Goal: Task Accomplishment & Management: Complete application form

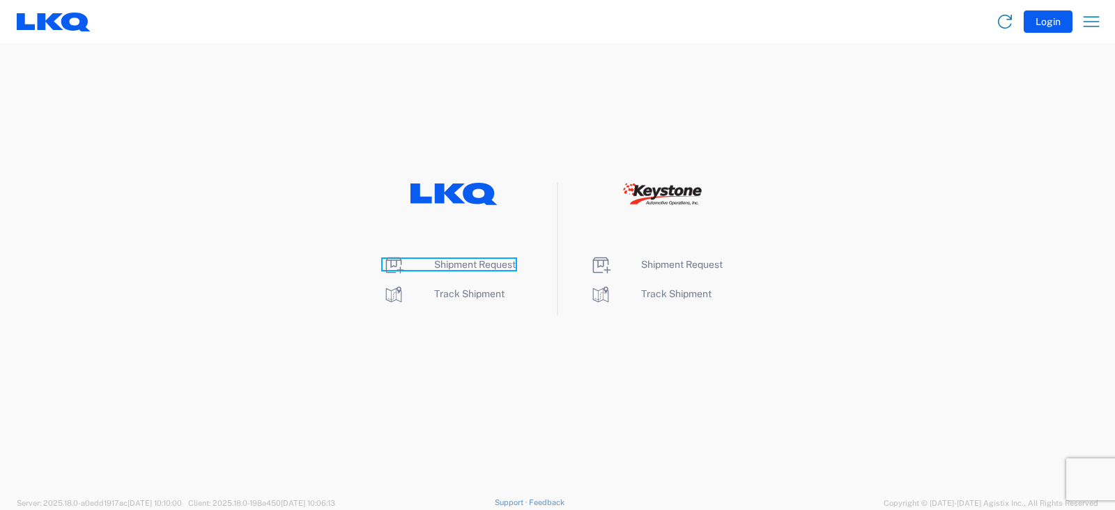
click at [478, 263] on span "Shipment Request" at bounding box center [475, 264] width 82 height 11
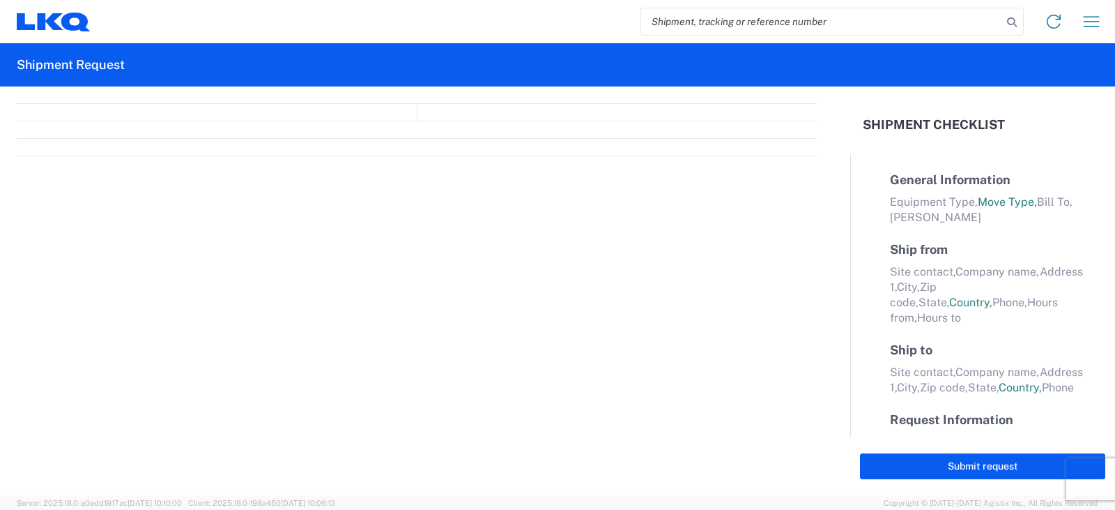
select select "FULL"
select select "LBS"
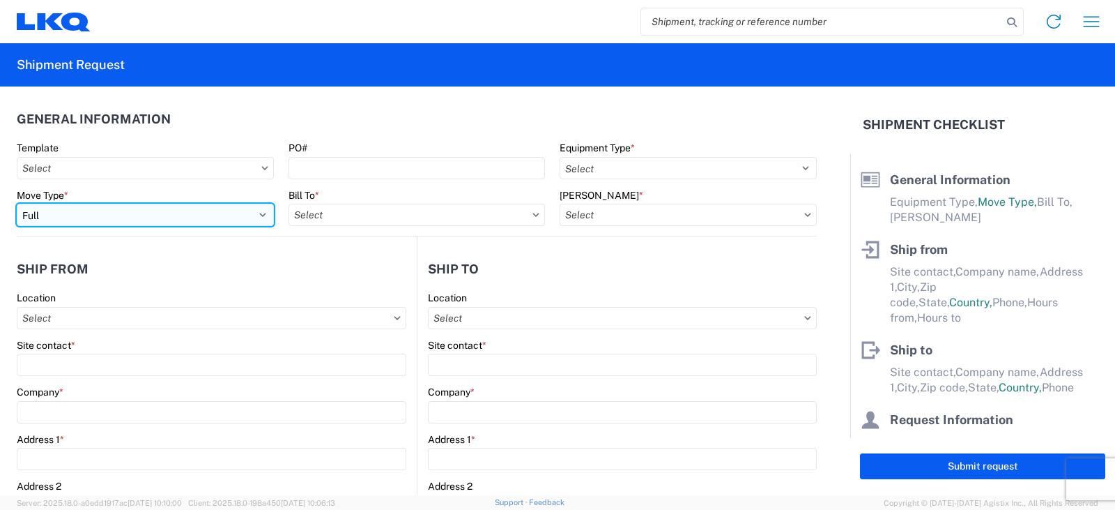
click at [68, 219] on select "Select Full Partial TL" at bounding box center [145, 215] width 257 height 22
select select "PARTIAL_TL"
click at [17, 204] on select "Select Full Partial TL" at bounding box center [145, 215] width 257 height 22
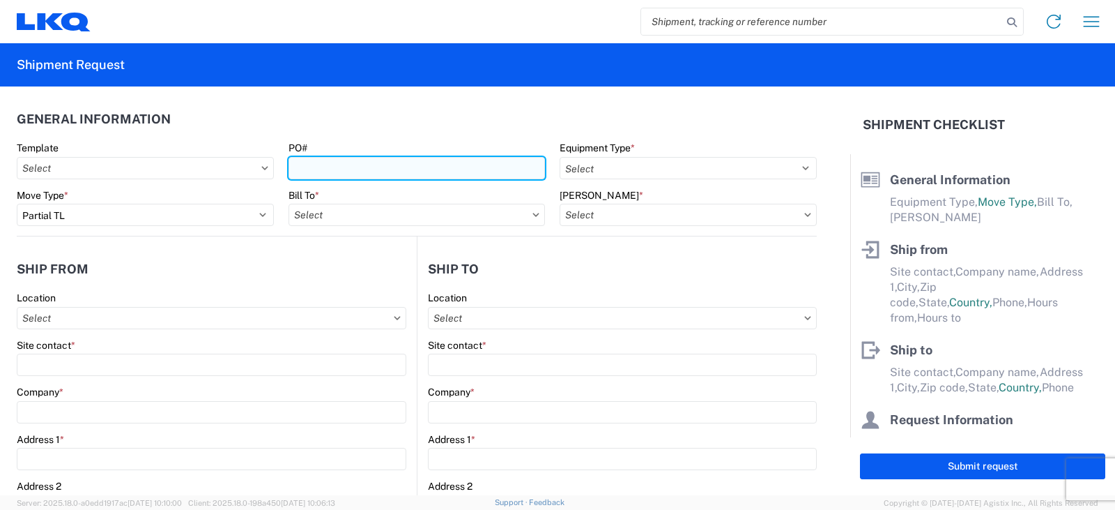
click at [308, 167] on input "PO#" at bounding box center [417, 168] width 257 height 22
type input "TRN#'S TH733484 & TH733394"
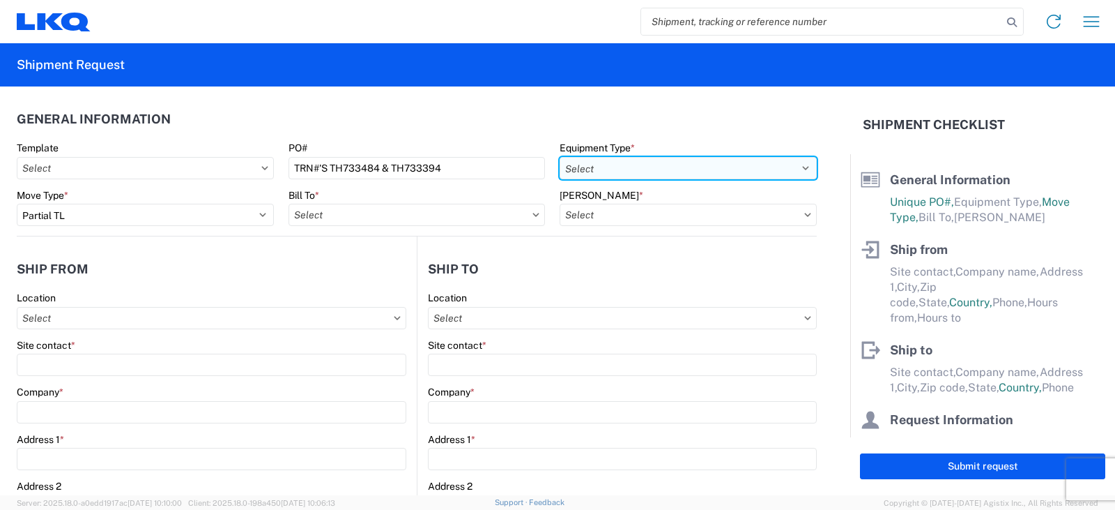
click at [611, 170] on select "Select 53’ Dry Van Flatbed Dropdeck (van) Lowboy (flatbed) Rail" at bounding box center [688, 168] width 257 height 22
select select "STDV"
click at [560, 157] on select "Select 53’ Dry Van Flatbed Dropdeck (van) Lowboy (flatbed) Rail" at bounding box center [688, 168] width 257 height 22
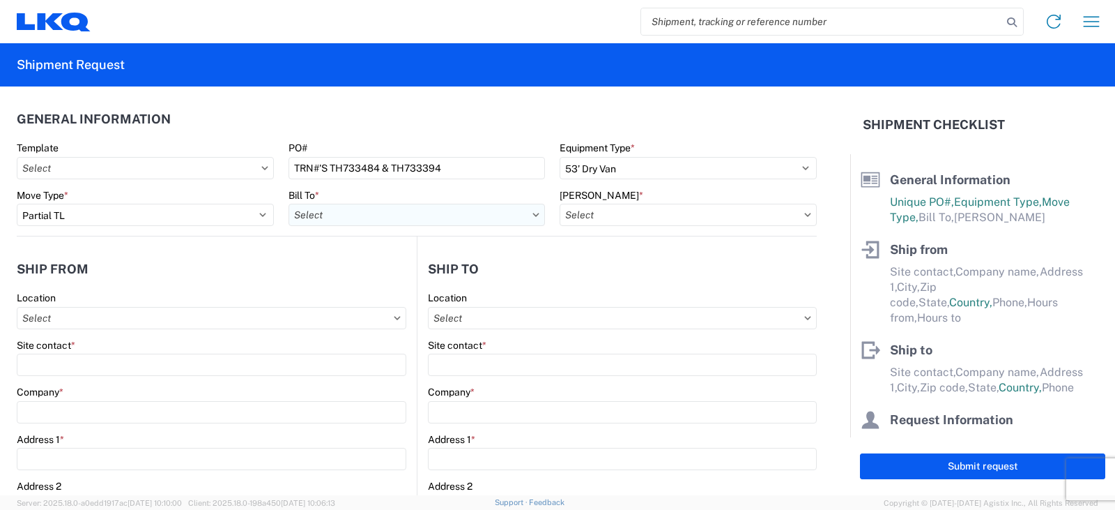
click at [332, 214] on input "Bill To *" at bounding box center [417, 215] width 257 height 22
type input "3081"
click at [344, 275] on div "3081 - Miami FL (081)" at bounding box center [411, 277] width 244 height 22
type input "3081 - Miami FL (081)"
click at [602, 211] on input "Bill Code *" at bounding box center [688, 215] width 257 height 22
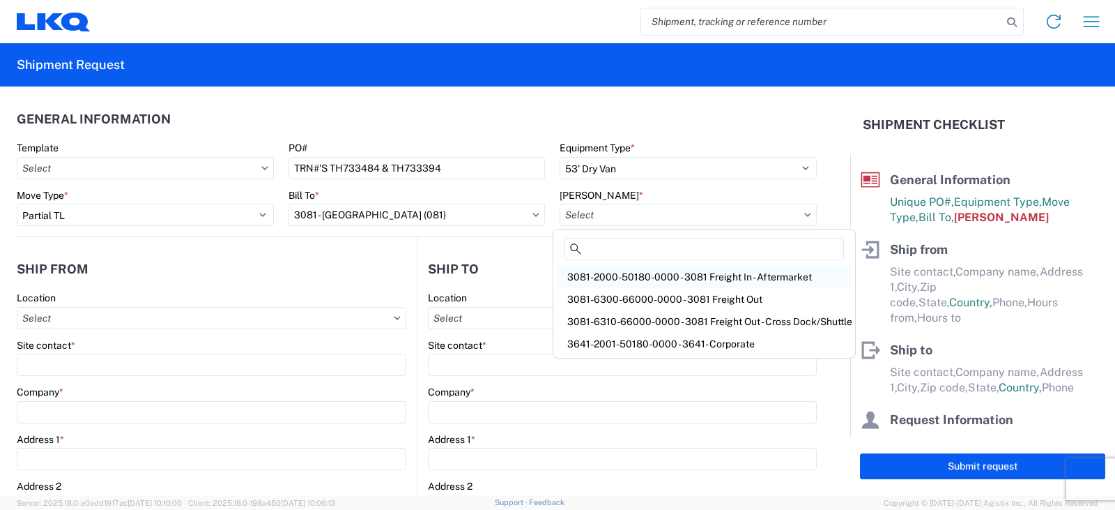
click at [603, 274] on div "3081-2000-50180-0000 - 3081 Freight In - Aftermarket" at bounding box center [704, 277] width 296 height 22
type input "3081-2000-50180-0000 - 3081 Freight In - Aftermarket"
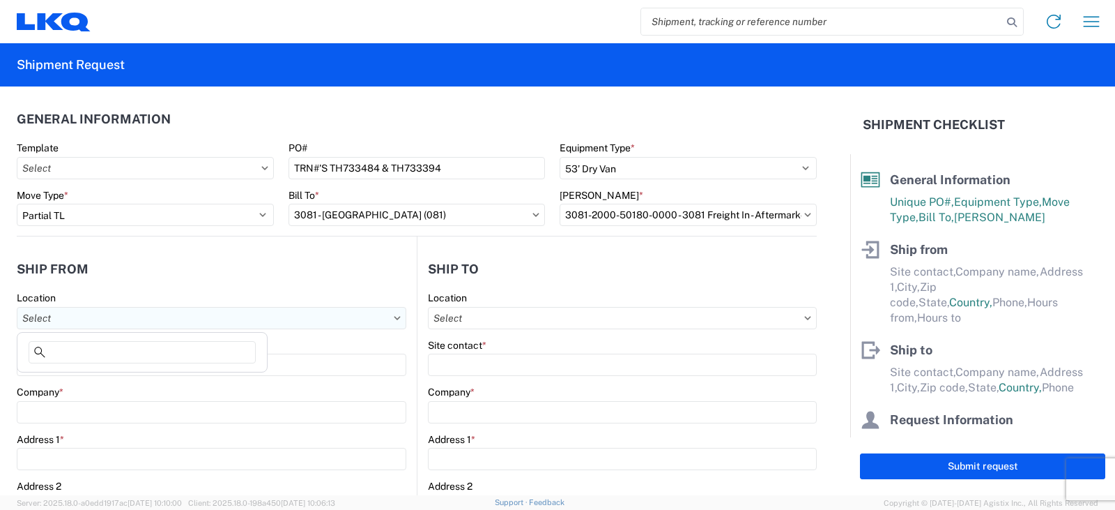
click at [29, 321] on input "Location" at bounding box center [212, 318] width 390 height 22
type input "3238"
click at [69, 382] on div "3238 - Huntington IDC" at bounding box center [142, 380] width 244 height 22
type input "3238 - Huntington IDC"
type input "LKQ Corporation"
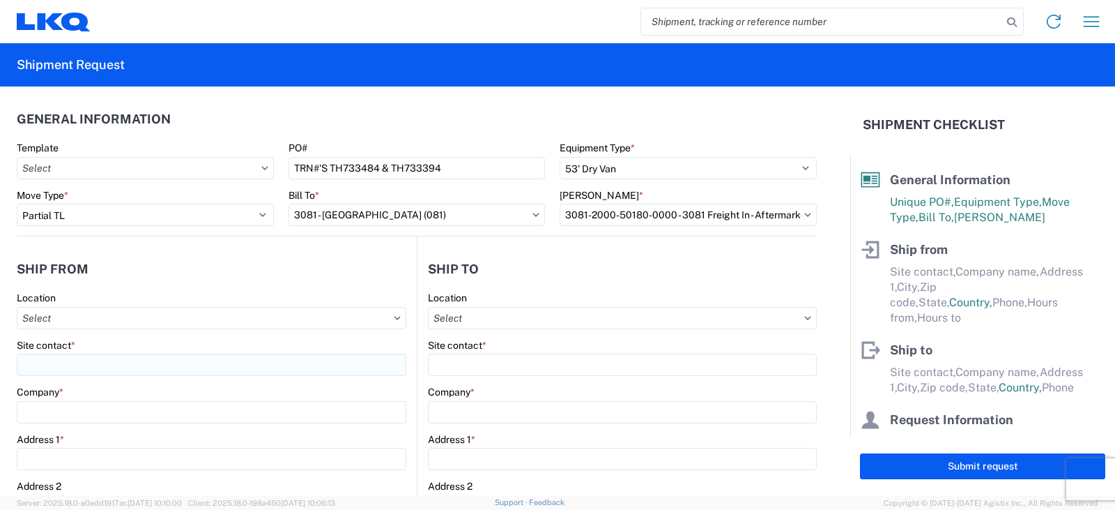
type input "[STREET_ADDRESS]"
type input "Huntington"
type input "46750"
select select "IN"
select select "US"
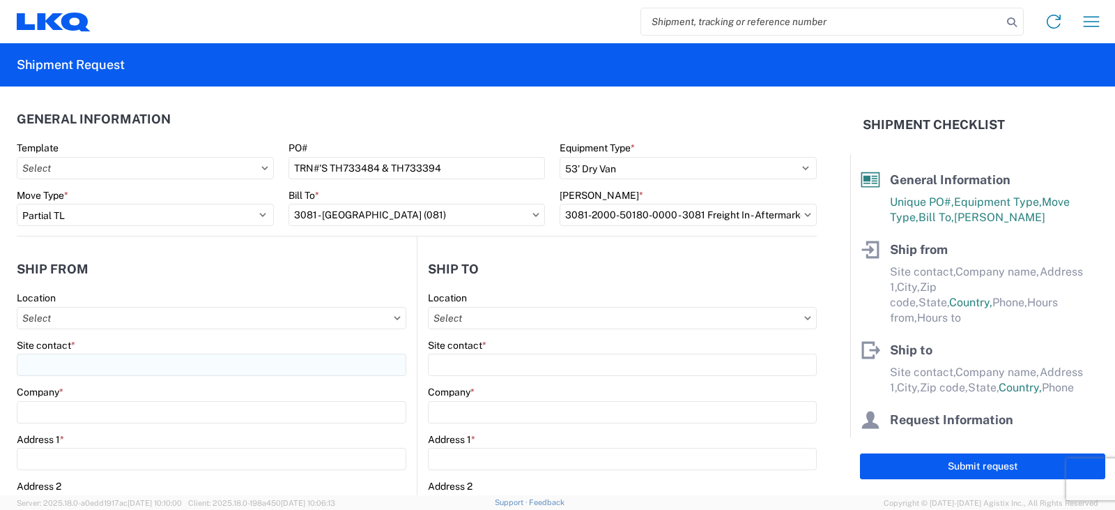
type input "07:00"
type input "17:00"
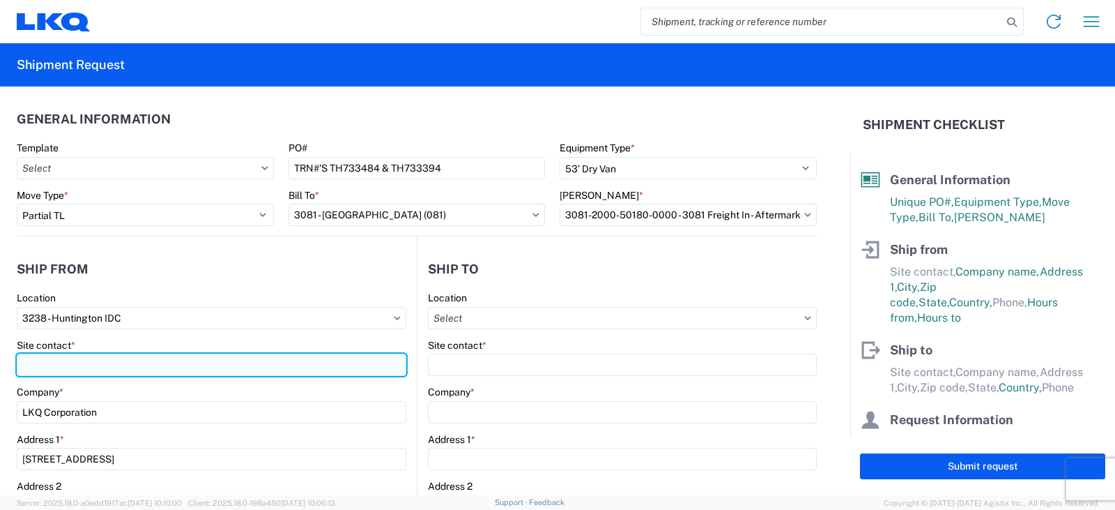
click at [64, 363] on input "Site contact *" at bounding box center [212, 364] width 390 height 22
type input "[PERSON_NAME]"
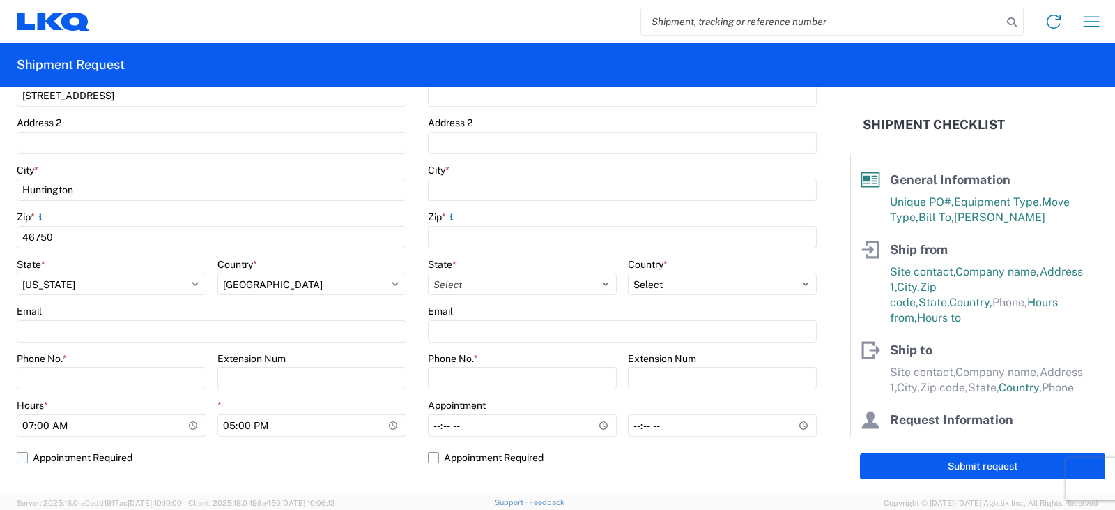
scroll to position [418, 0]
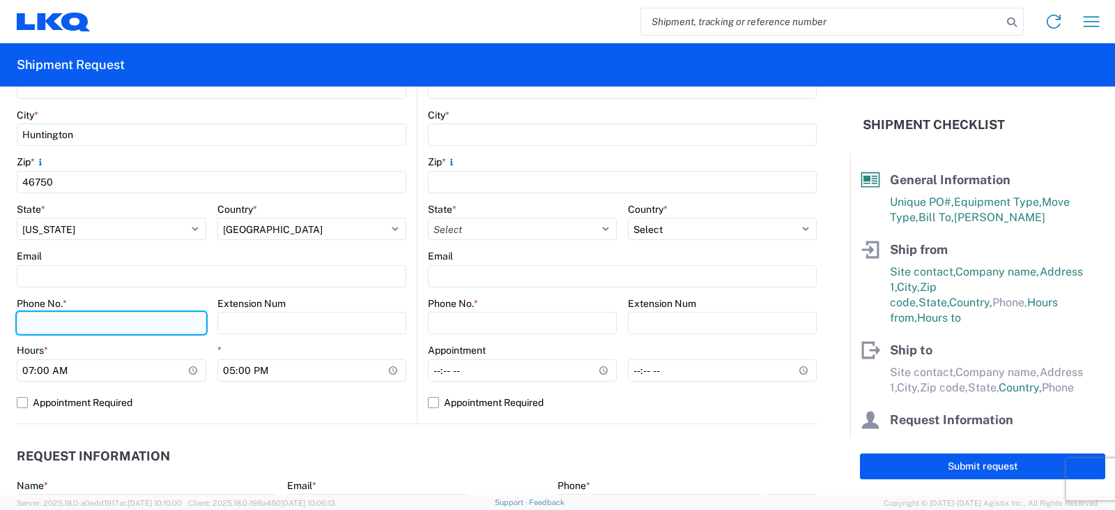
click at [34, 321] on input "Phone No. *" at bounding box center [112, 323] width 190 height 22
type input "[PHONE_NUMBER]"
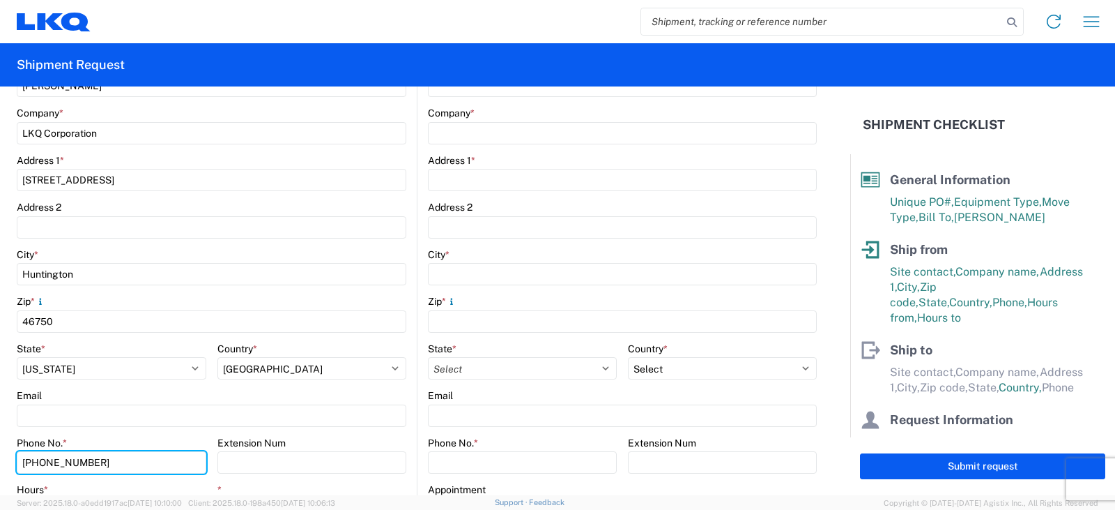
scroll to position [70, 0]
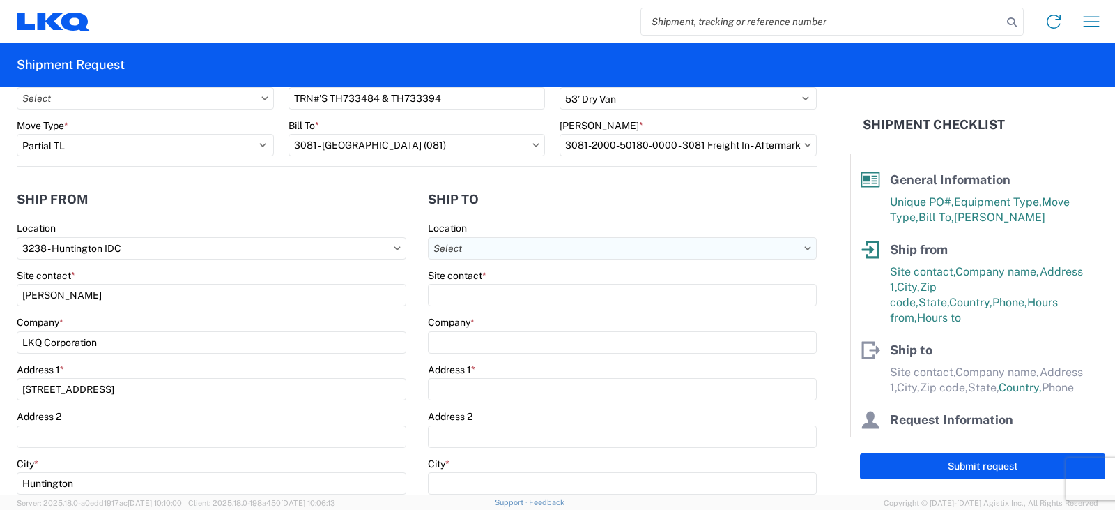
click at [450, 247] on input "Location" at bounding box center [622, 248] width 389 height 22
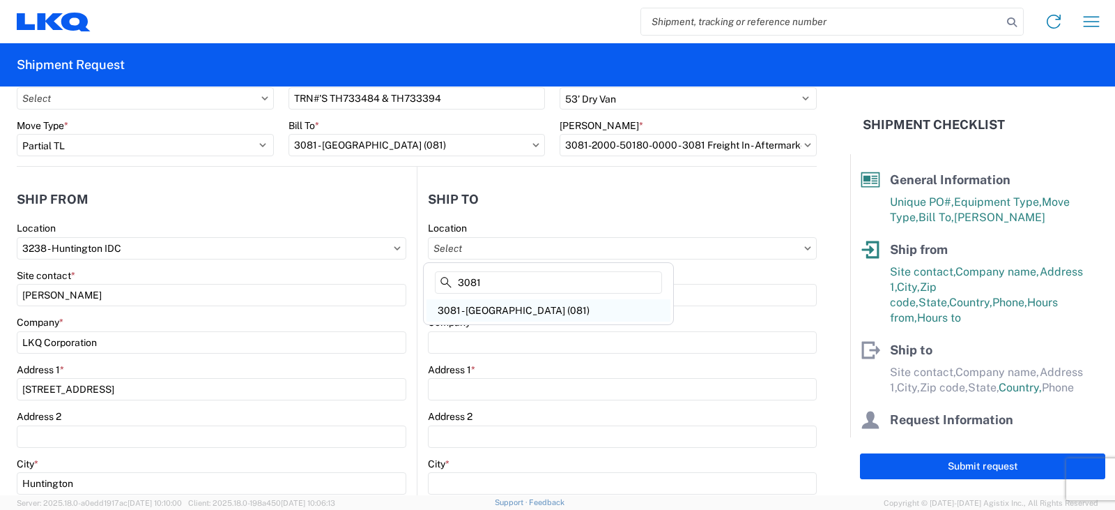
type input "3081"
click at [453, 312] on div "3081 - Miami FL (081)" at bounding box center [549, 310] width 244 height 22
type input "3081 - Miami FL (081)"
type input "LKQ Corporation"
type input "11701 NW 101 RD Suite 1"
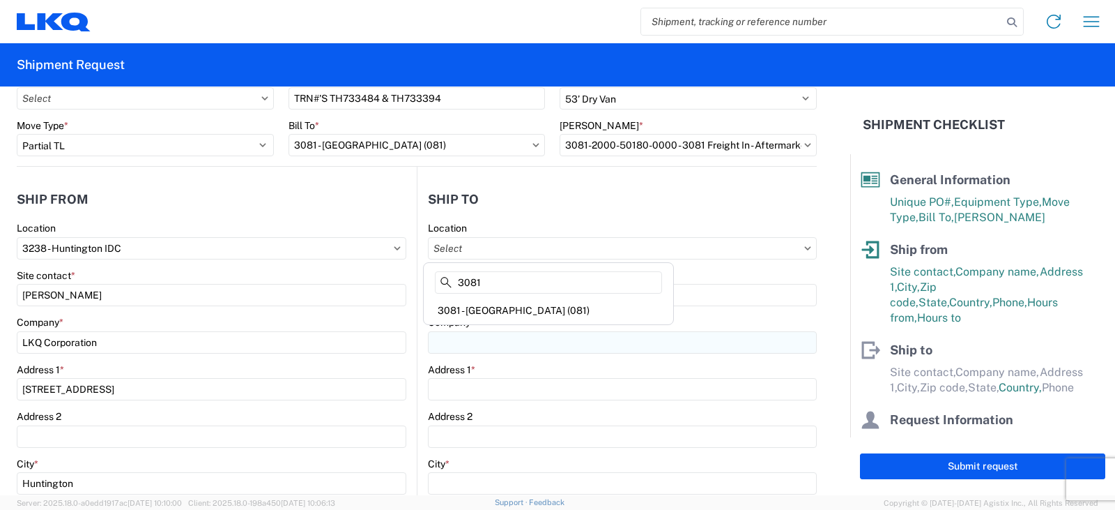
type input "Medley"
type input "33178"
select select "US"
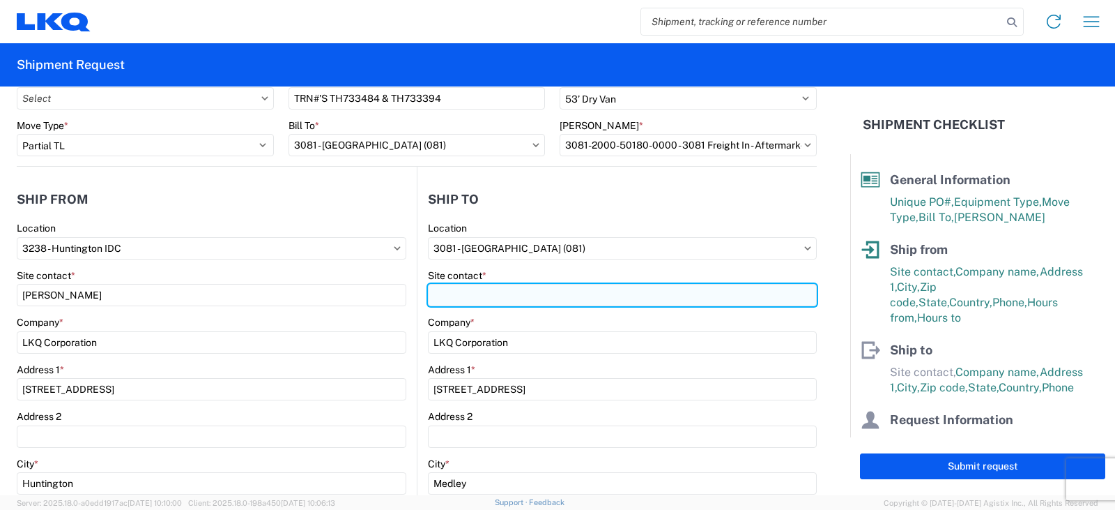
click at [441, 291] on input "Site contact *" at bounding box center [622, 295] width 389 height 22
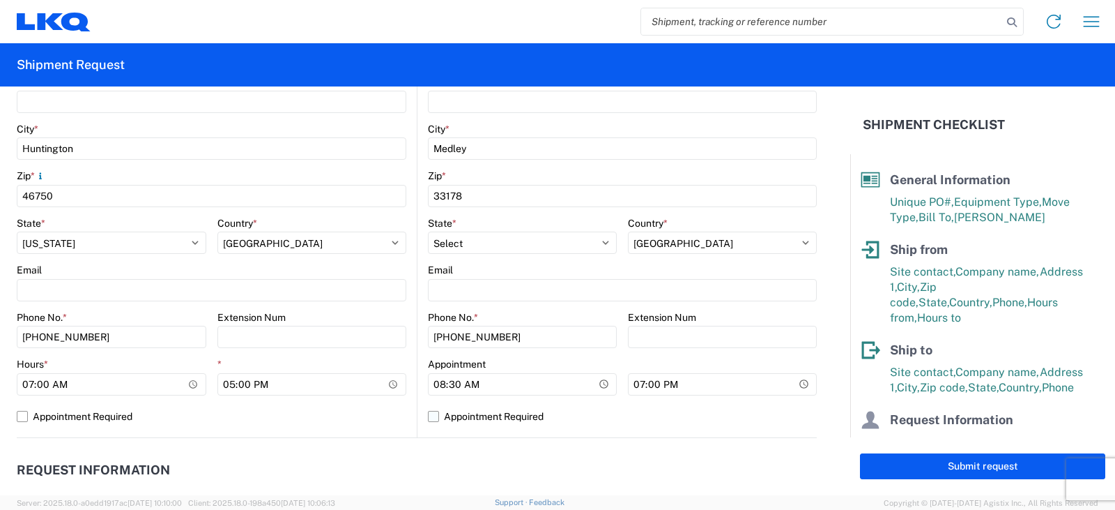
scroll to position [418, 0]
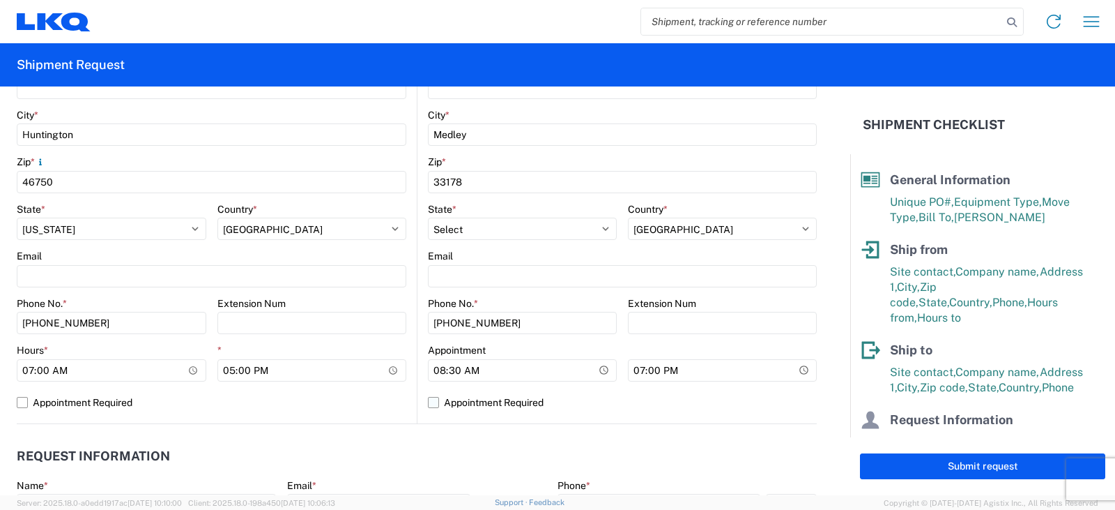
type input "SHIPPING/RECEIVING"
click at [699, 412] on label "Appointment Required" at bounding box center [622, 402] width 389 height 22
click at [0, 0] on input "Appointment Required" at bounding box center [0, 0] width 0 height 0
select select "US"
click at [428, 404] on label "Appointment Required" at bounding box center [622, 402] width 389 height 22
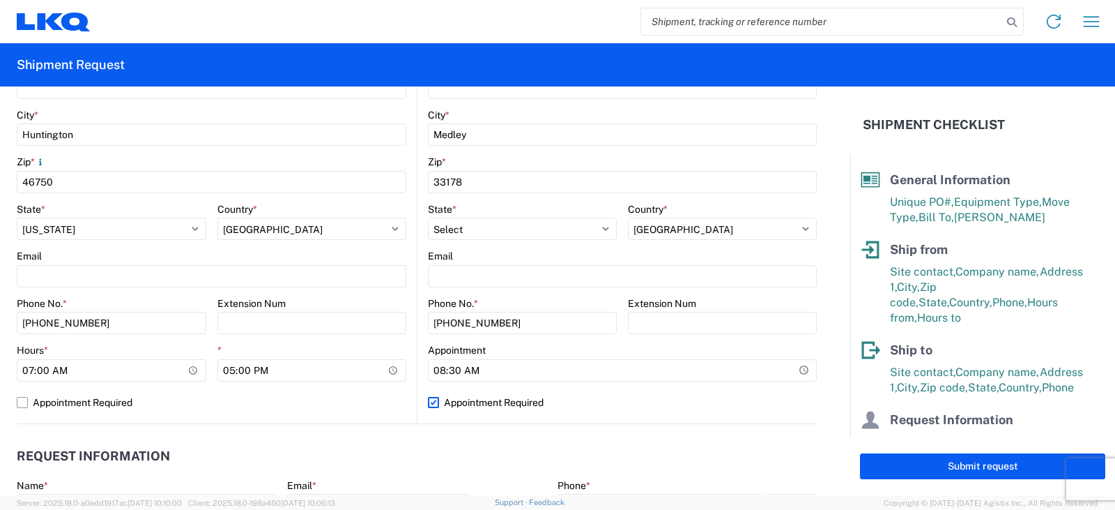
click at [0, 0] on input "Appointment Required" at bounding box center [0, 0] width 0 height 0
select select "US"
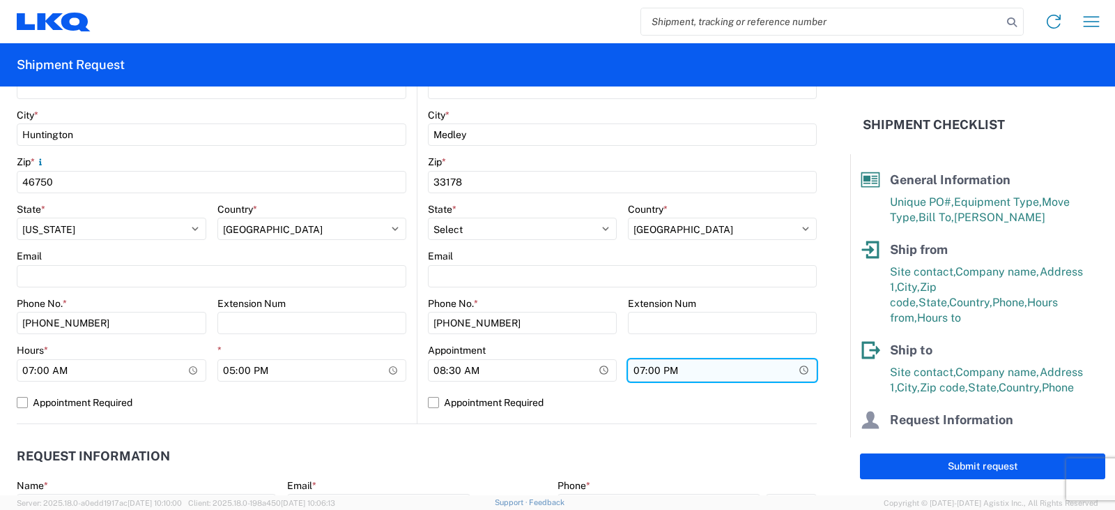
click at [633, 369] on input "19:00" at bounding box center [722, 370] width 189 height 22
type input "16:00"
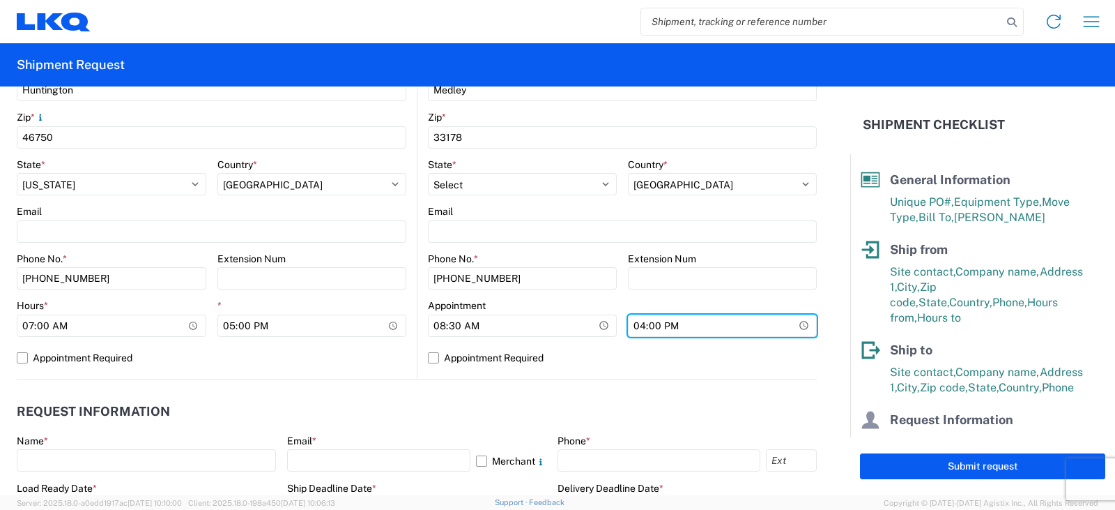
scroll to position [488, 0]
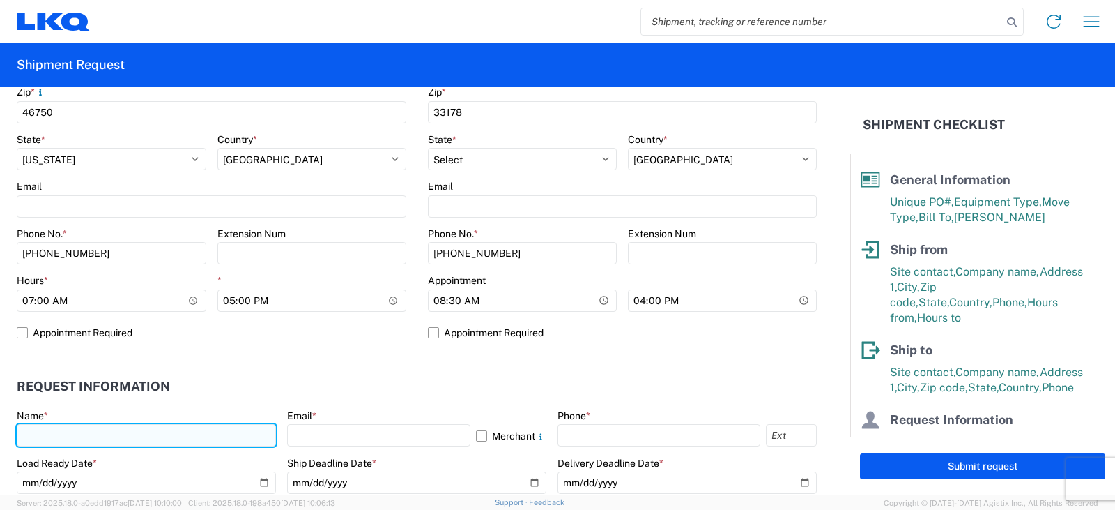
click at [42, 431] on input "text" at bounding box center [146, 435] width 259 height 22
type input "[PERSON_NAME]"
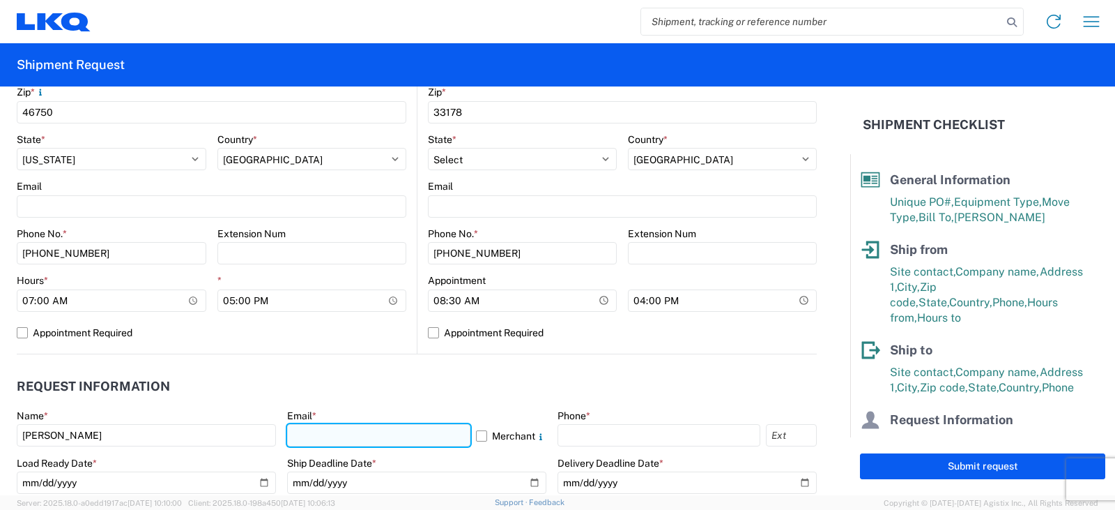
click at [322, 432] on input "text" at bounding box center [378, 435] width 183 height 22
type input "[EMAIL_ADDRESS][DOMAIN_NAME]"
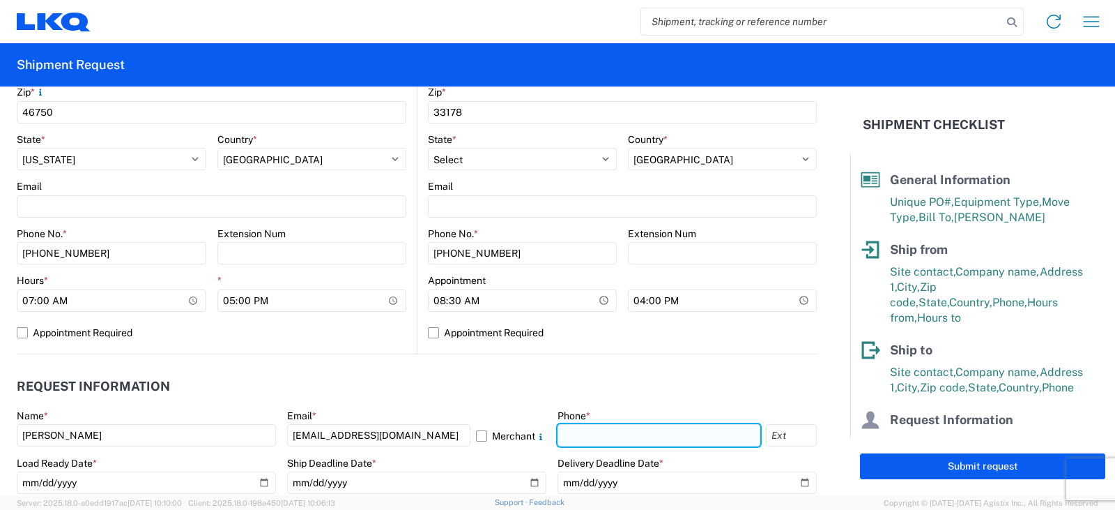
click at [558, 436] on input "text" at bounding box center [659, 435] width 203 height 22
type input "[PHONE_NUMBER]"
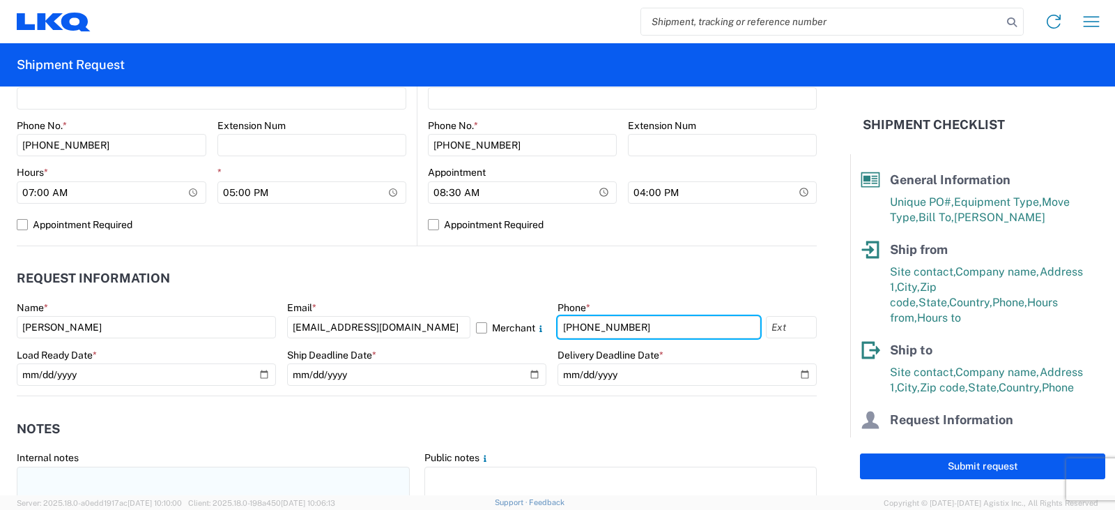
scroll to position [627, 0]
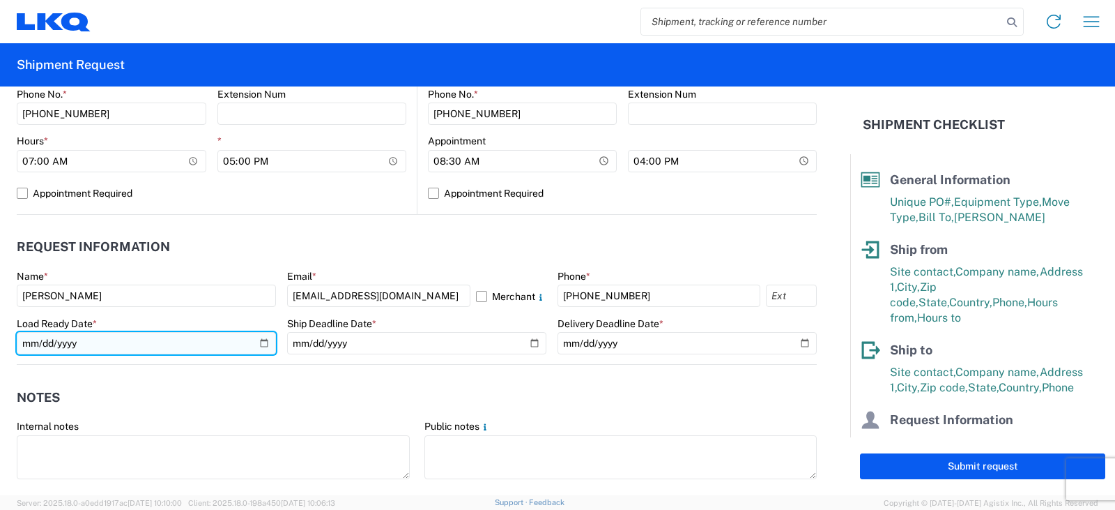
click at [260, 338] on input "date" at bounding box center [146, 343] width 259 height 22
type input "2025-09-08"
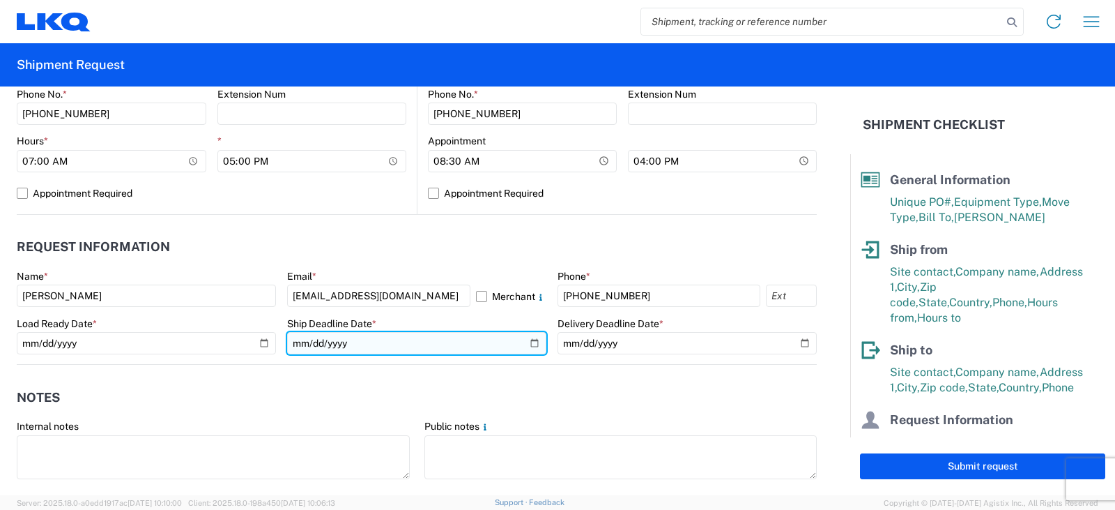
click at [526, 342] on input "date" at bounding box center [416, 343] width 259 height 22
type input "2025-09-08"
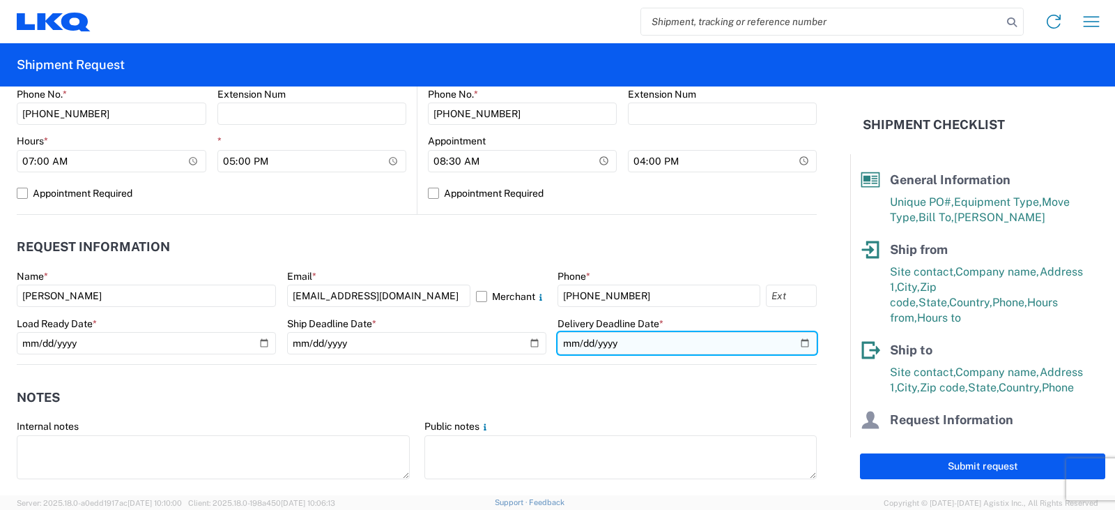
click at [794, 343] on input "date" at bounding box center [687, 343] width 259 height 22
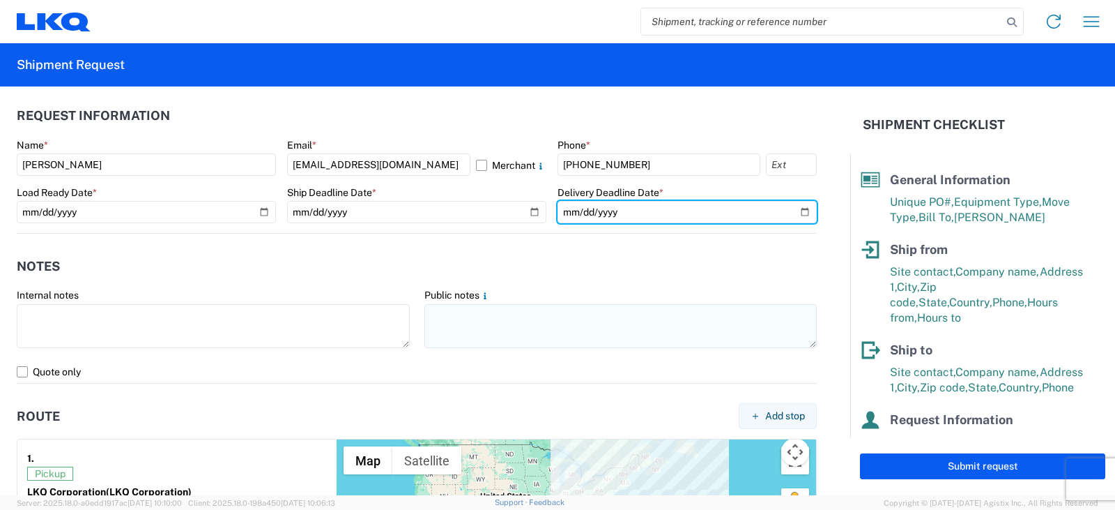
scroll to position [697, 0]
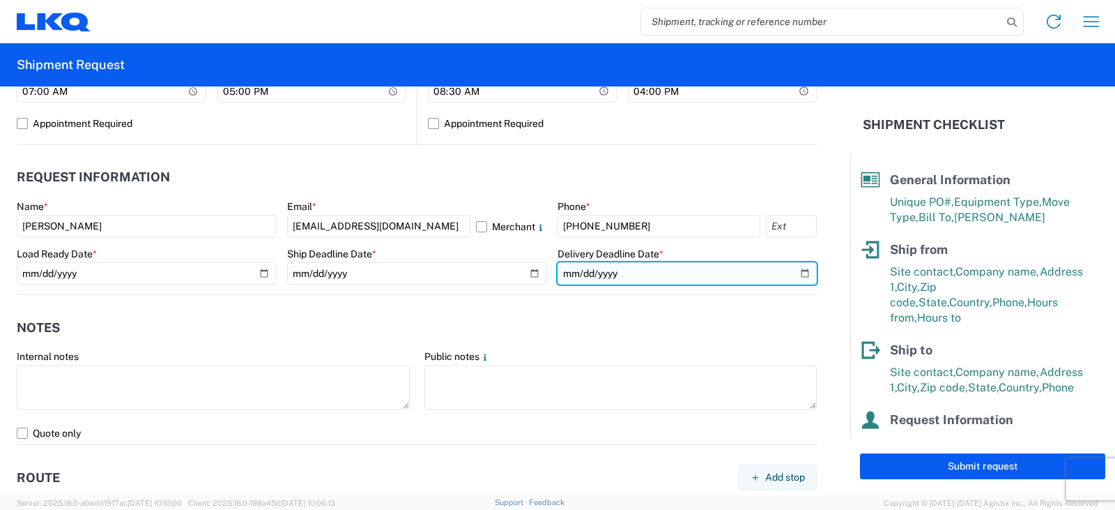
click at [793, 273] on input "2025-09-10" at bounding box center [687, 273] width 259 height 22
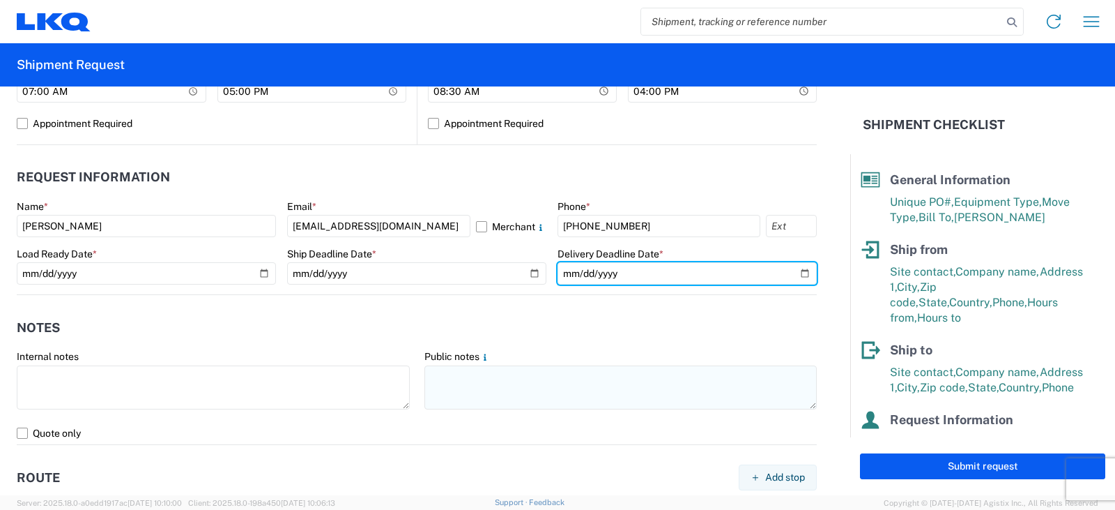
type input "2025-09-11"
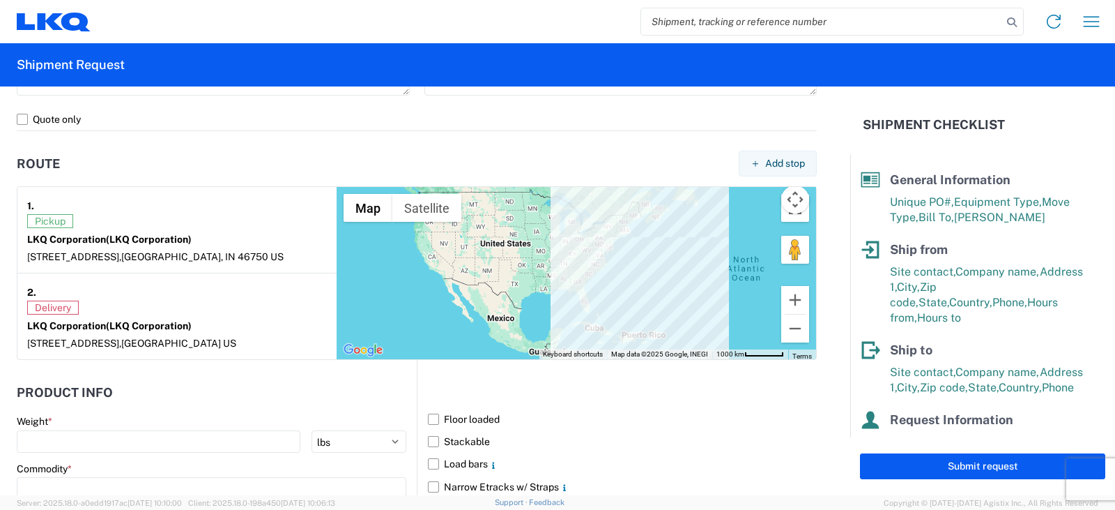
scroll to position [1115, 0]
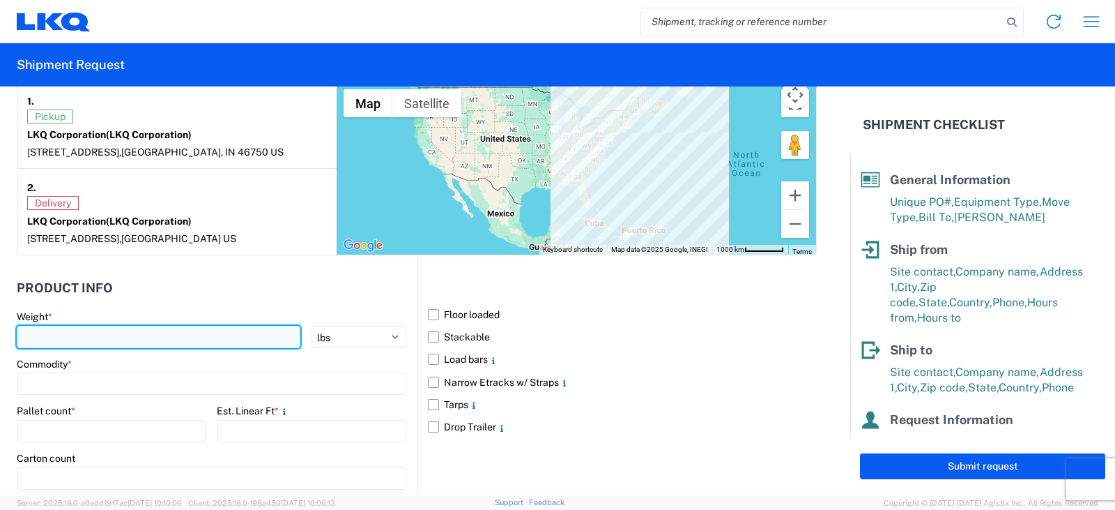
click at [26, 337] on input "number" at bounding box center [159, 337] width 284 height 22
type input "6501"
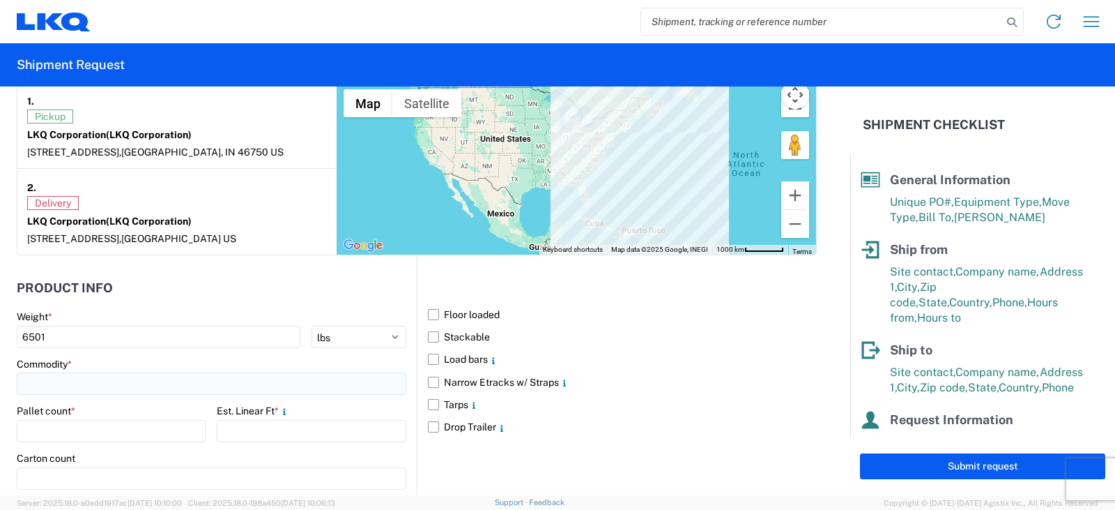
click at [33, 381] on input at bounding box center [212, 383] width 390 height 22
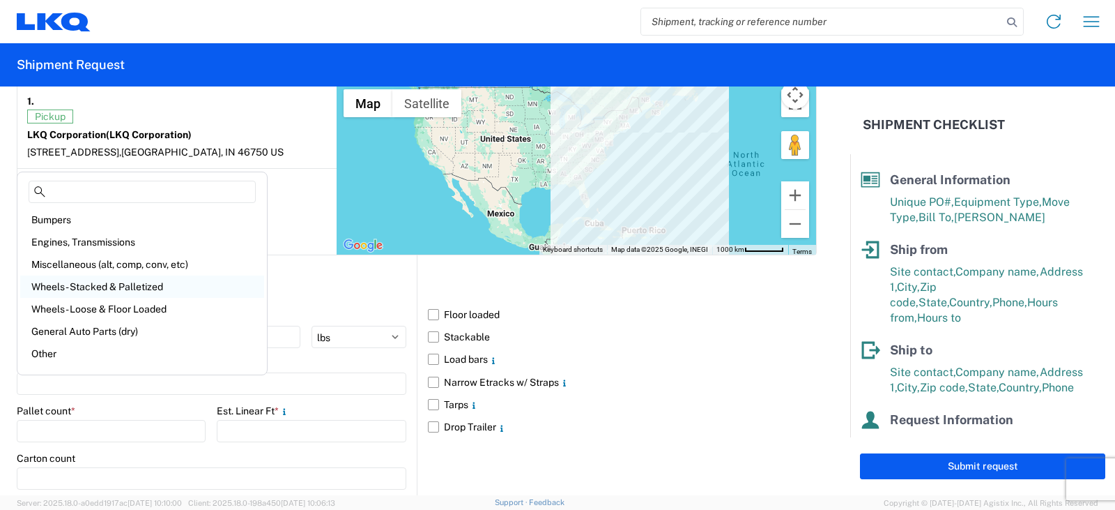
click at [93, 285] on div "Wheels - Stacked & Palletized" at bounding box center [142, 286] width 244 height 22
type input "Wheels - Stacked & Palletized"
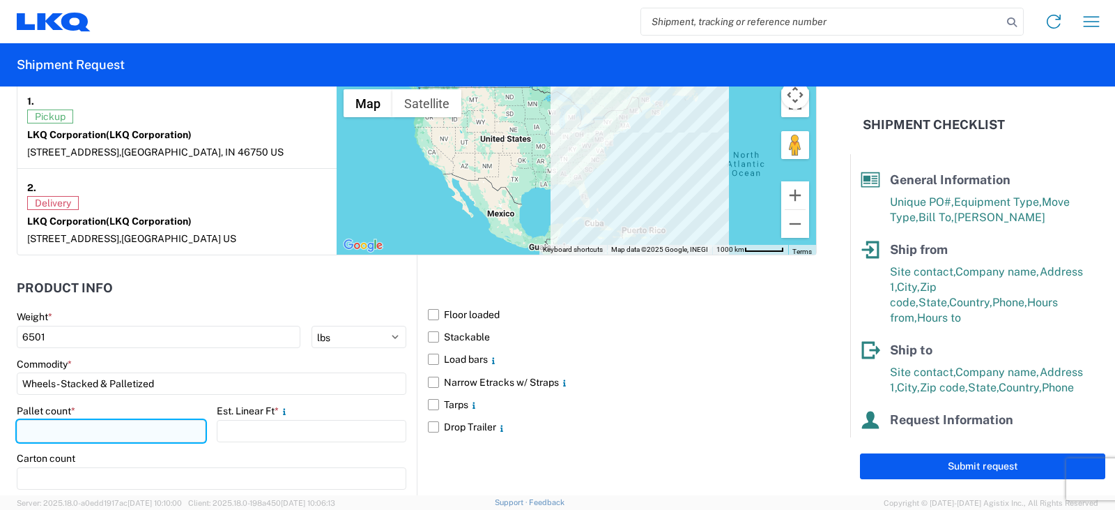
click at [40, 432] on input "number" at bounding box center [111, 431] width 189 height 22
type input "8"
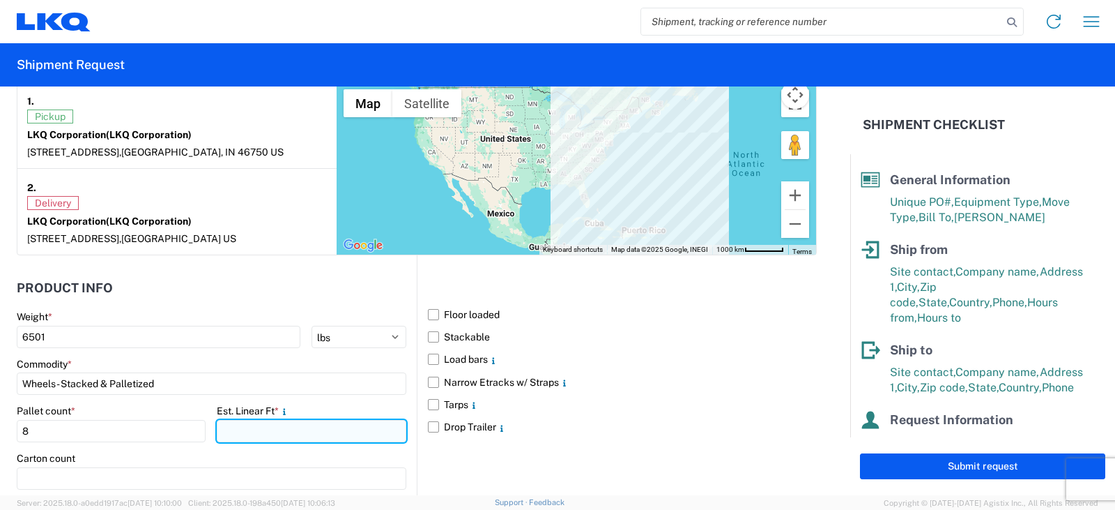
click at [241, 427] on input "number" at bounding box center [311, 431] width 189 height 22
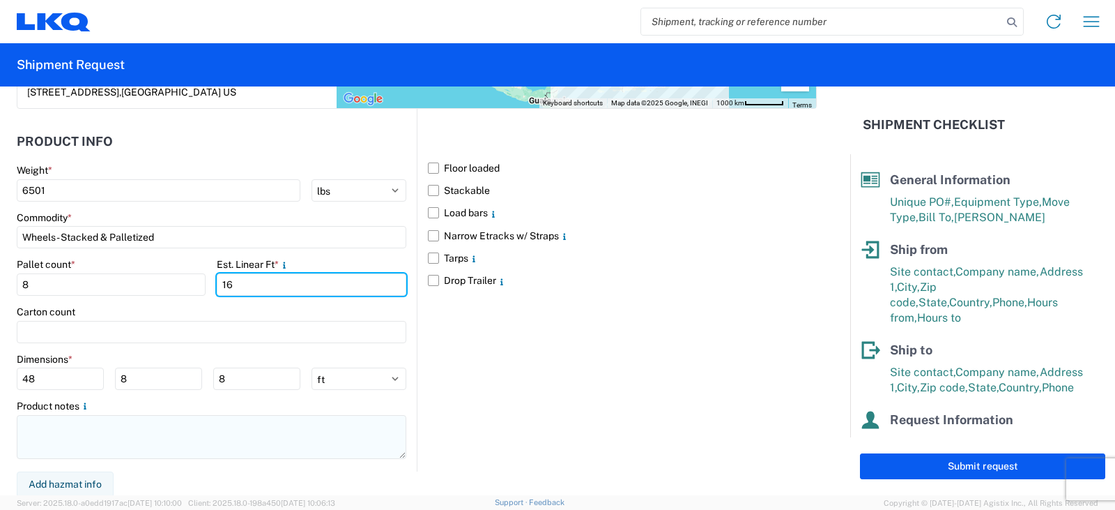
scroll to position [1264, 0]
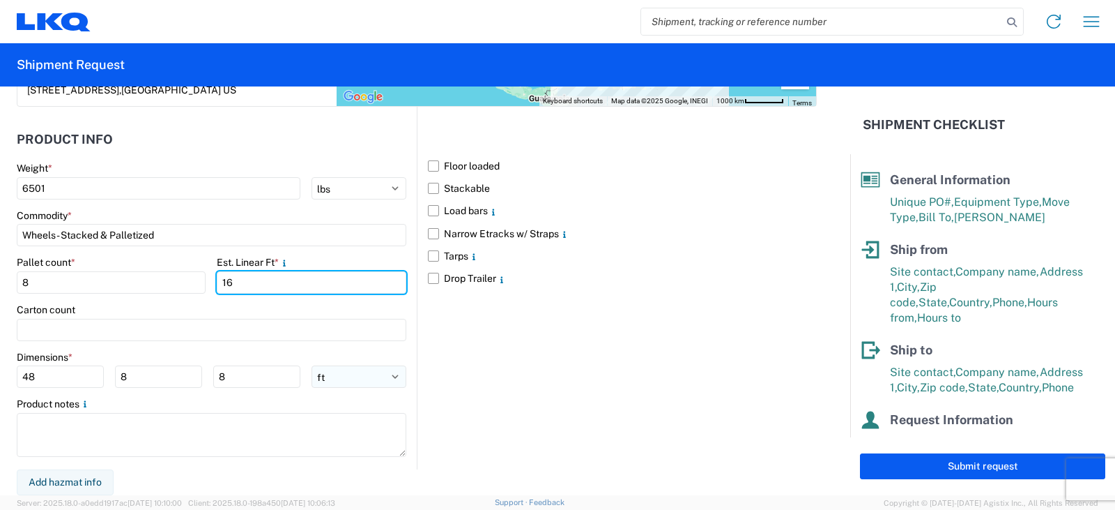
type input "16"
click at [390, 376] on select "ft in cm" at bounding box center [359, 376] width 95 height 22
select select "IN"
click at [312, 365] on select "ft in cm" at bounding box center [359, 376] width 95 height 22
type input "576"
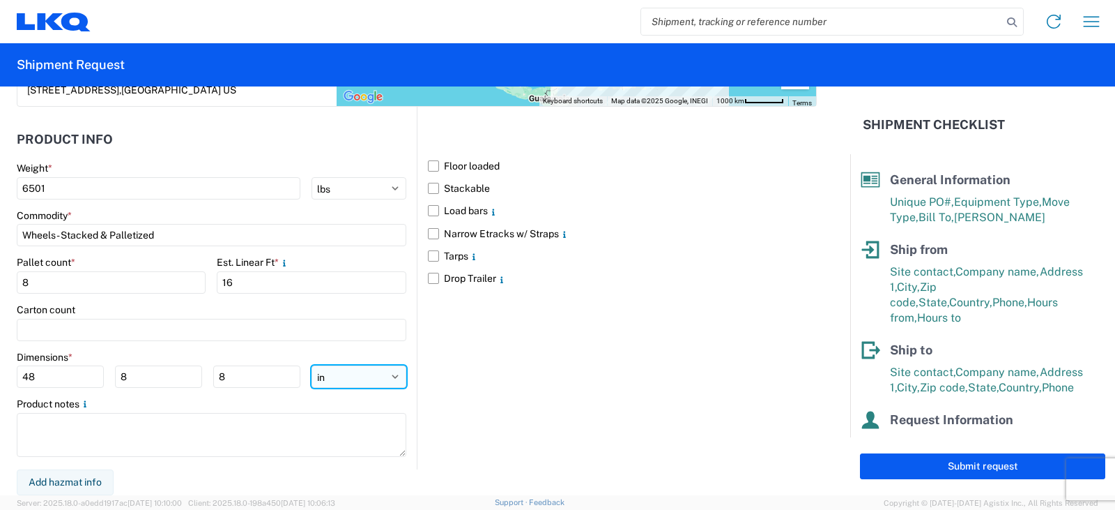
type input "96"
drag, startPoint x: 14, startPoint y: 380, endPoint x: 0, endPoint y: 380, distance: 13.9
click at [0, 380] on form "General Information Template PO# TRN#'S TH733484 & TH733394 Equipment Type * Se…" at bounding box center [425, 290] width 851 height 409
type input "48"
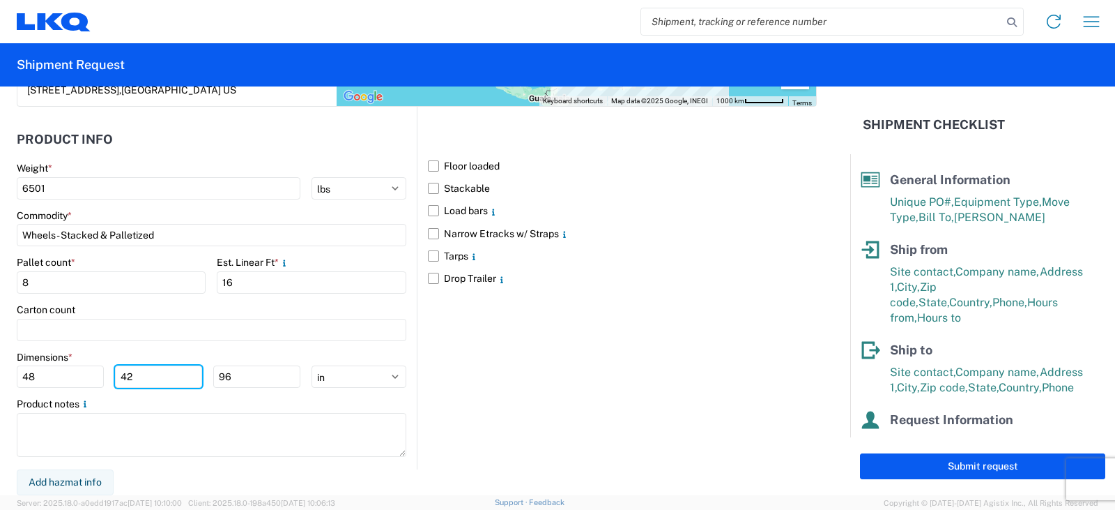
type input "42"
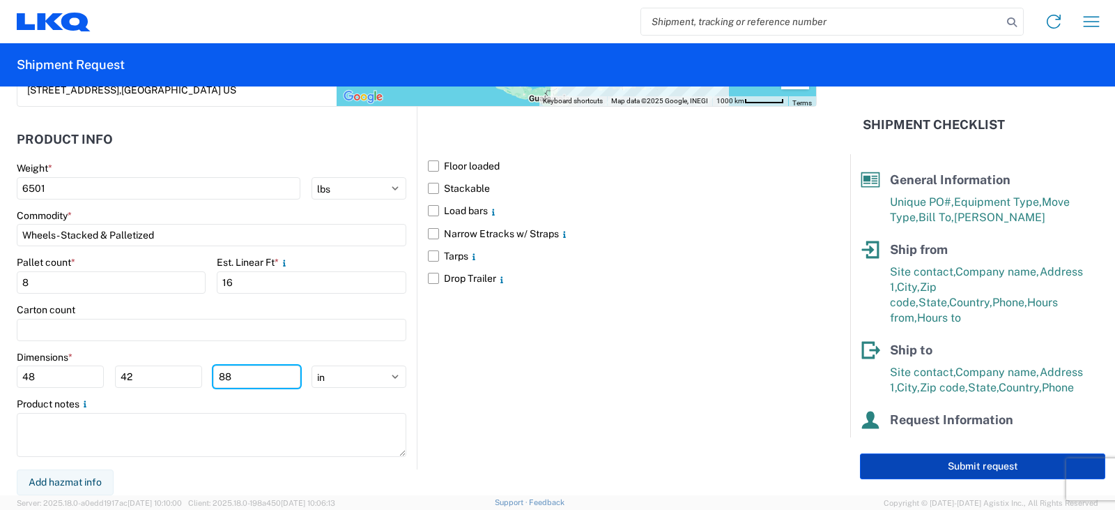
type input "88"
click at [975, 462] on button "Submit request" at bounding box center [982, 466] width 245 height 26
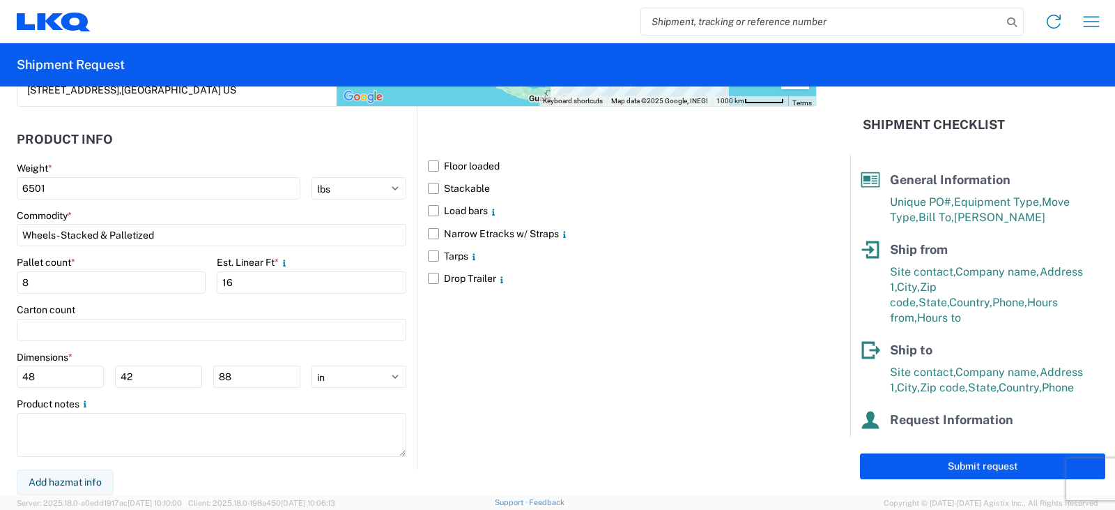
select select "US"
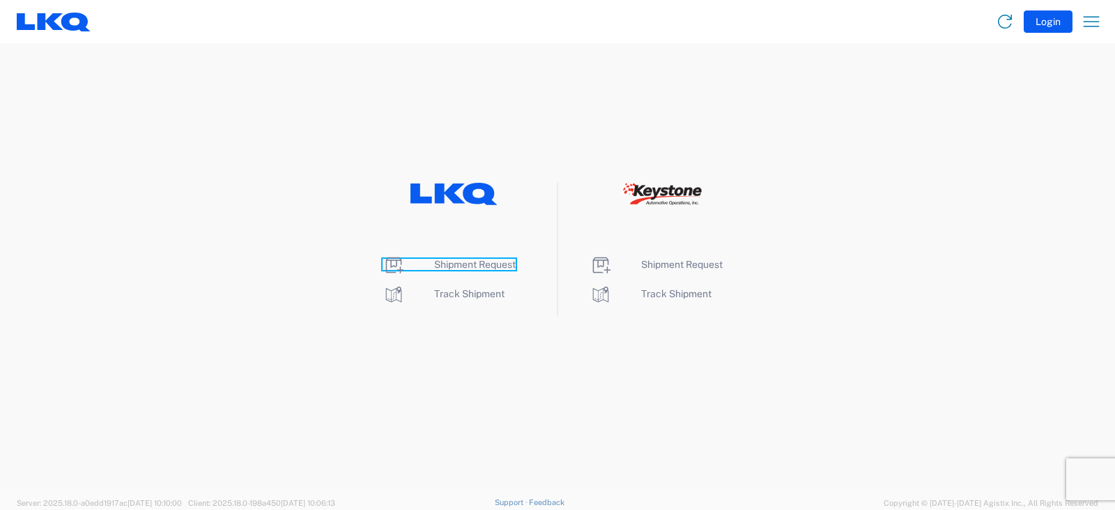
click at [485, 263] on span "Shipment Request" at bounding box center [475, 264] width 82 height 11
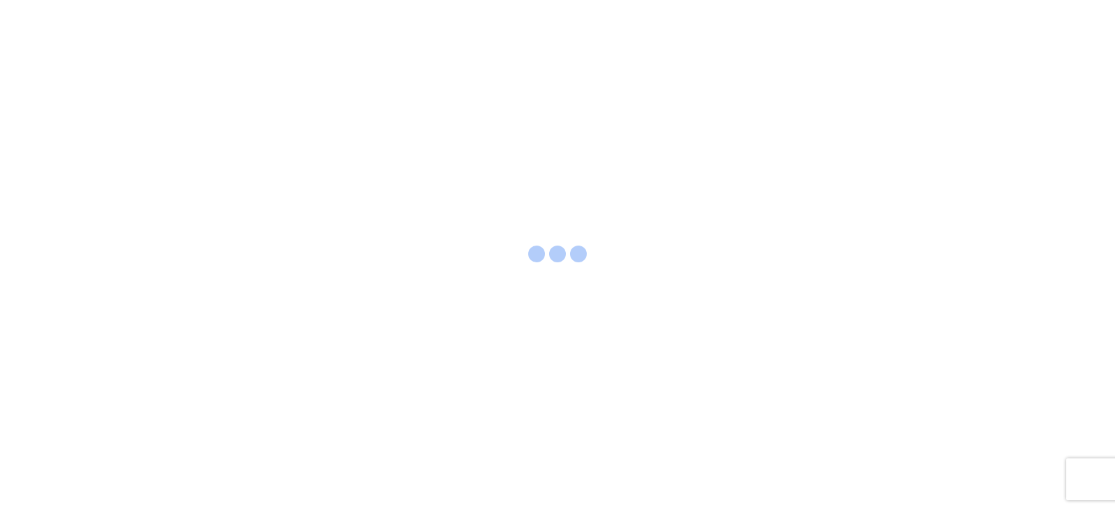
select select "FULL"
select select "LBS"
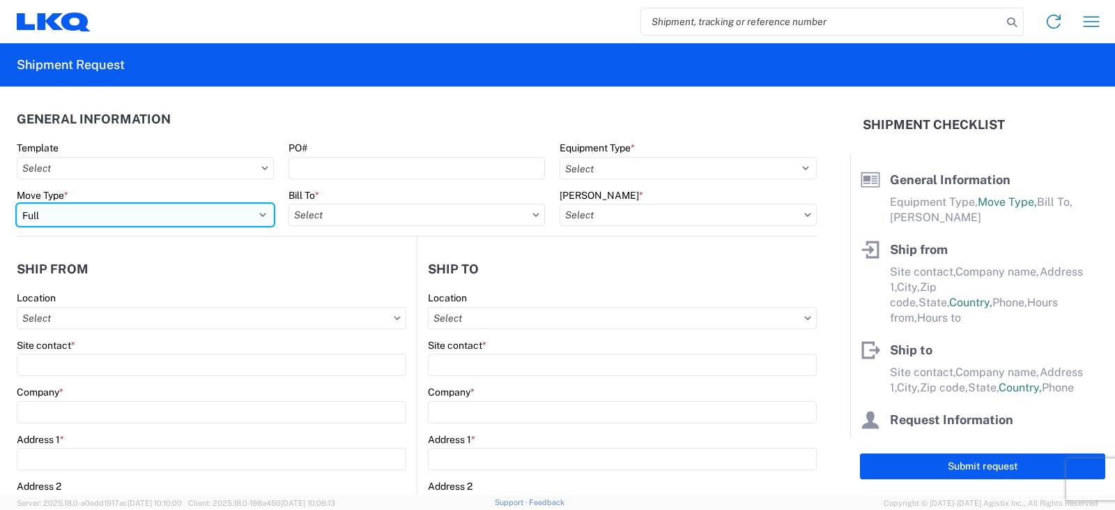
click at [86, 211] on select "Select Full Partial TL" at bounding box center [145, 215] width 257 height 22
select select "PARTIAL_TL"
click at [17, 204] on select "Select Full Partial TL" at bounding box center [145, 215] width 257 height 22
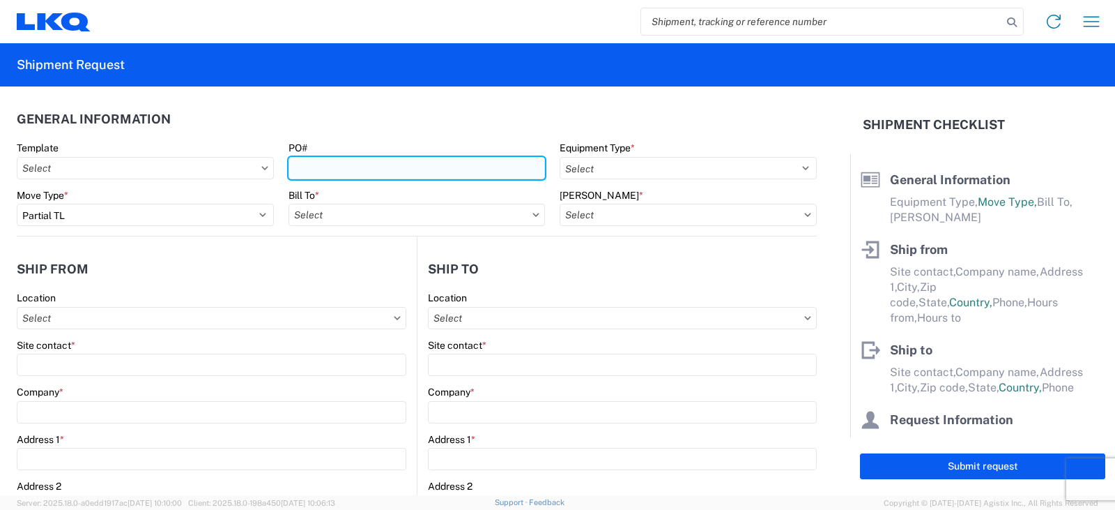
click at [299, 164] on input "PO#" at bounding box center [417, 168] width 257 height 22
type input "AUTO RIM SHOP MULTIPLE ORDERS 9/8"
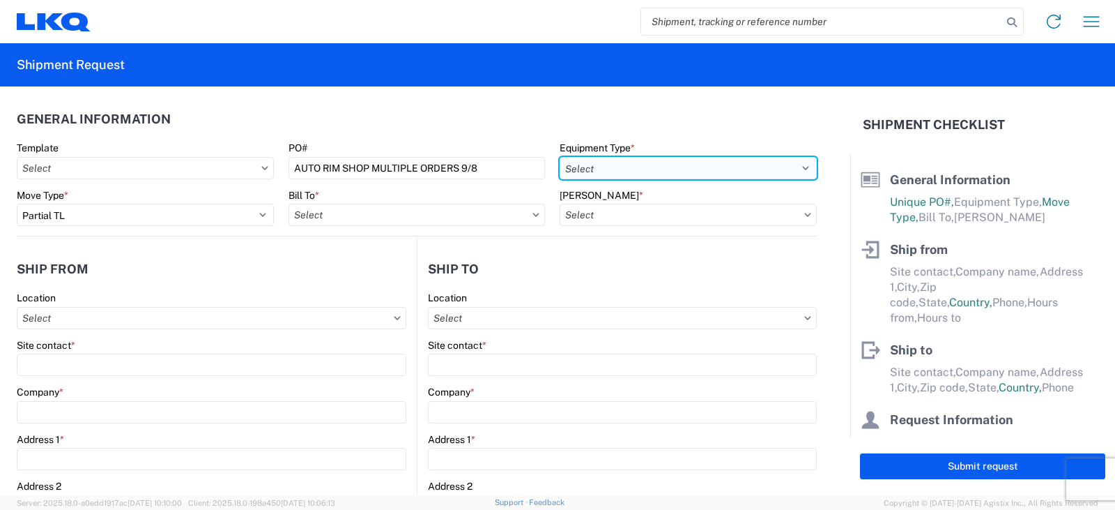
click at [655, 173] on select "Select 53’ Dry Van Flatbed Dropdeck (van) Lowboy (flatbed) Rail" at bounding box center [688, 168] width 257 height 22
select select "STDV"
click at [560, 157] on select "Select 53’ Dry Van Flatbed Dropdeck (van) Lowboy (flatbed) Rail" at bounding box center [688, 168] width 257 height 22
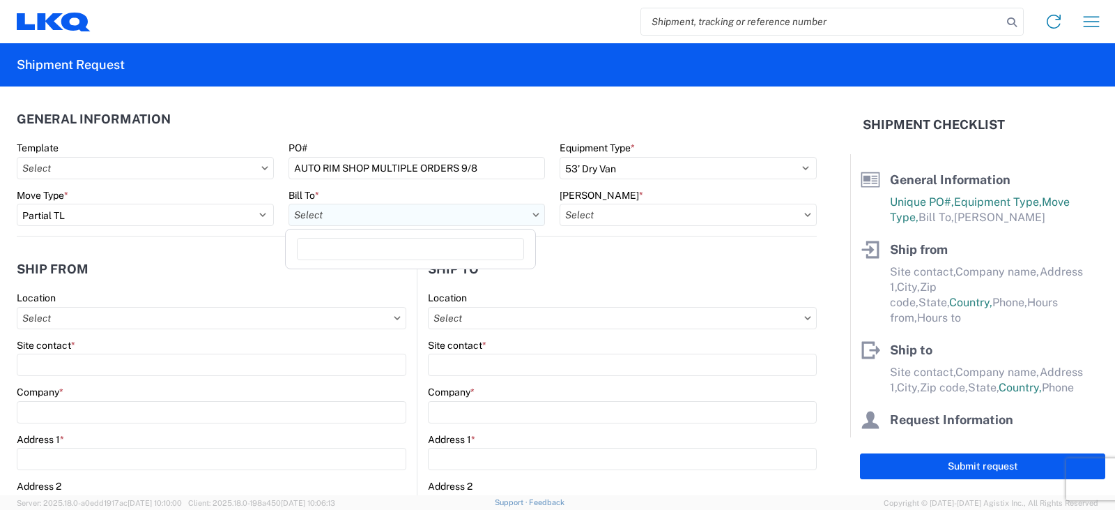
click at [369, 218] on input "Bill To *" at bounding box center [417, 215] width 257 height 22
type input "3003"
click at [365, 273] on div "3003 - Coast to Coast" at bounding box center [411, 277] width 244 height 22
type input "3003 - Coast to Coast"
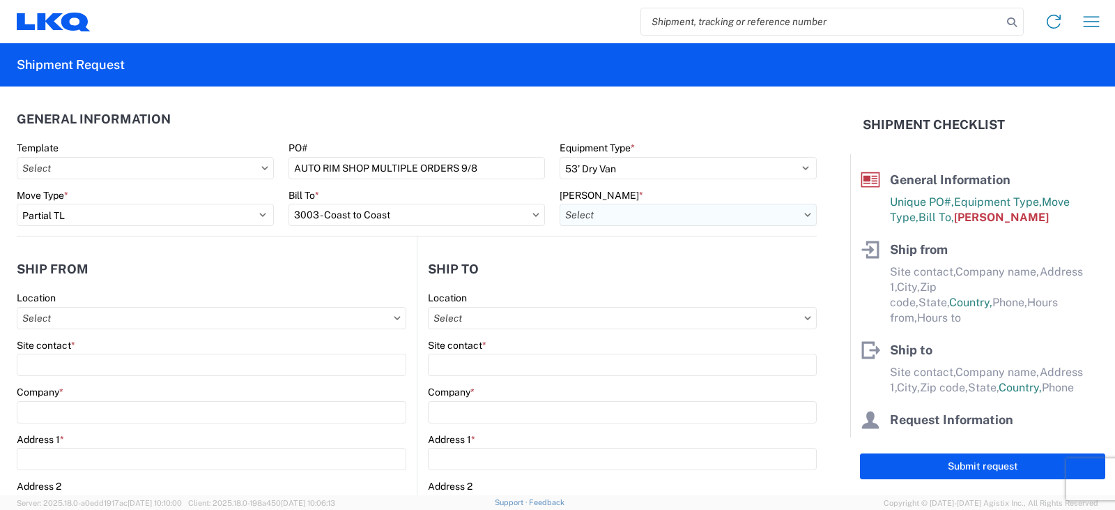
click at [586, 215] on input "[PERSON_NAME] *" at bounding box center [688, 215] width 257 height 22
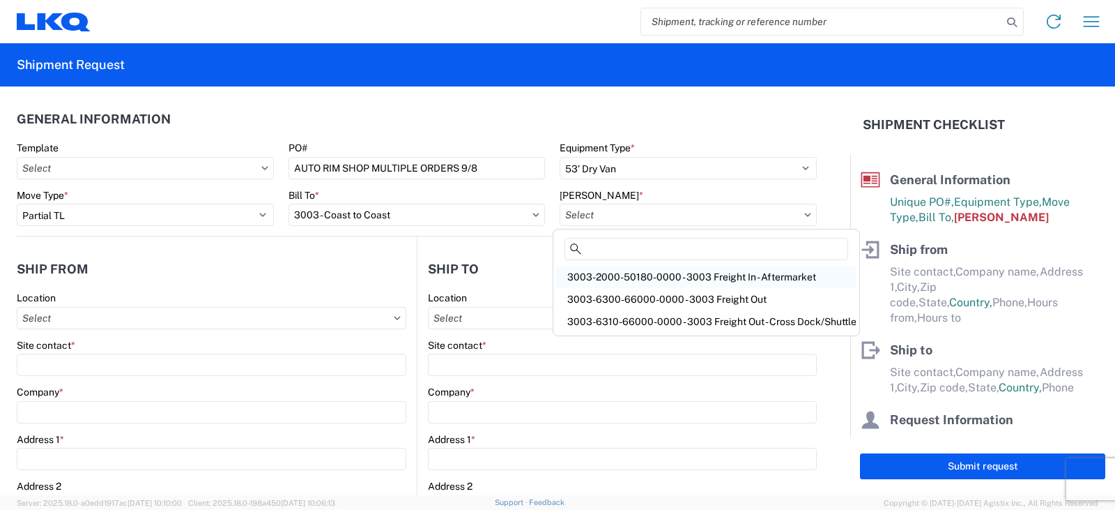
click at [619, 280] on div "3003-2000-50180-0000 - 3003 Freight In - Aftermarket" at bounding box center [706, 277] width 300 height 22
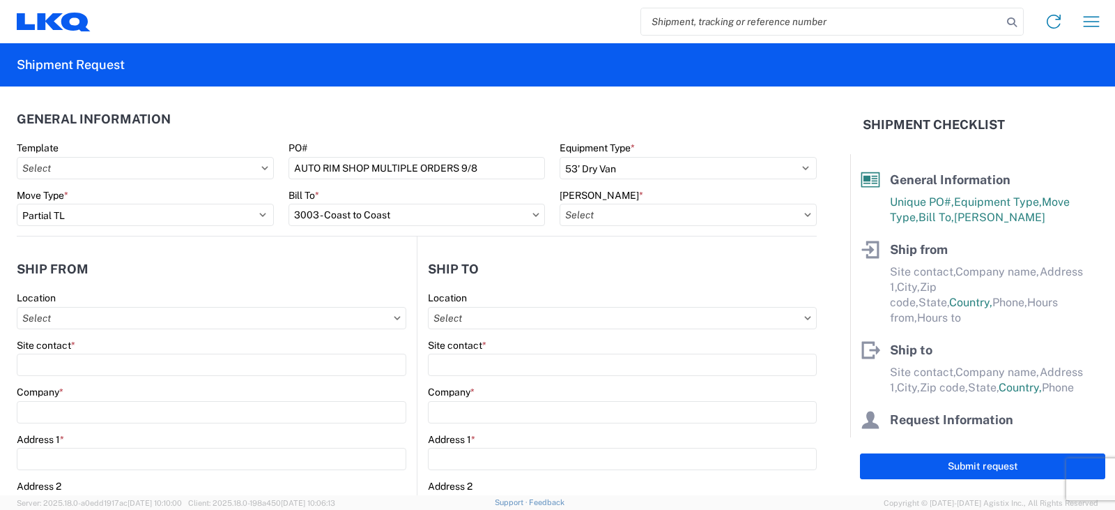
type input "3003-2000-50180-0000 - 3003 Freight In - Aftermarket"
click at [56, 319] on input "Location" at bounding box center [212, 318] width 390 height 22
type input "3238"
click at [57, 376] on div "3238 - Huntington IDC" at bounding box center [142, 380] width 244 height 22
type input "3238 - Huntington IDC"
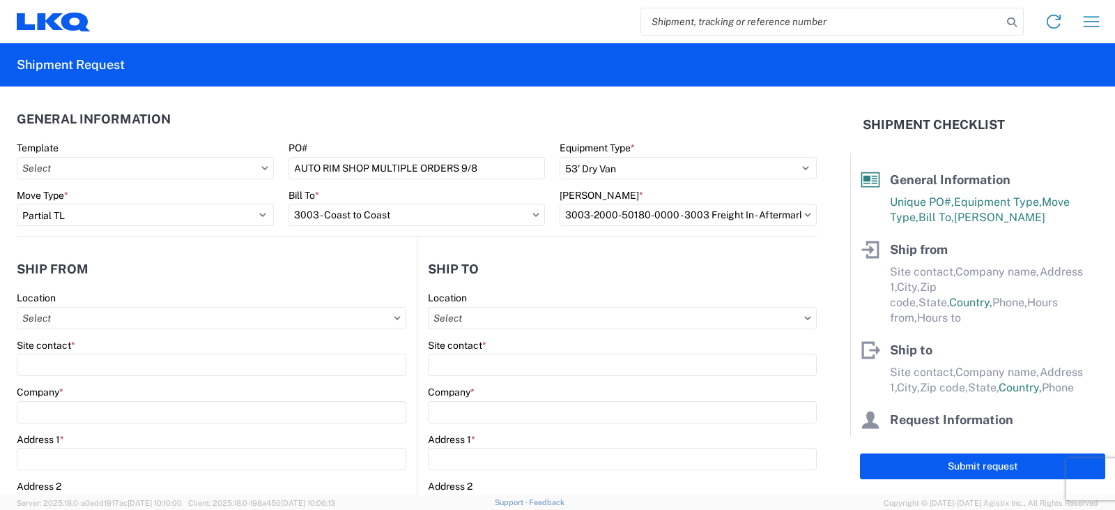
type input "LKQ Corporation"
type input "[STREET_ADDRESS]"
type input "Huntington"
type input "46750"
select select "IN"
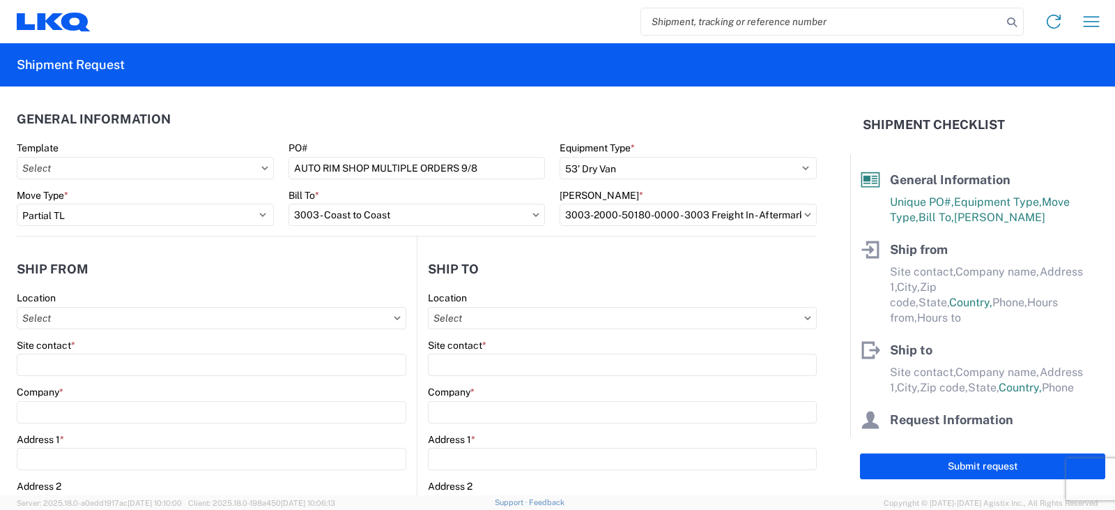
select select "US"
type input "07:00"
type input "17:00"
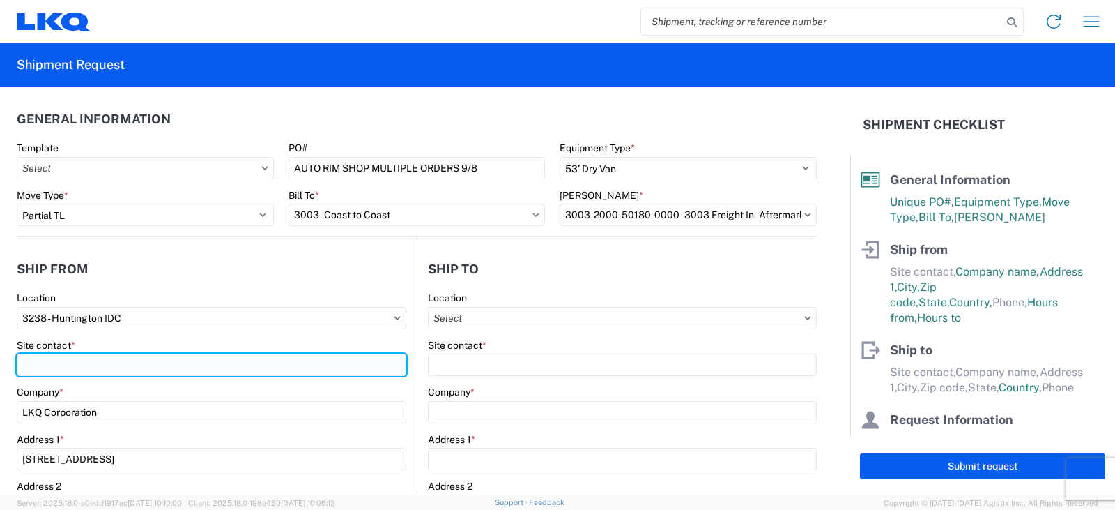
click at [41, 358] on input "Site contact *" at bounding box center [212, 364] width 390 height 22
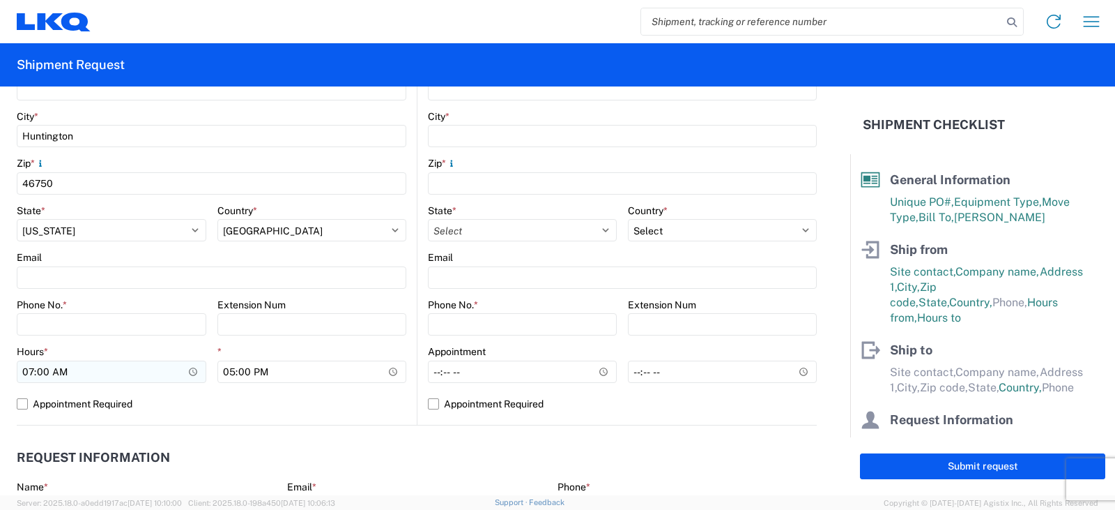
scroll to position [418, 0]
type input "[PERSON_NAME]"
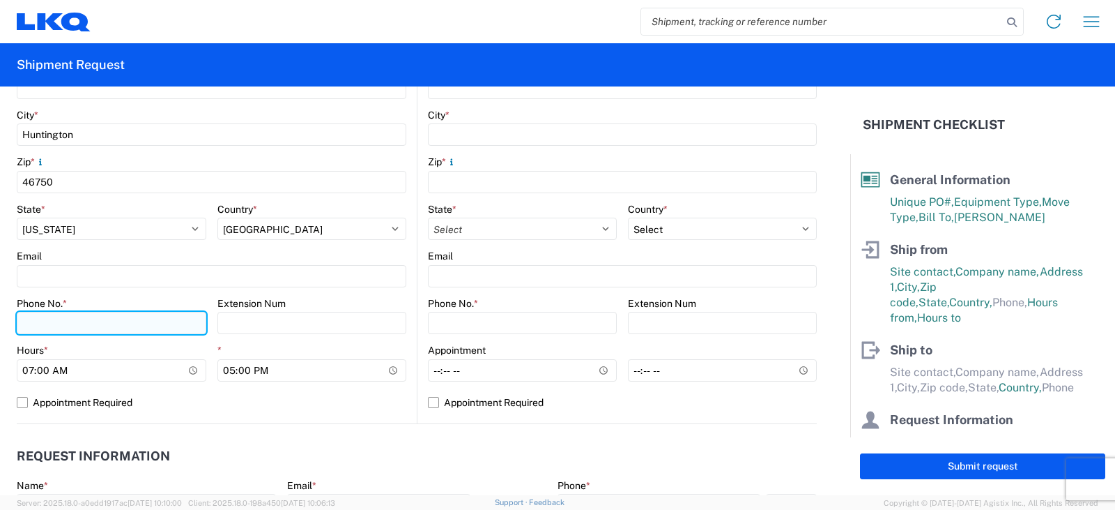
click at [43, 319] on input "Phone No. *" at bounding box center [112, 323] width 190 height 22
type input "[PHONE_NUMBER]"
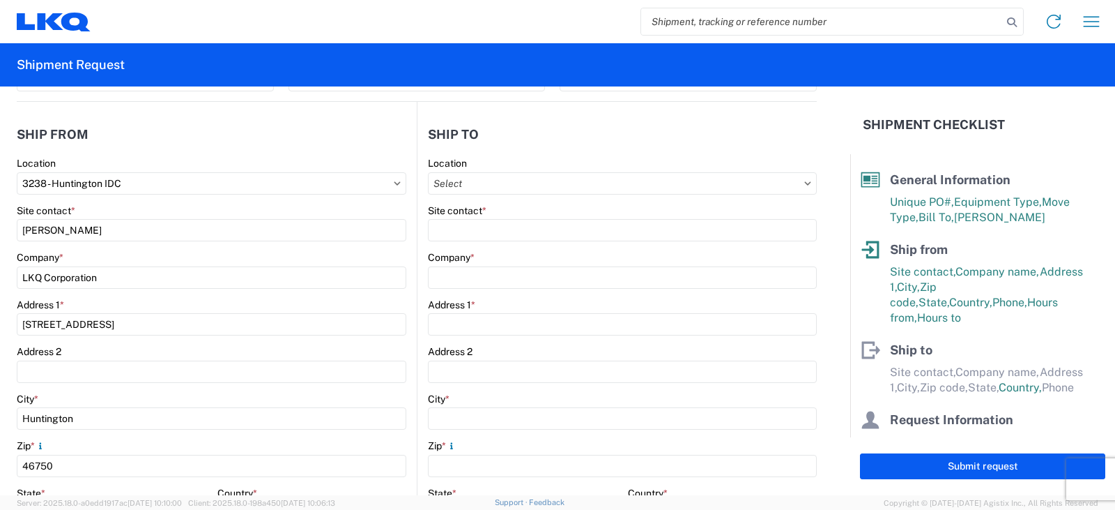
scroll to position [70, 0]
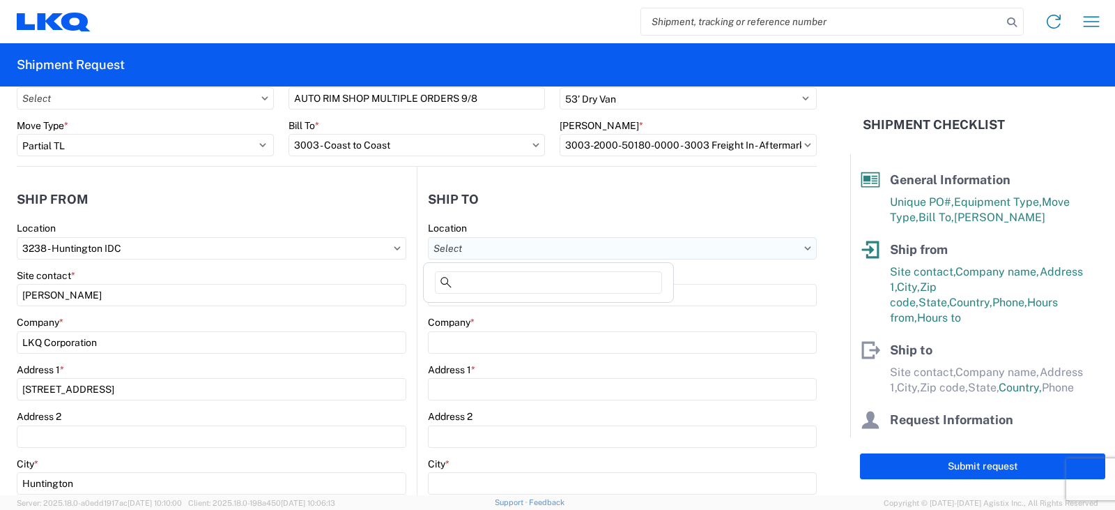
click at [448, 246] on input "Location" at bounding box center [622, 248] width 389 height 22
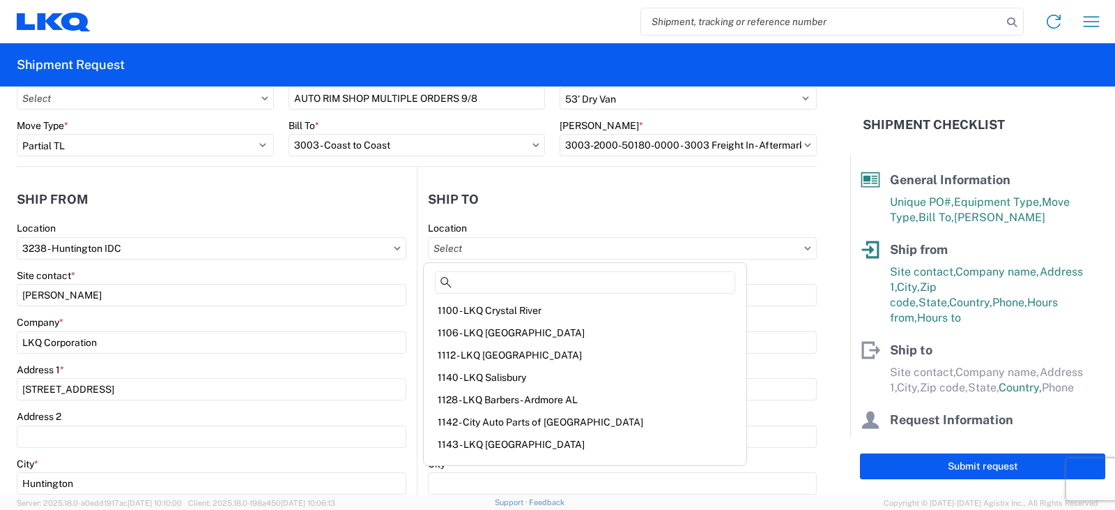
click at [460, 205] on h2 "Ship to" at bounding box center [453, 199] width 51 height 14
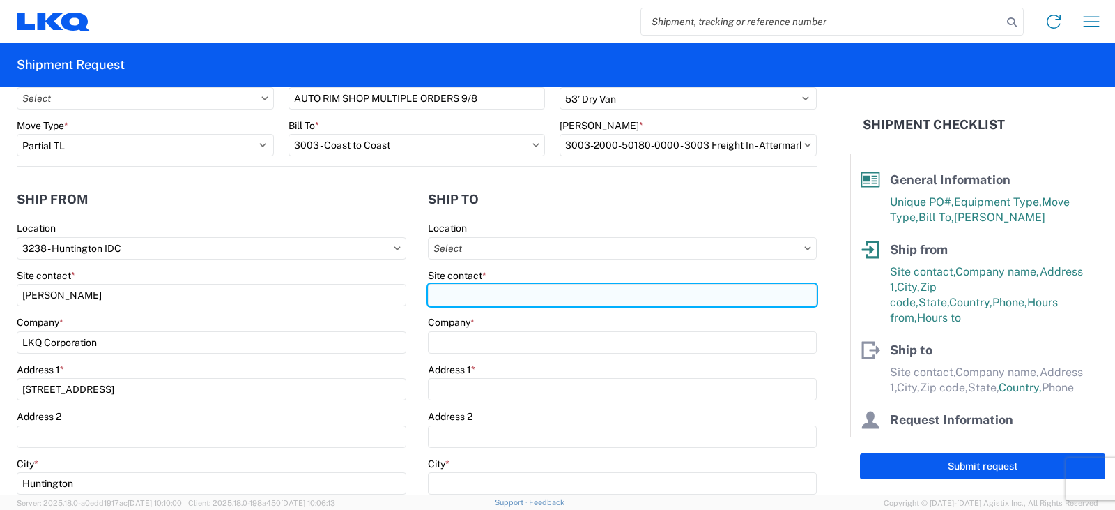
click at [445, 296] on input "Site contact *" at bounding box center [622, 295] width 389 height 22
type input "MILTON"
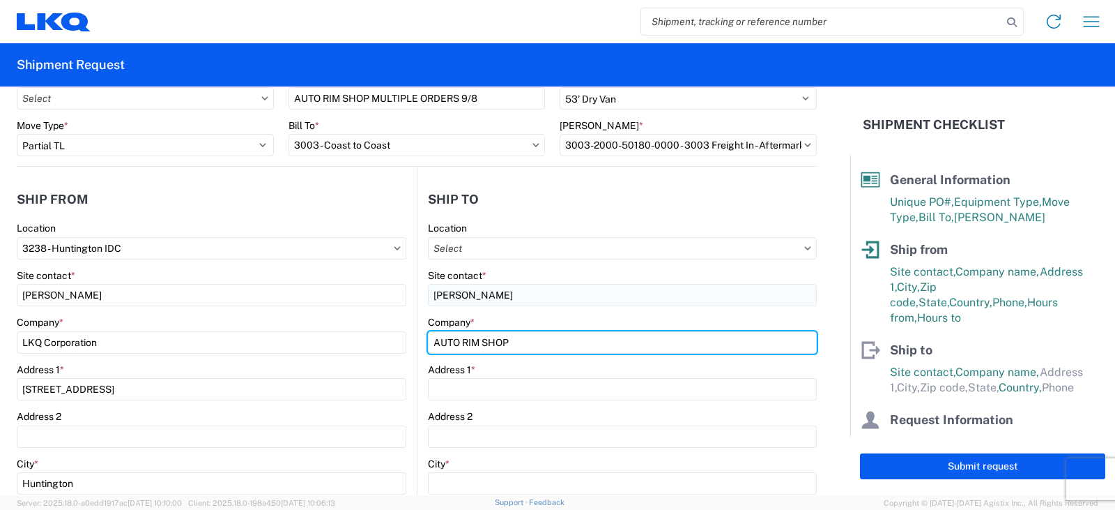
type input "AUTO RIM SHOP"
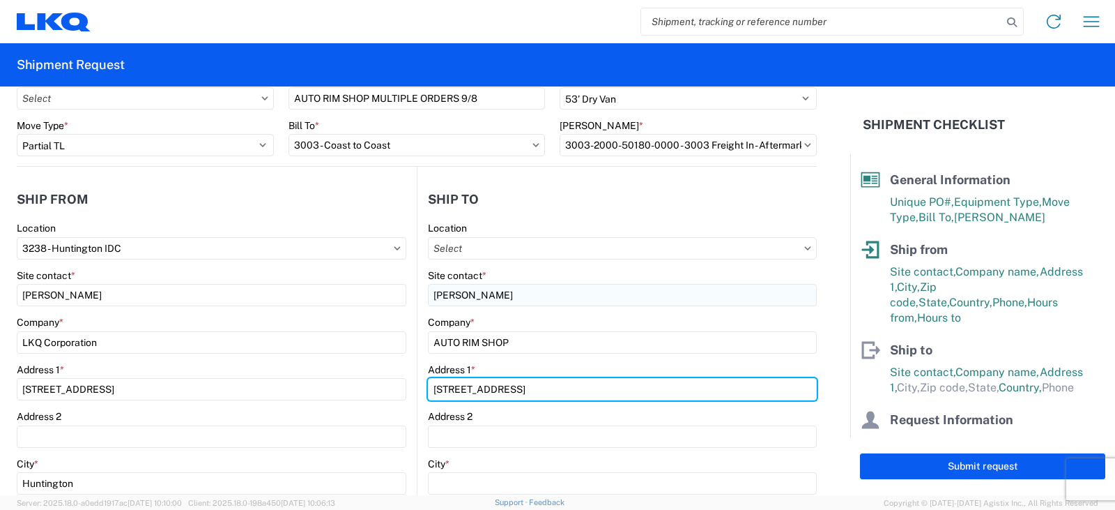
type input "30 CENTRAL DRIVE"
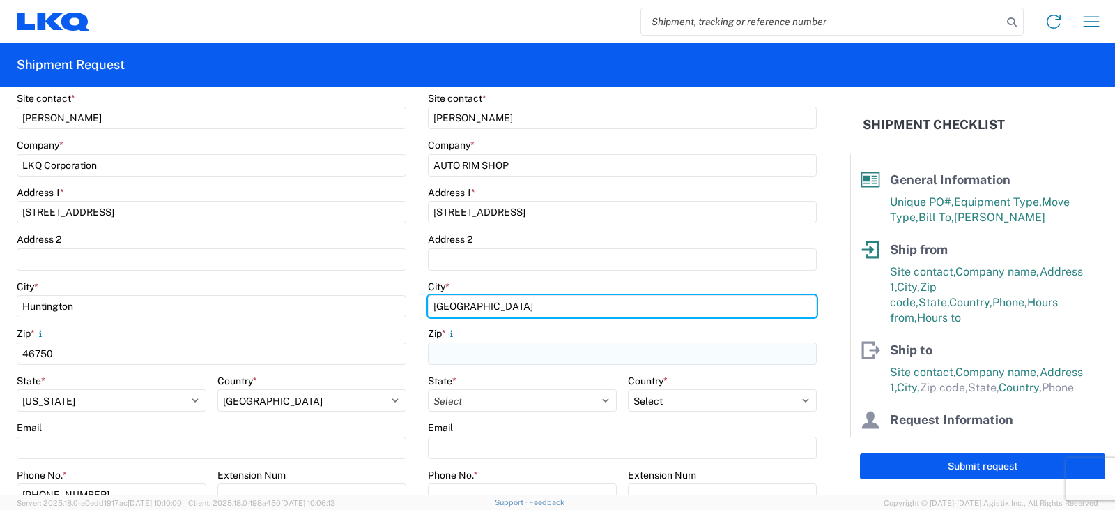
scroll to position [349, 0]
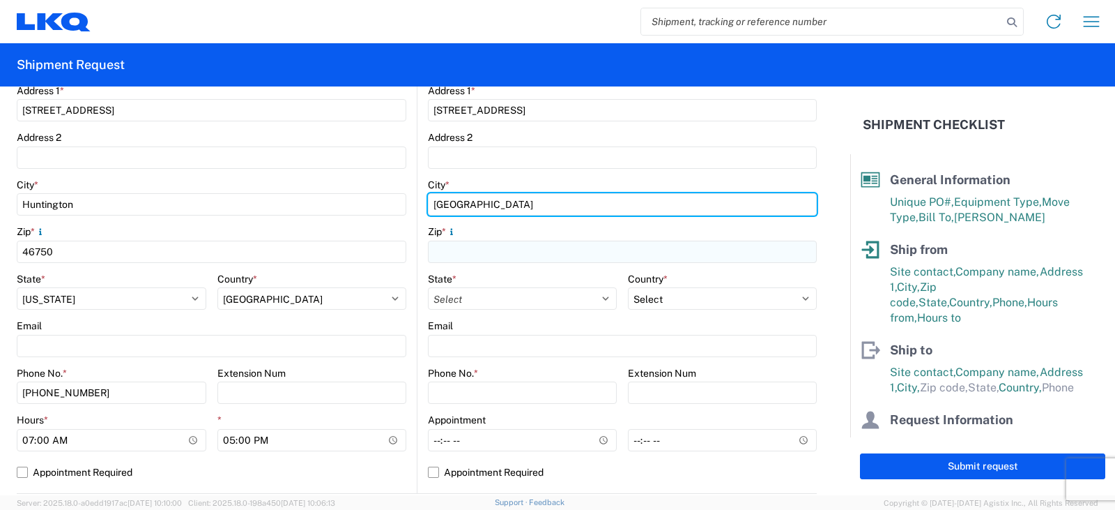
type input "FARMINGDALE"
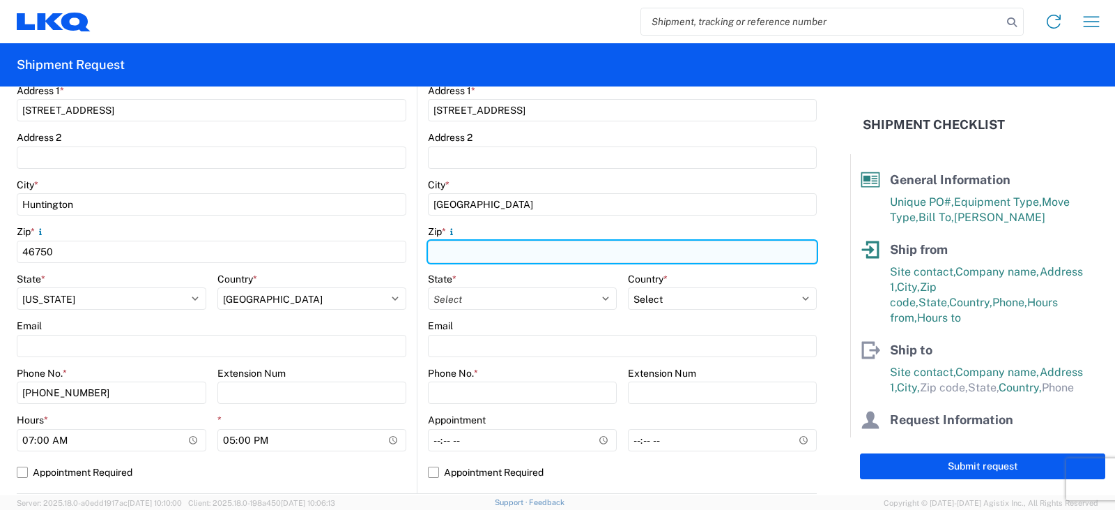
click at [459, 244] on input "Zip *" at bounding box center [622, 252] width 389 height 22
type input "11735"
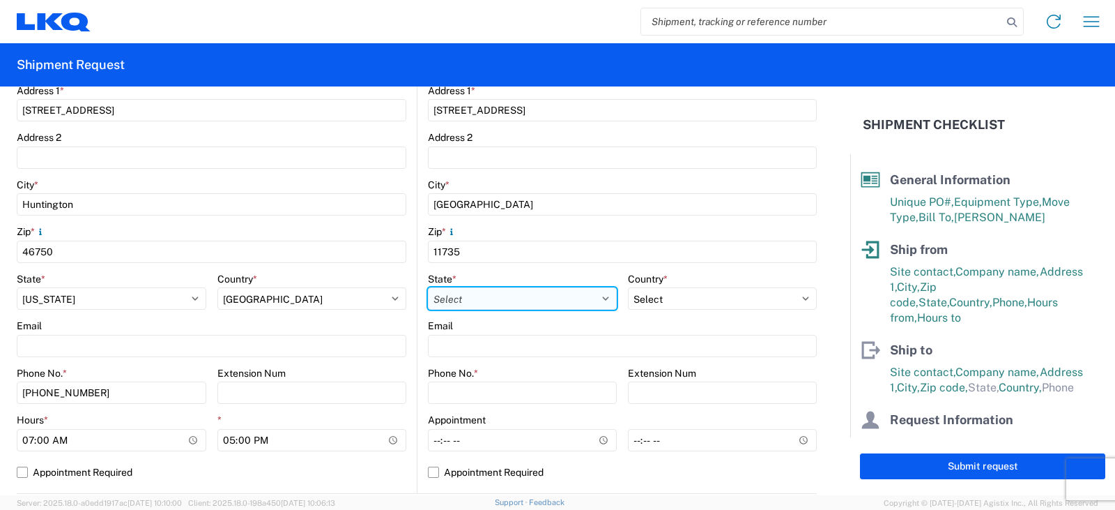
click at [474, 296] on select "Select [US_STATE] [US_STATE] [US_STATE] [US_STATE] Armed Forces Americas Armed …" at bounding box center [522, 298] width 189 height 22
select select "NY"
click at [428, 287] on select "Select [US_STATE] [US_STATE] [US_STATE] [US_STATE] Armed Forces Americas Armed …" at bounding box center [522, 298] width 189 height 22
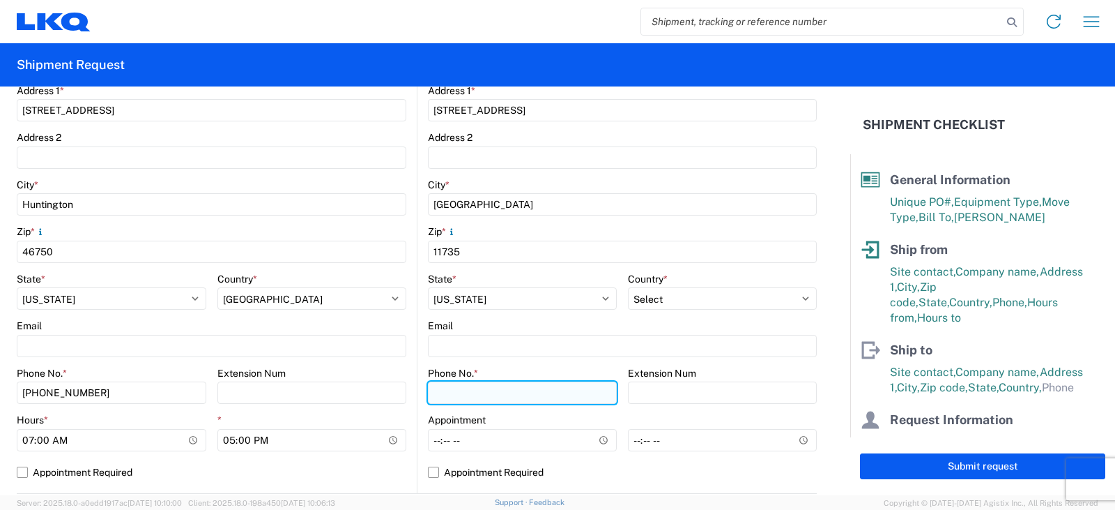
click at [454, 392] on input "Phone No. *" at bounding box center [522, 392] width 189 height 22
type input "516-766-6600"
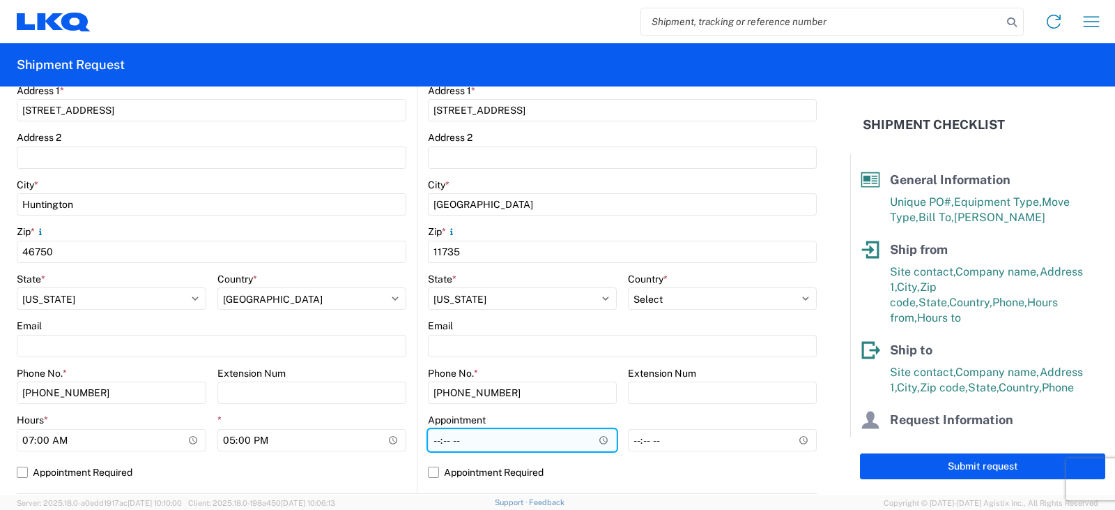
click at [432, 441] on input "Hours *" at bounding box center [522, 440] width 189 height 22
type input "09:00"
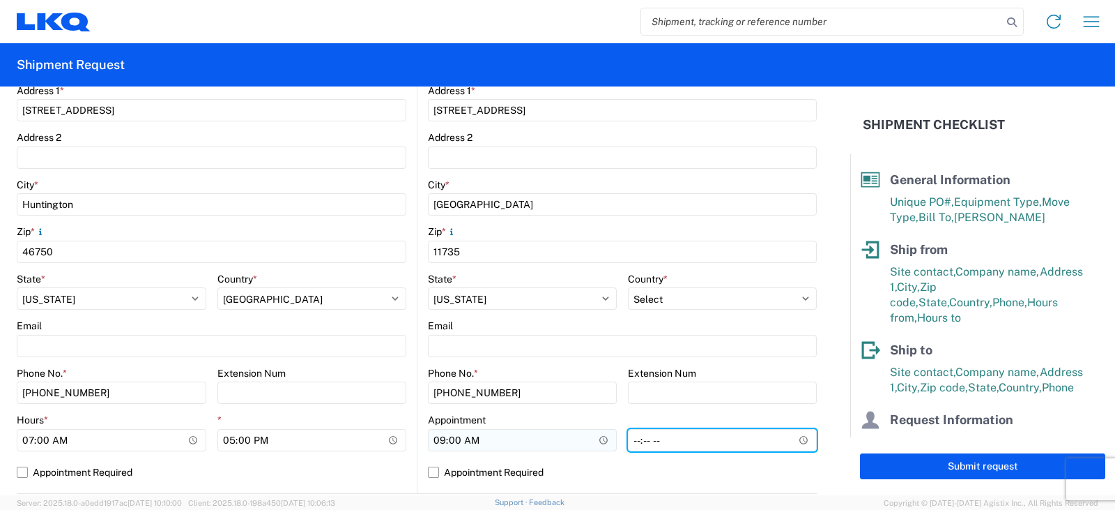
type input "15:00"
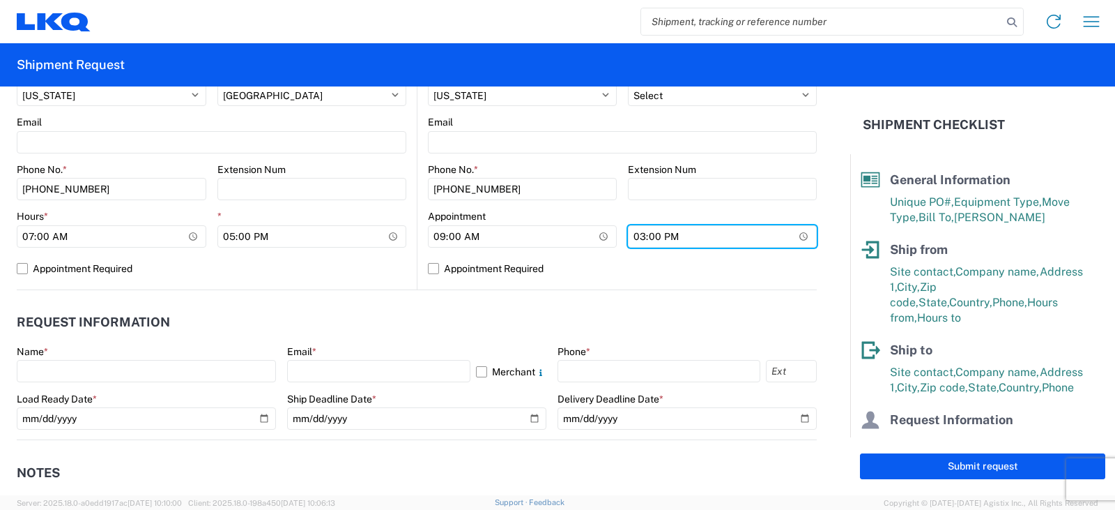
scroll to position [558, 0]
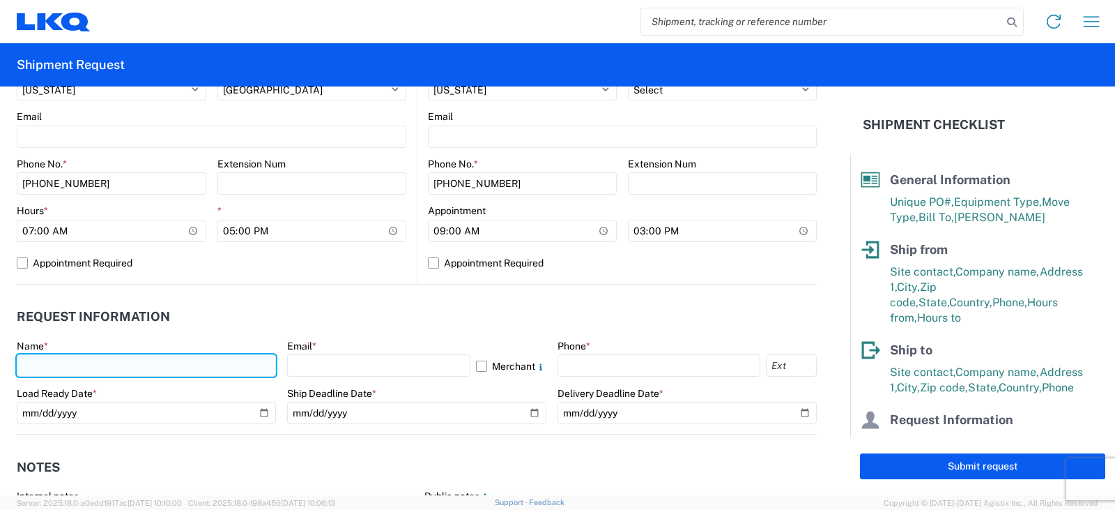
click at [46, 365] on input "text" at bounding box center [146, 365] width 259 height 22
type input "[PERSON_NAME]"
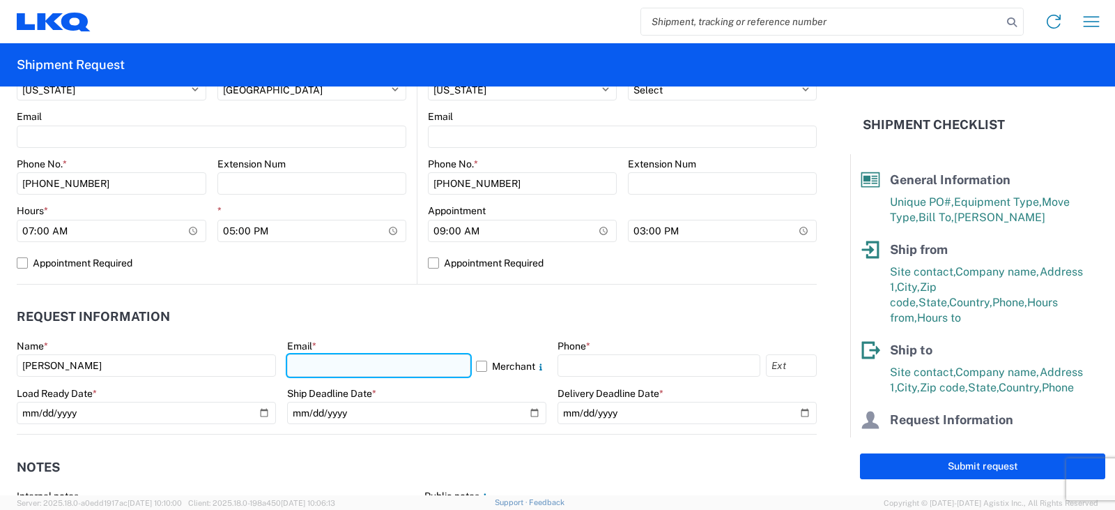
click at [312, 362] on input "text" at bounding box center [378, 365] width 183 height 22
type input "[EMAIL_ADDRESS][DOMAIN_NAME]"
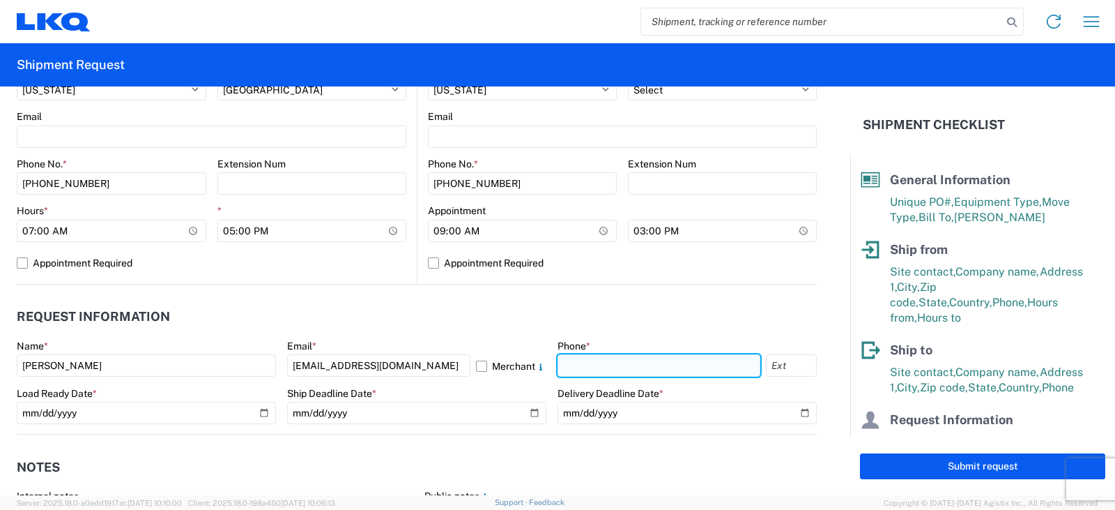
click at [607, 367] on input "text" at bounding box center [659, 365] width 203 height 22
type input "[PHONE_NUMBER]"
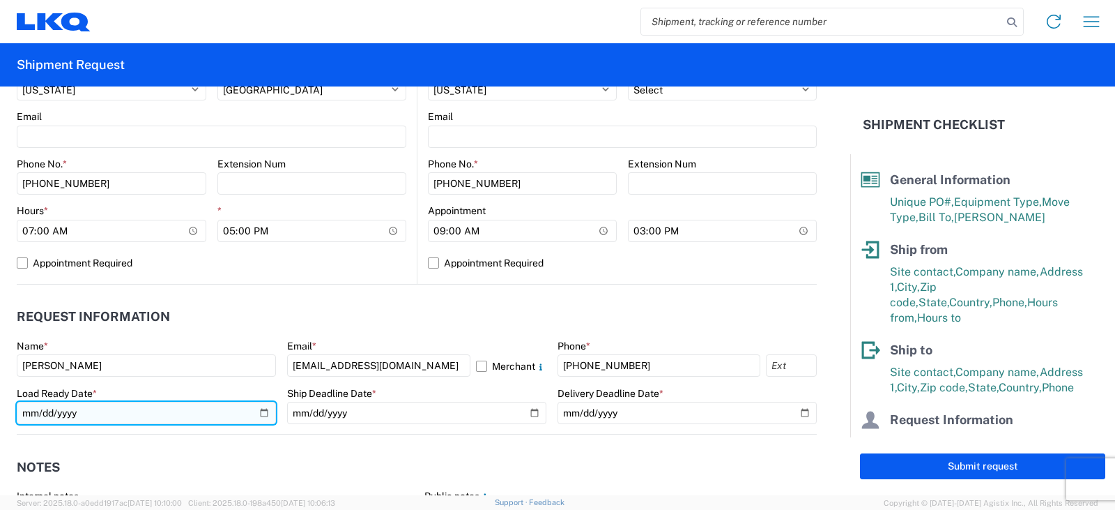
click at [261, 412] on input "date" at bounding box center [146, 413] width 259 height 22
type input "2025-09-08"
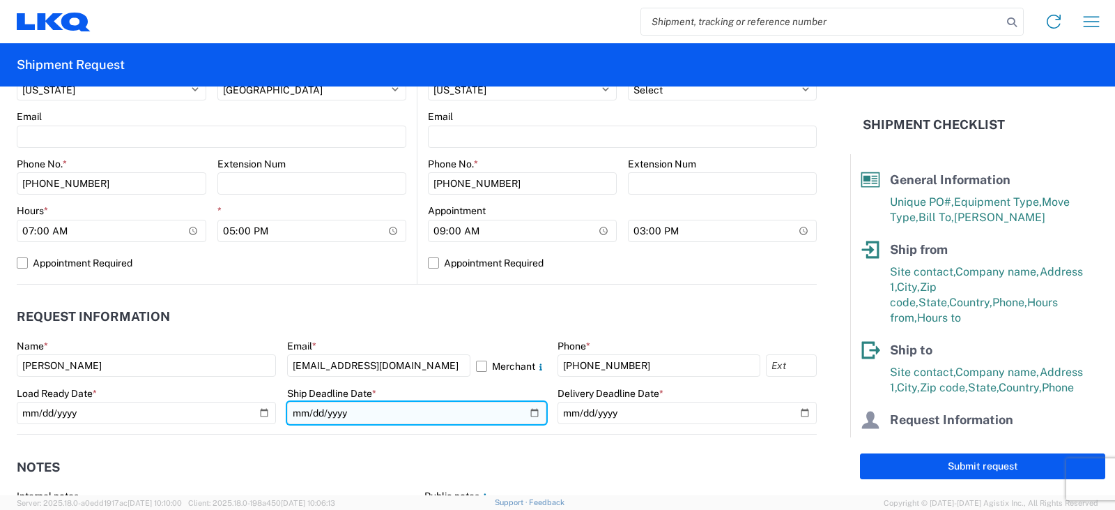
click at [527, 410] on input "date" at bounding box center [416, 413] width 259 height 22
type input "2025-09-08"
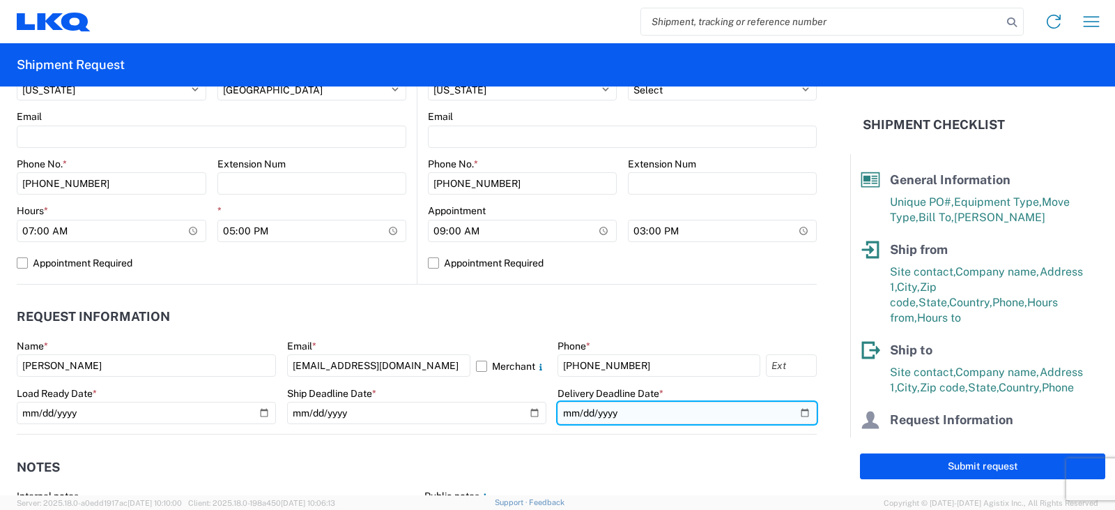
click at [793, 409] on input "date" at bounding box center [687, 413] width 259 height 22
type input "2025-09-11"
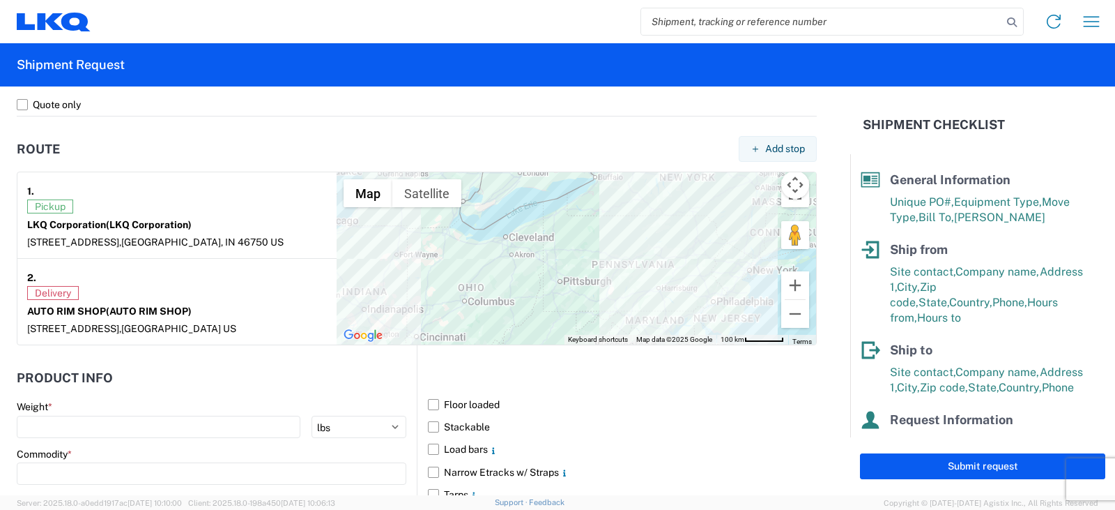
scroll to position [1046, 0]
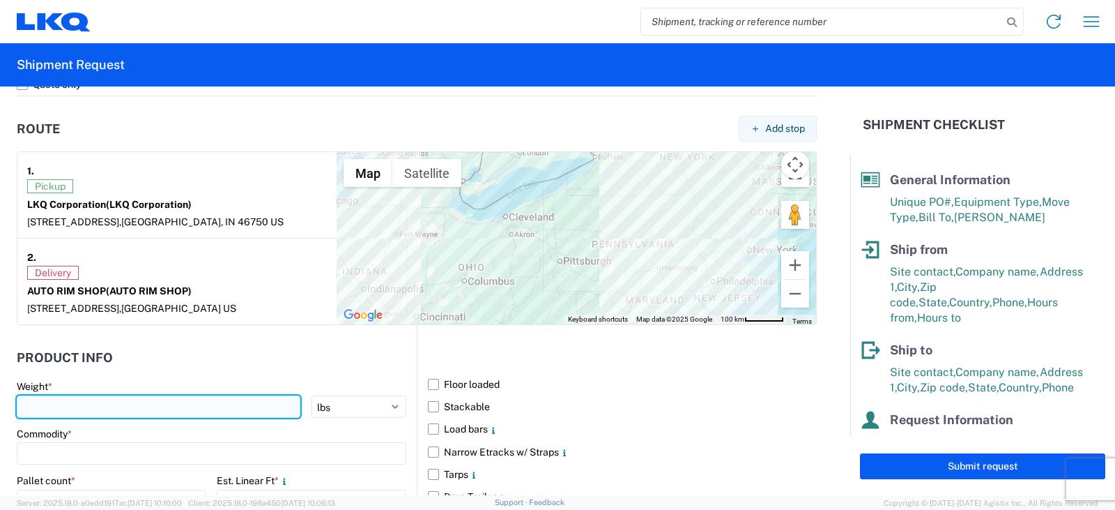
click at [29, 401] on input "number" at bounding box center [159, 406] width 284 height 22
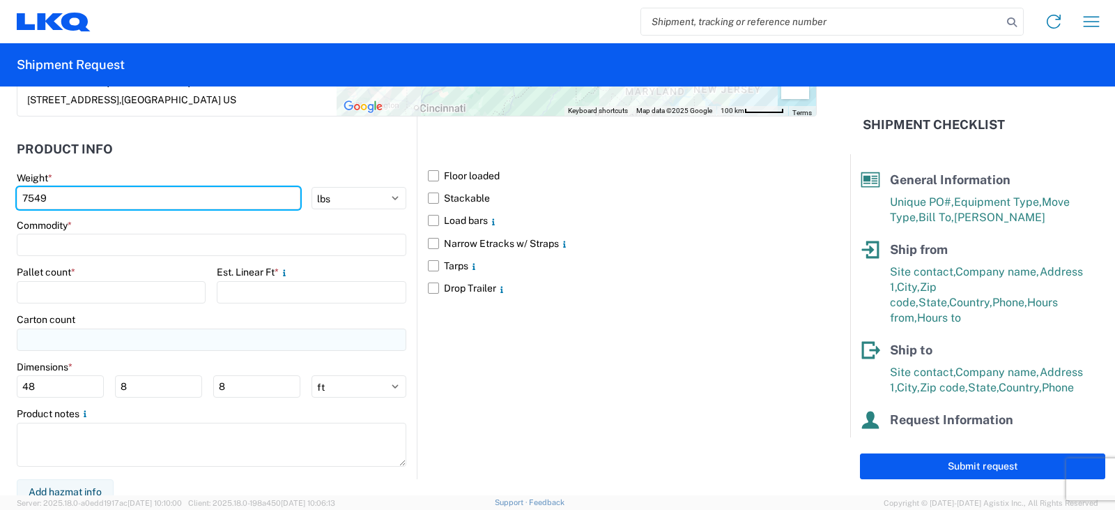
scroll to position [1255, 0]
type input "7549"
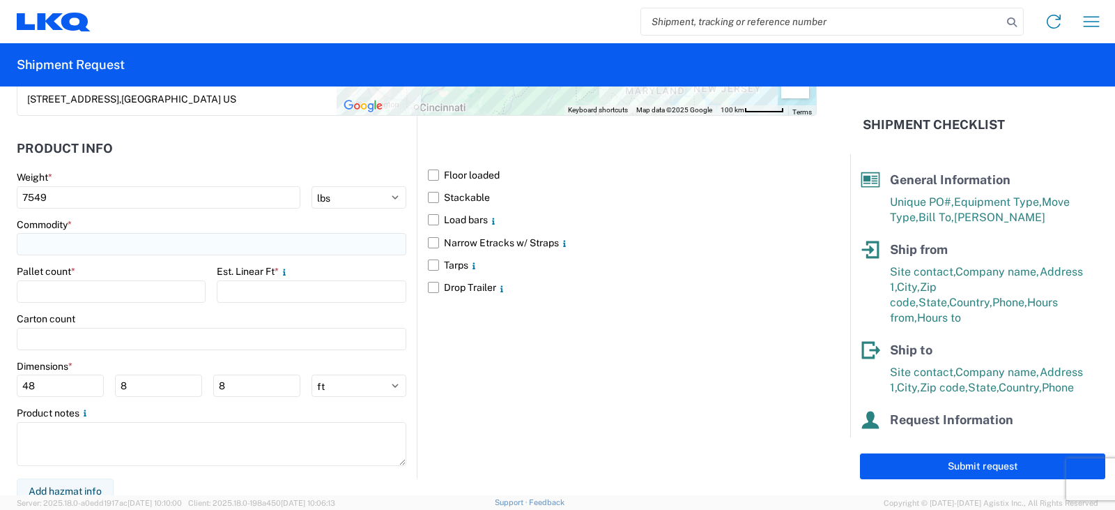
click at [27, 247] on input at bounding box center [212, 244] width 390 height 22
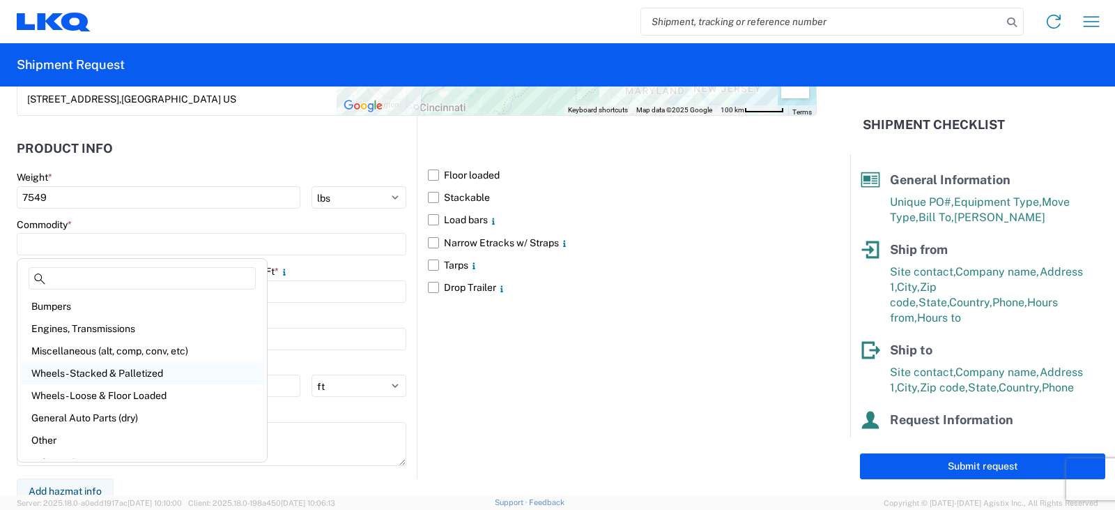
click at [82, 372] on div "Wheels - Stacked & Palletized" at bounding box center [142, 373] width 244 height 22
type input "Wheels - Stacked & Palletized"
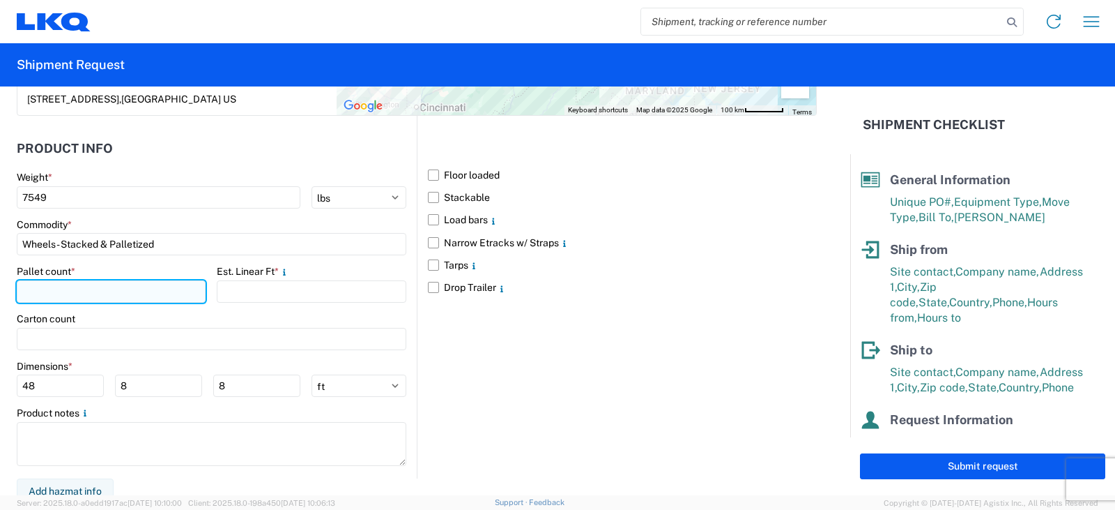
click at [22, 288] on input "number" at bounding box center [111, 291] width 189 height 22
type input "9"
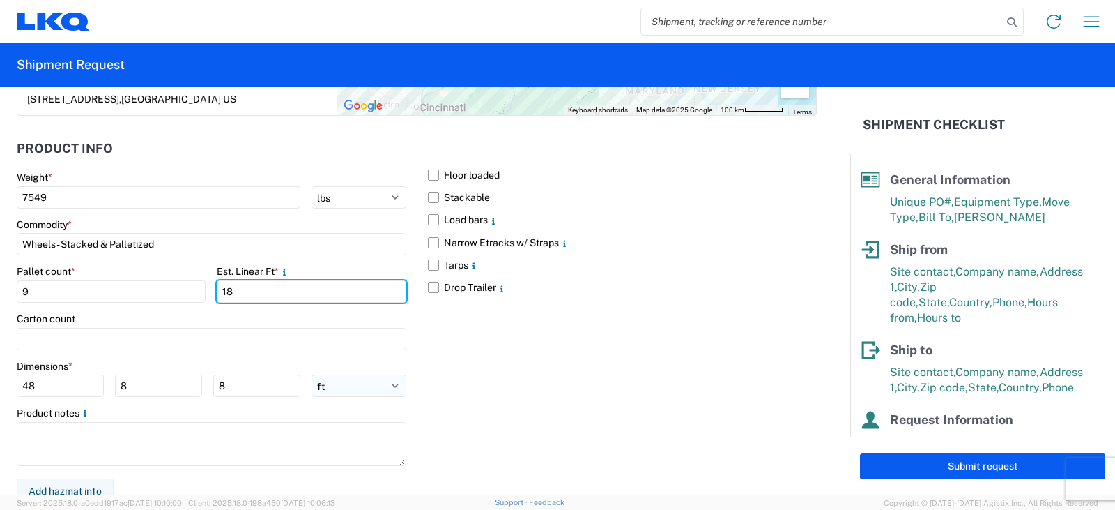
type input "18"
drag, startPoint x: 388, startPoint y: 384, endPoint x: 367, endPoint y: 374, distance: 23.4
click at [388, 384] on select "ft in cm" at bounding box center [359, 385] width 95 height 22
select select "IN"
click at [312, 374] on select "ft in cm" at bounding box center [359, 385] width 95 height 22
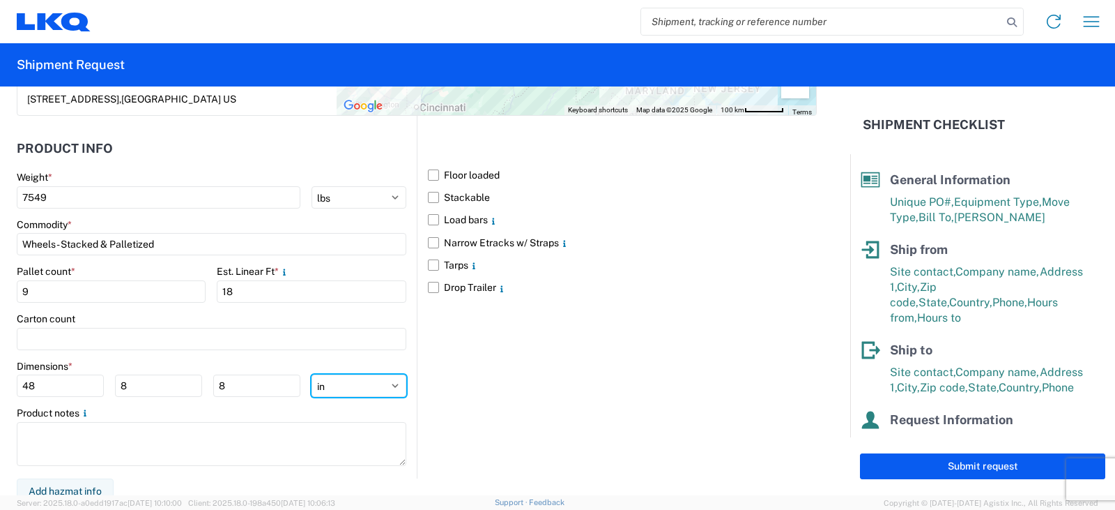
type input "576"
type input "96"
drag, startPoint x: 47, startPoint y: 388, endPoint x: 0, endPoint y: 390, distance: 46.8
click at [0, 390] on form "General Information Template PO# AUTO RIM SHOP MULTIPLE ORDERS 9/8 Equipment Ty…" at bounding box center [425, 290] width 851 height 409
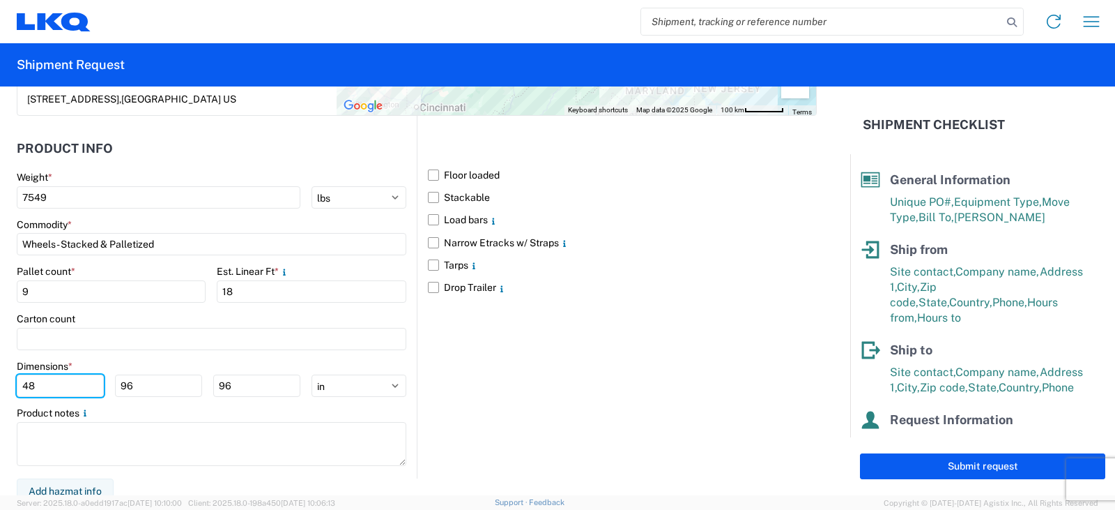
type input "48"
type input "42"
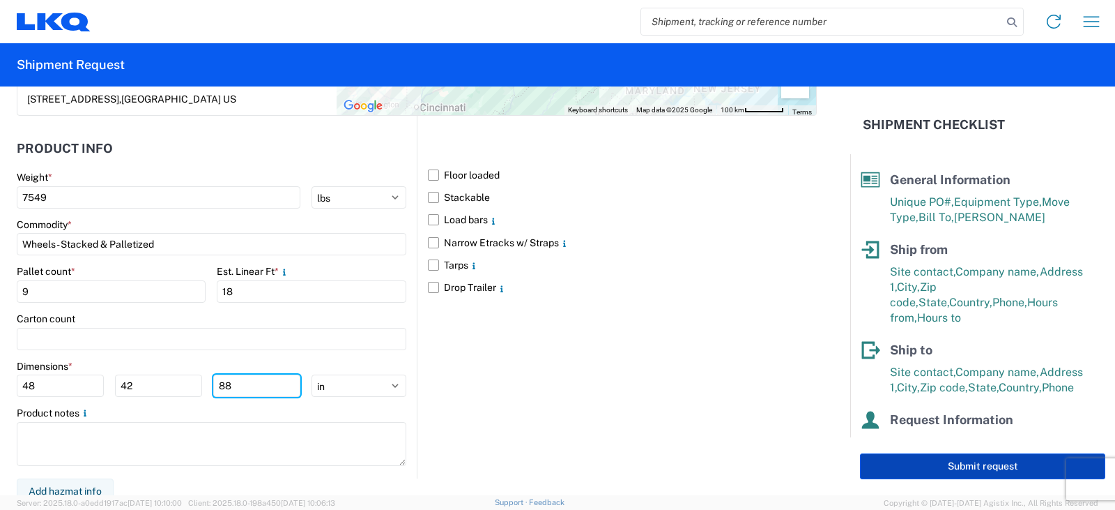
type input "88"
click at [950, 463] on button "Submit request" at bounding box center [982, 466] width 245 height 26
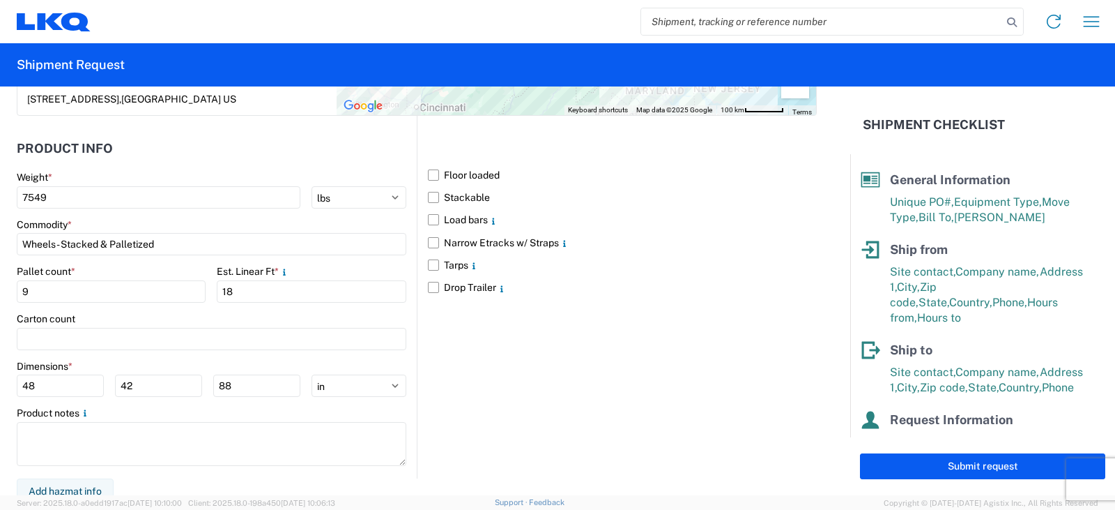
select select "IN"
select select "US"
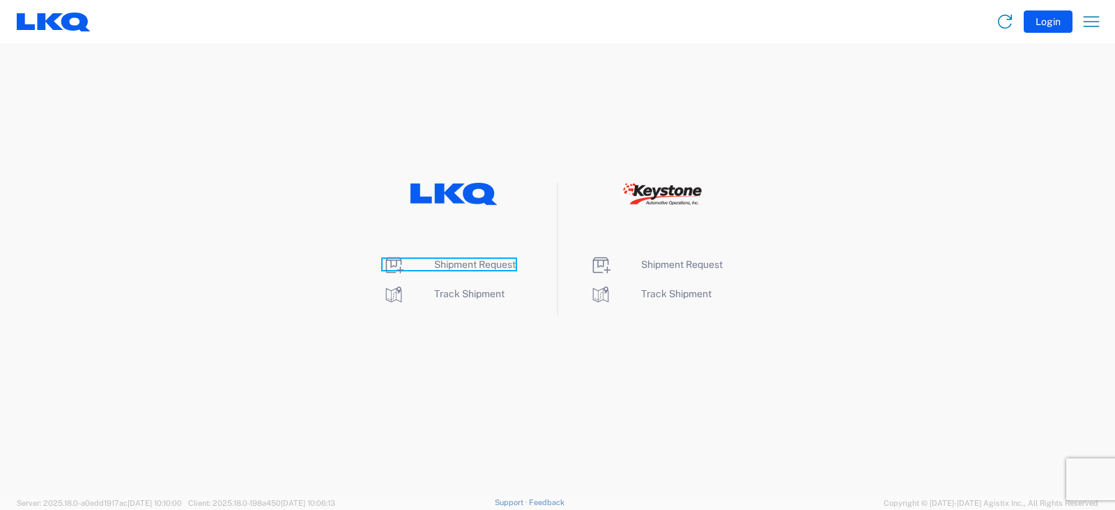
click at [478, 262] on span "Shipment Request" at bounding box center [475, 264] width 82 height 11
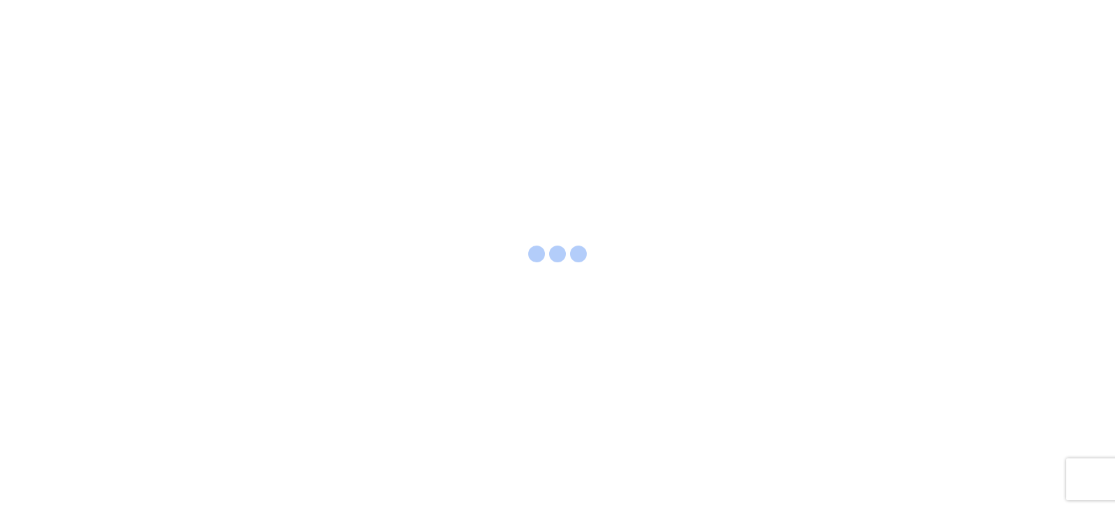
select select "FULL"
select select "LBS"
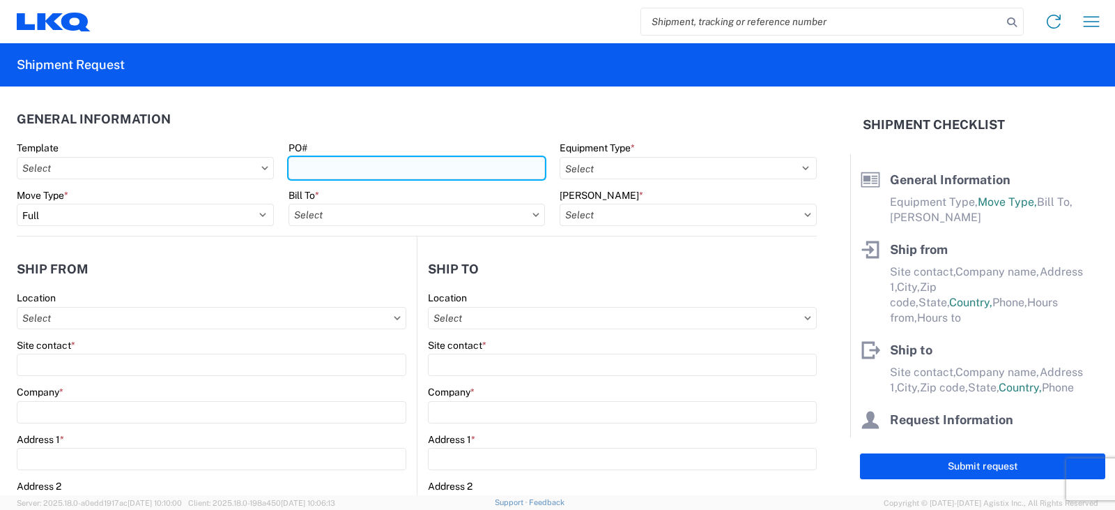
click at [314, 168] on input "PO#" at bounding box center [417, 168] width 257 height 22
type input "PWR#'S 129190, 129191, 129192--[PERSON_NAME]"
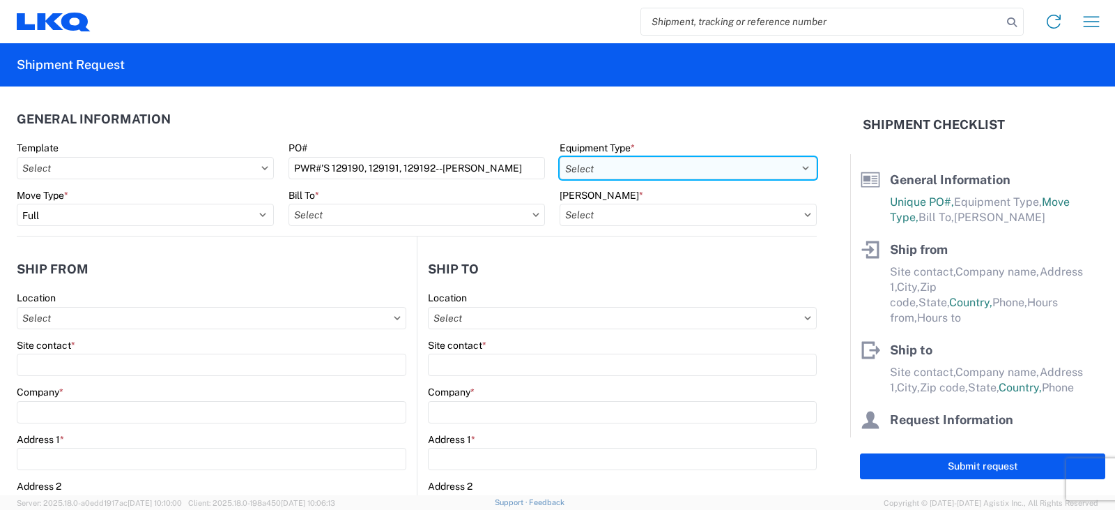
click at [598, 167] on select "Select 53’ Dry Van Flatbed Dropdeck (van) Lowboy (flatbed) Rail" at bounding box center [688, 168] width 257 height 22
select select "STDV"
click at [560, 157] on select "Select 53’ Dry Van Flatbed Dropdeck (van) Lowboy (flatbed) Rail" at bounding box center [688, 168] width 257 height 22
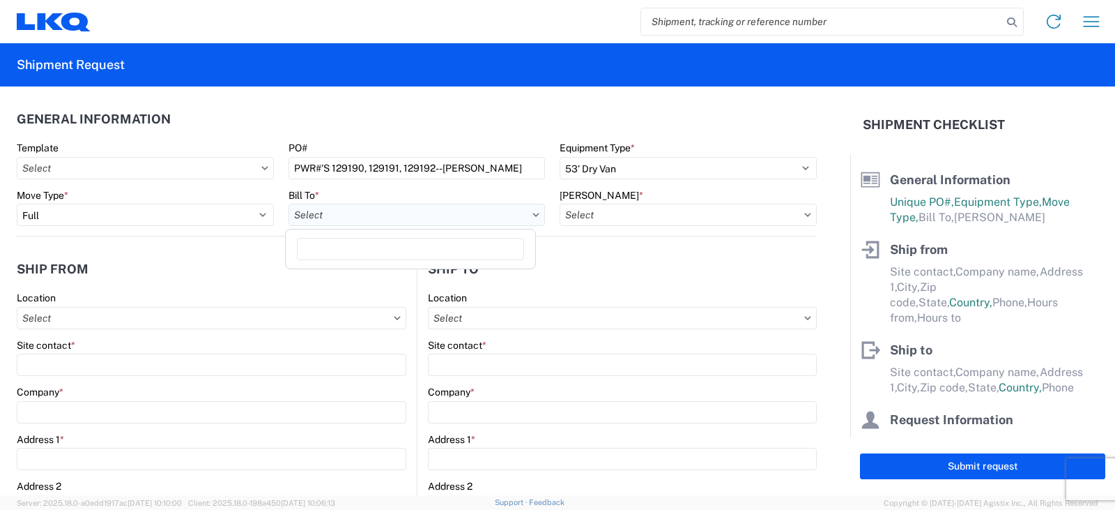
click at [354, 218] on input "Bill To *" at bounding box center [417, 215] width 257 height 22
type input "3238"
click at [351, 277] on div "3238 - Huntington IDC" at bounding box center [411, 277] width 244 height 22
type input "3238 - Huntington IDC"
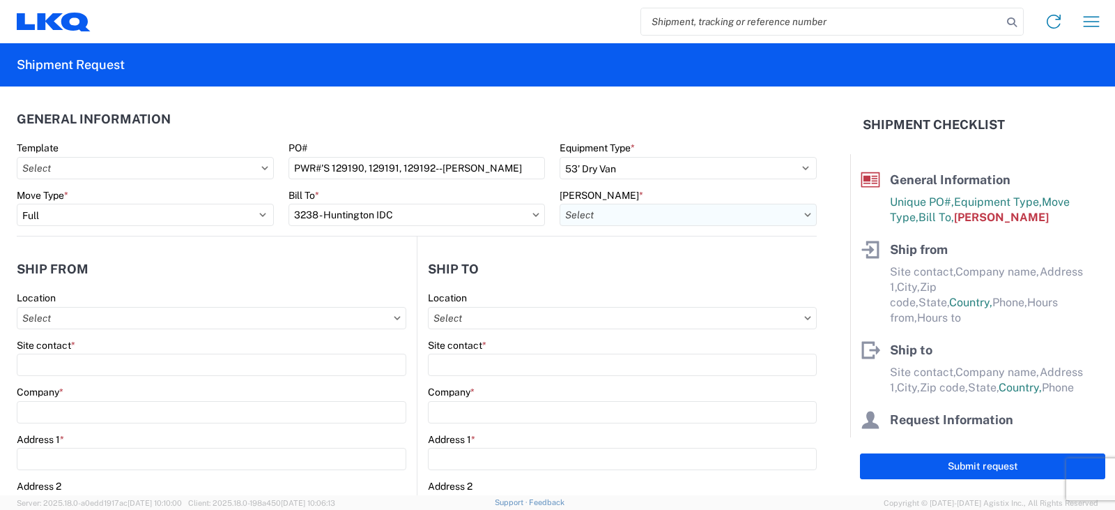
click at [587, 213] on input "[PERSON_NAME] *" at bounding box center [688, 215] width 257 height 22
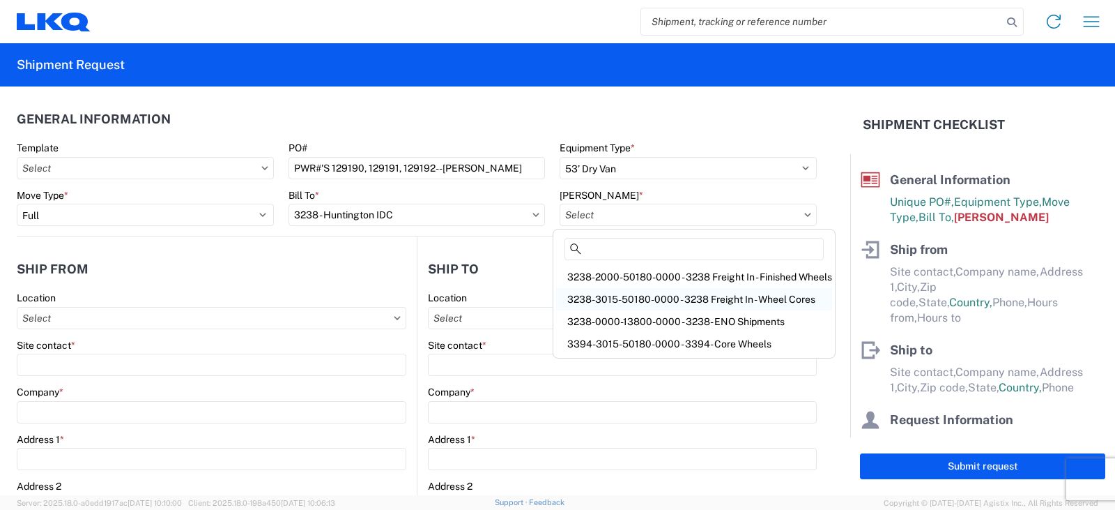
click at [618, 299] on div "3238-3015-50180-0000 - 3238 Freight In - Wheel Cores" at bounding box center [694, 299] width 276 height 22
type input "3238-3015-50180-0000 - 3238 Freight In - Wheel Cores"
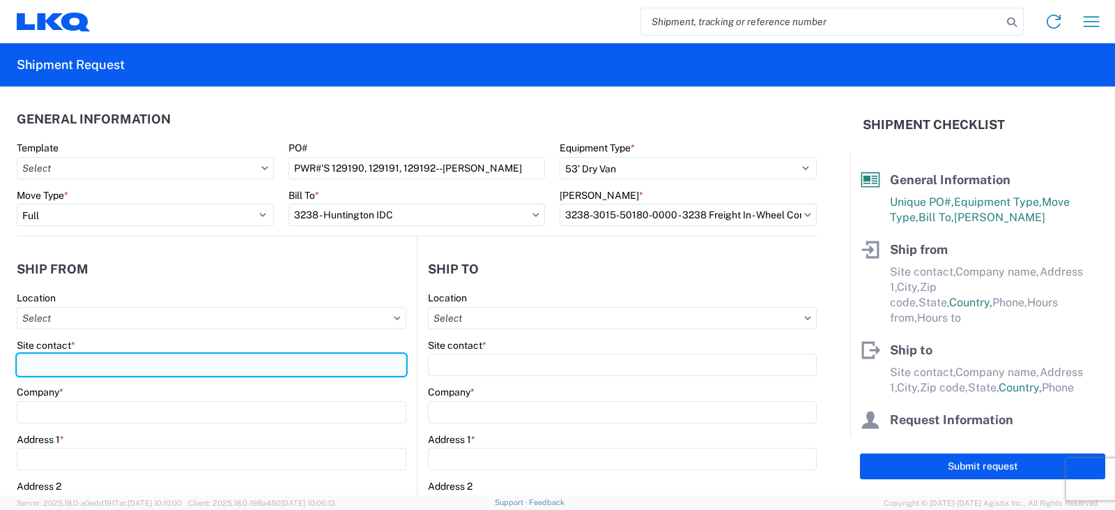
click at [23, 367] on input "Site contact *" at bounding box center [212, 364] width 390 height 22
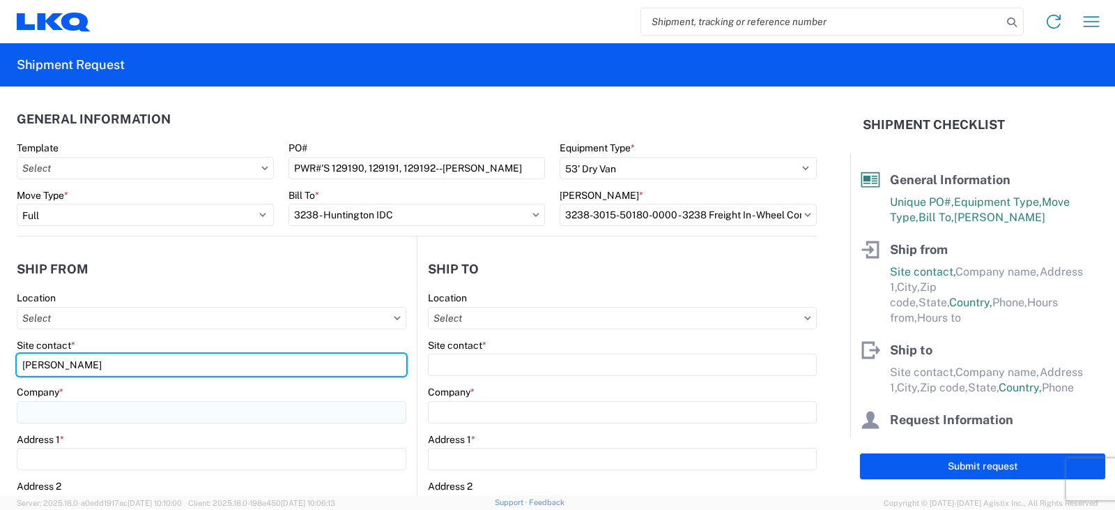
type input "[PERSON_NAME]"
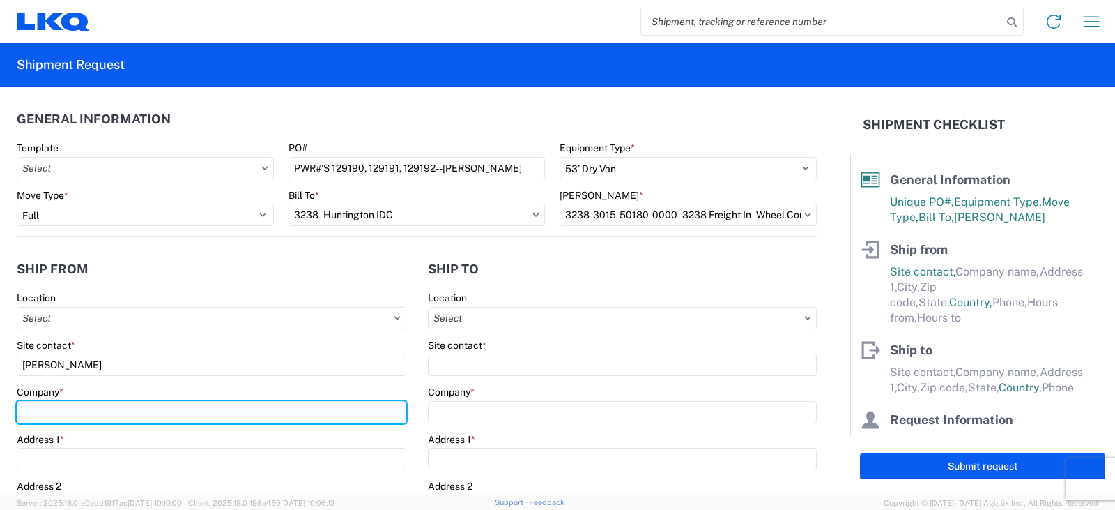
click at [22, 416] on input "Company *" at bounding box center [212, 412] width 390 height 22
type input "[PERSON_NAME]"
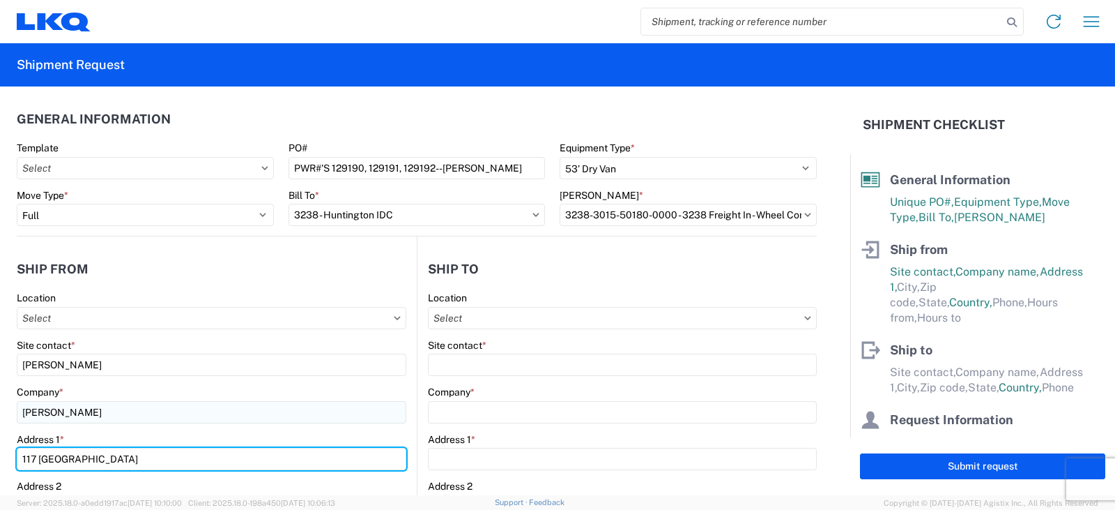
type input "[STREET_ADDRESS]"
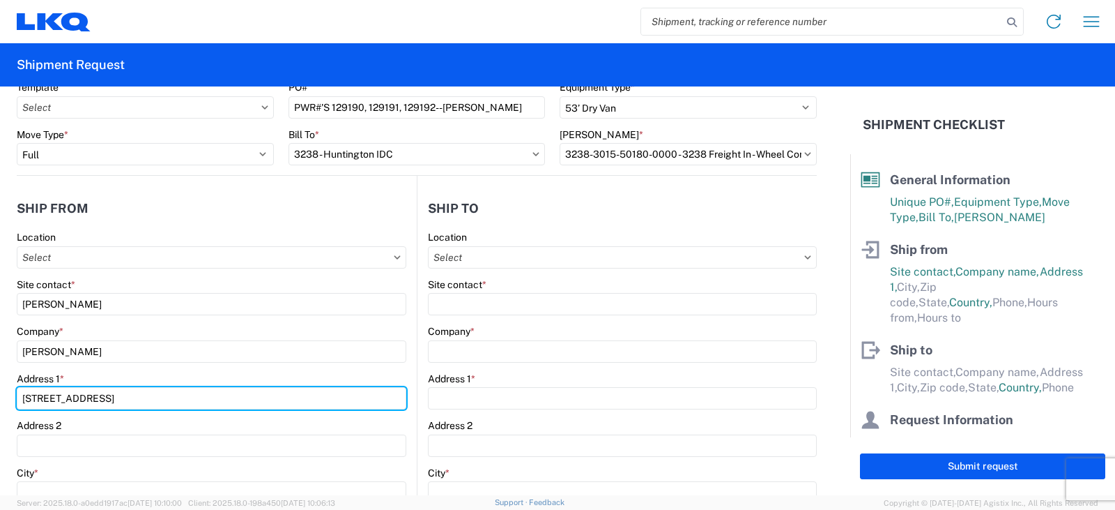
scroll to position [139, 0]
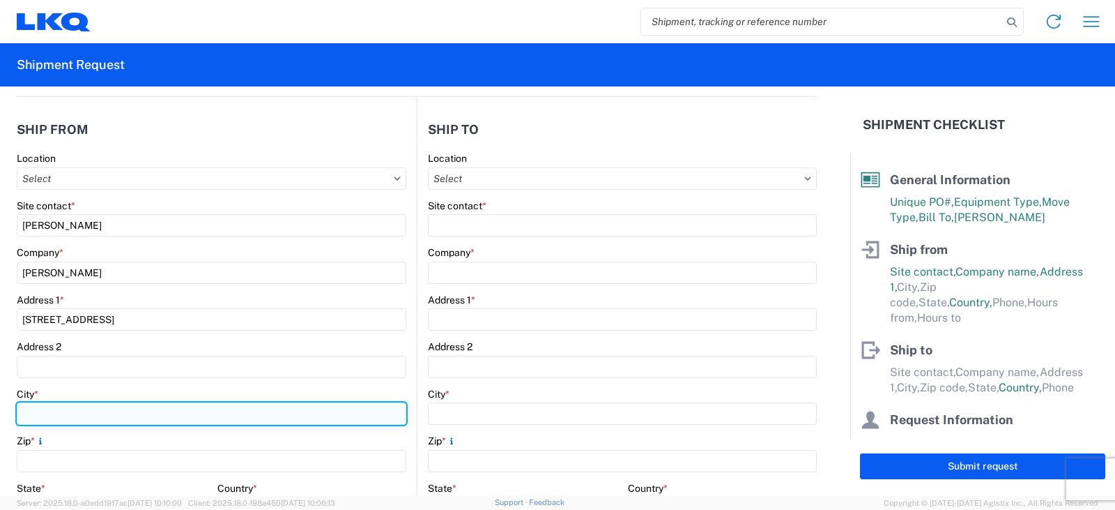
click at [29, 412] on input "City *" at bounding box center [212, 413] width 390 height 22
type input "LOCUST FORK"
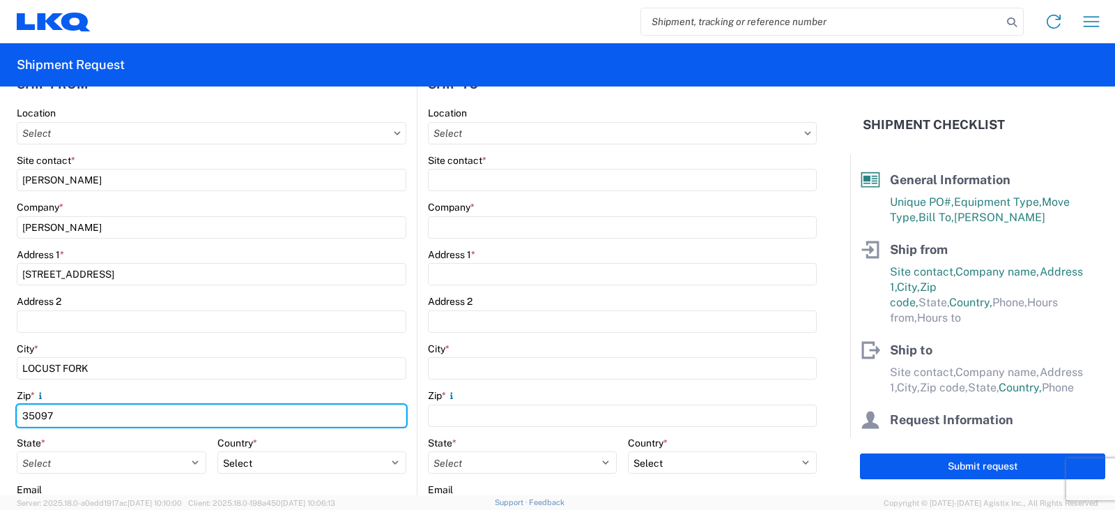
scroll to position [279, 0]
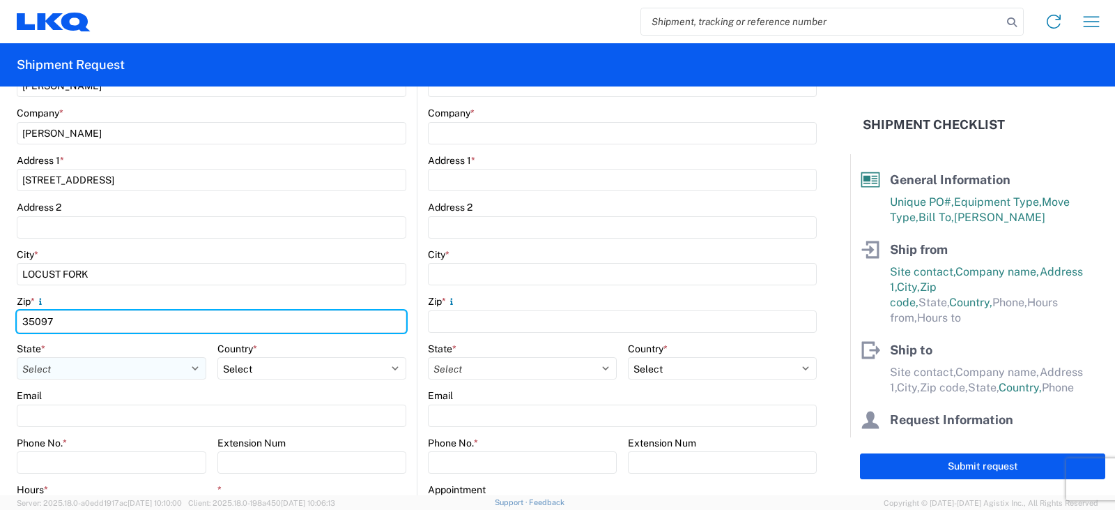
type input "35097"
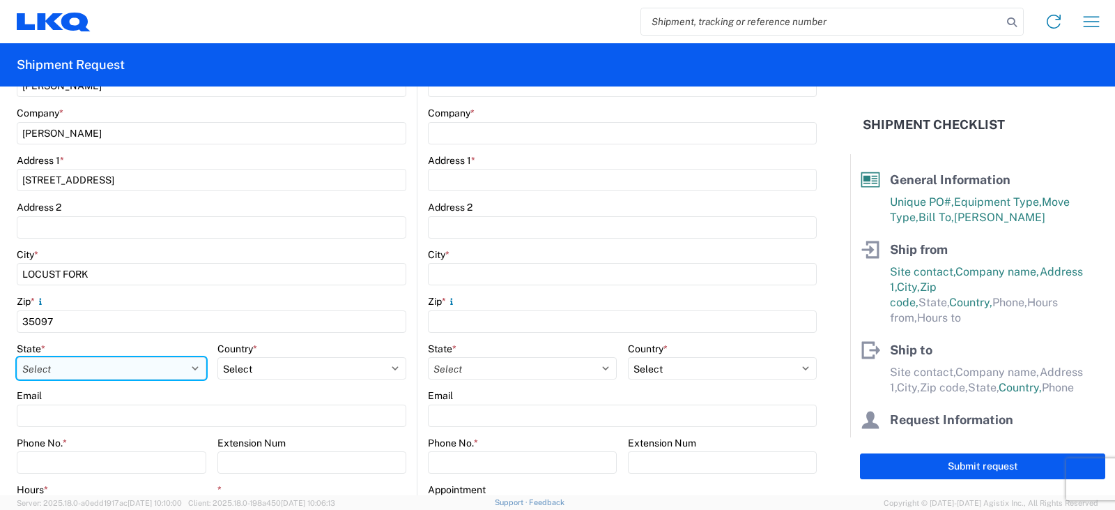
click at [194, 367] on select "Select [US_STATE] [US_STATE] [US_STATE] [US_STATE] Armed Forces Americas Armed …" at bounding box center [112, 368] width 190 height 22
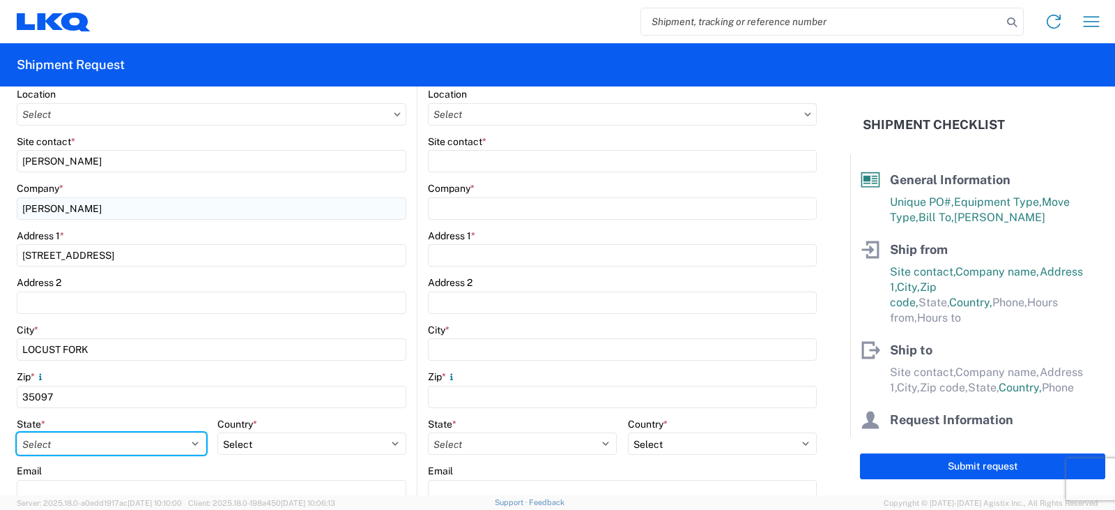
scroll to position [209, 0]
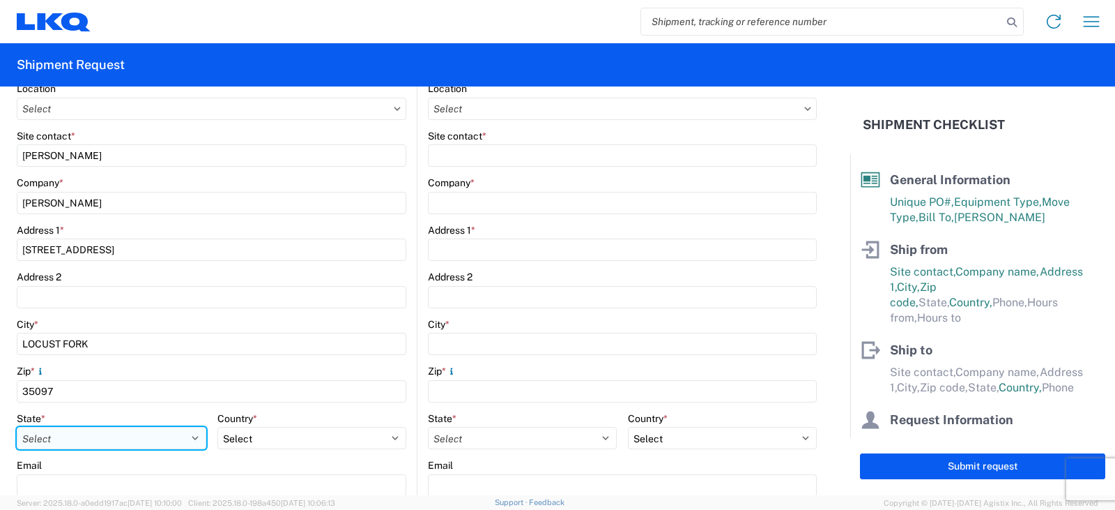
click at [192, 436] on select "Select [US_STATE] [US_STATE] [US_STATE] [US_STATE] Armed Forces Americas Armed …" at bounding box center [112, 438] width 190 height 22
select select "AL"
click at [17, 427] on select "Select [US_STATE] [US_STATE] [US_STATE] [US_STATE] Armed Forces Americas Armed …" at bounding box center [112, 438] width 190 height 22
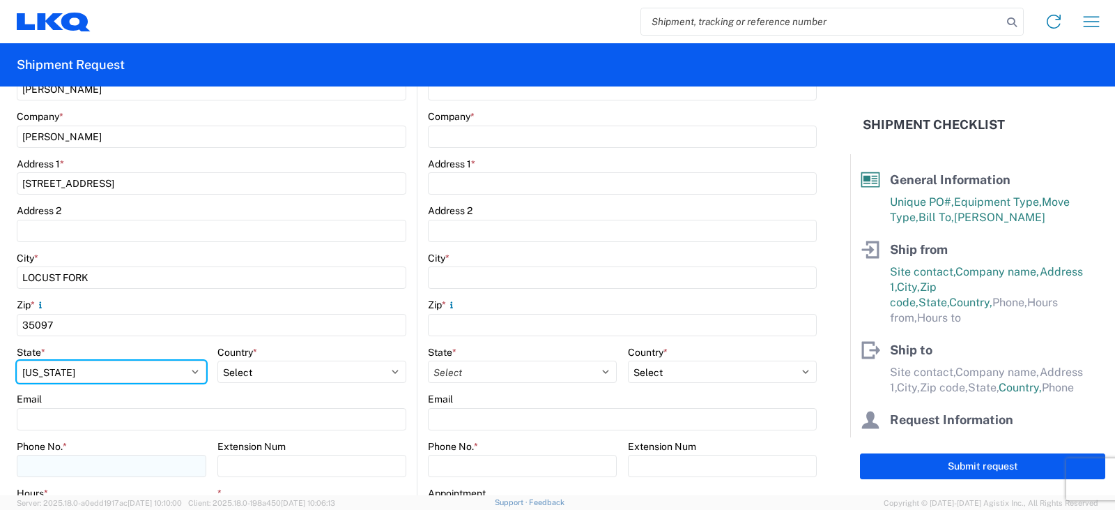
scroll to position [349, 0]
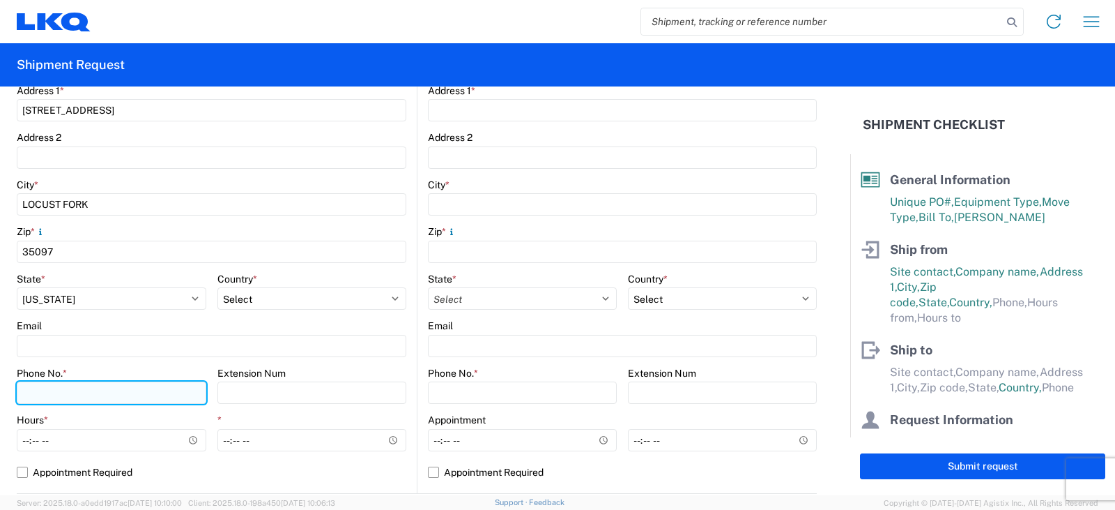
click at [31, 394] on input "Phone No. *" at bounding box center [112, 392] width 190 height 22
type input "[PHONE_NUMBER]"
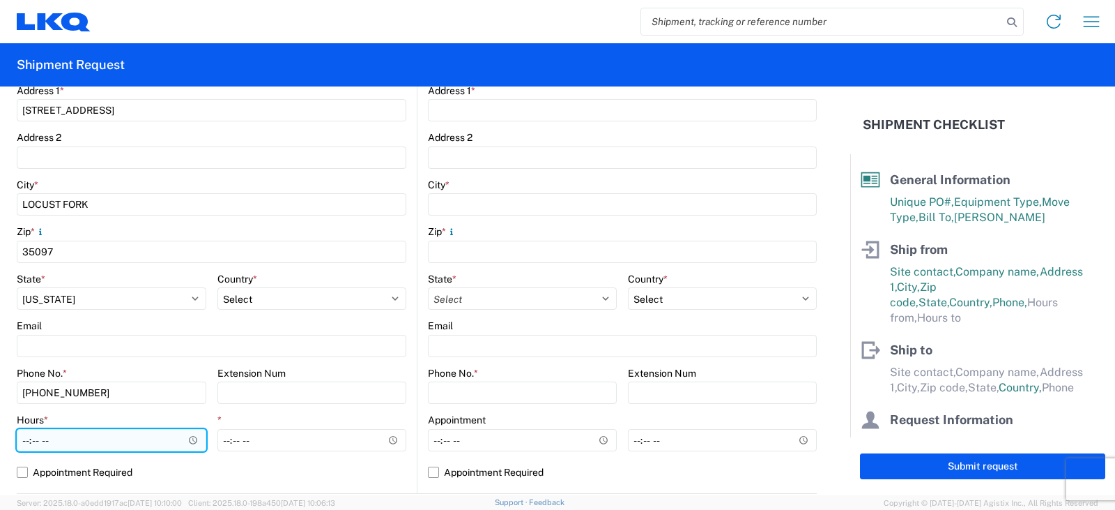
click at [26, 441] on input "Hours *" at bounding box center [112, 440] width 190 height 22
type input "08:00"
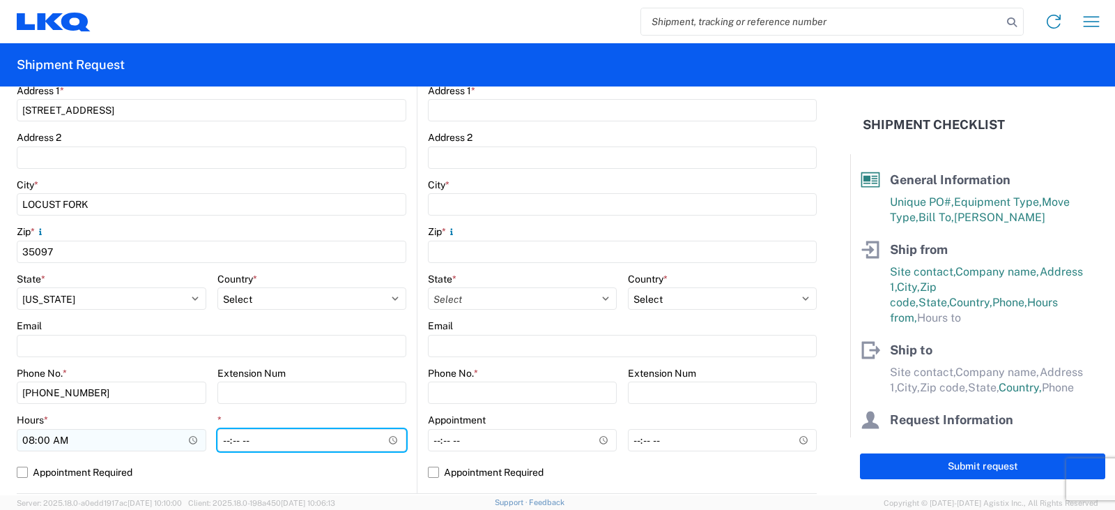
type input "16:00"
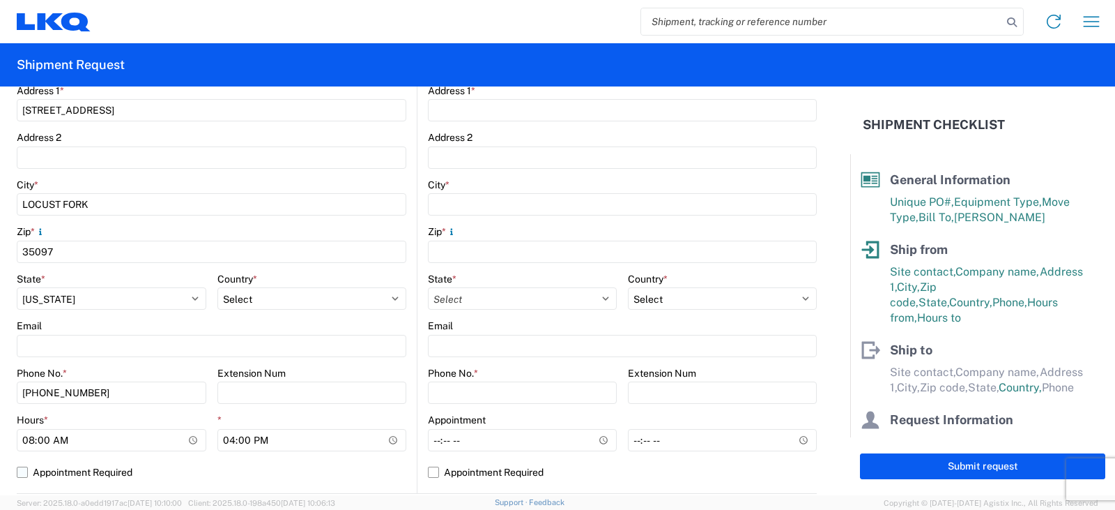
click at [22, 472] on label "Appointment Required" at bounding box center [212, 472] width 390 height 22
click at [0, 0] on input "Appointment Required" at bounding box center [0, 0] width 0 height 0
select select "US"
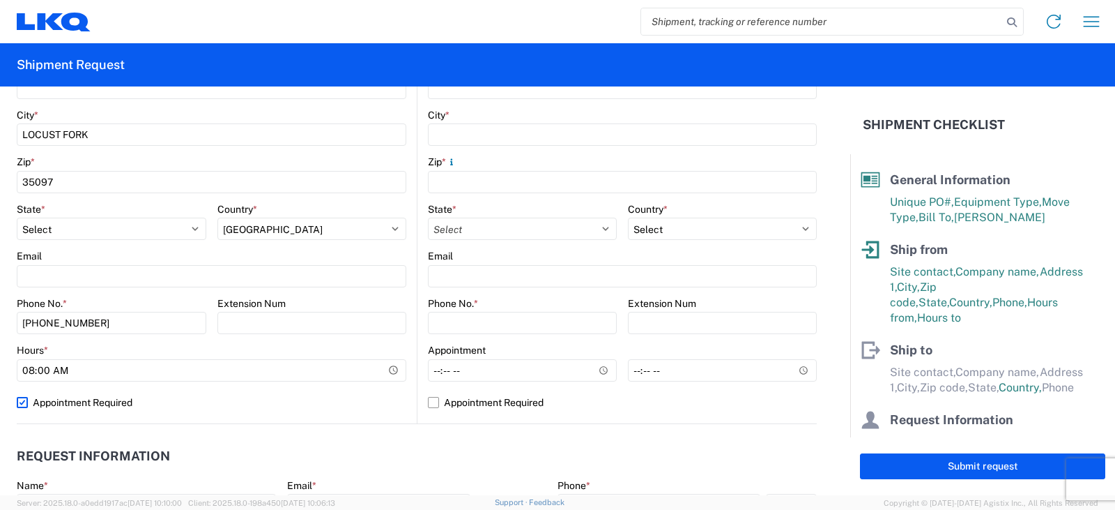
scroll to position [70, 0]
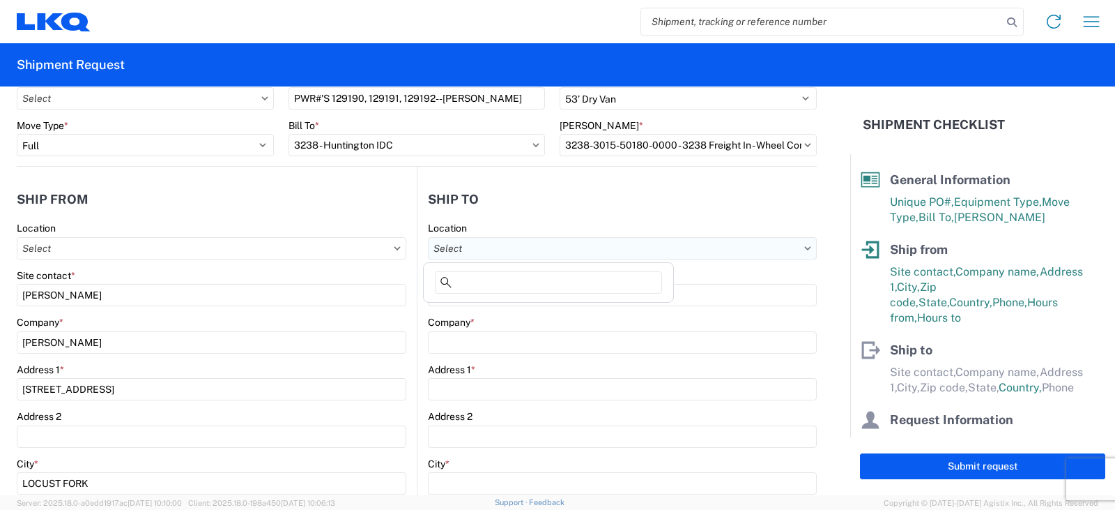
click at [455, 245] on input "Location" at bounding box center [622, 248] width 389 height 22
type input "3238"
click at [518, 311] on div "3238 - Huntington IDC" at bounding box center [549, 310] width 244 height 22
type input "3238 - Huntington IDC"
type input "LKQ Corporation"
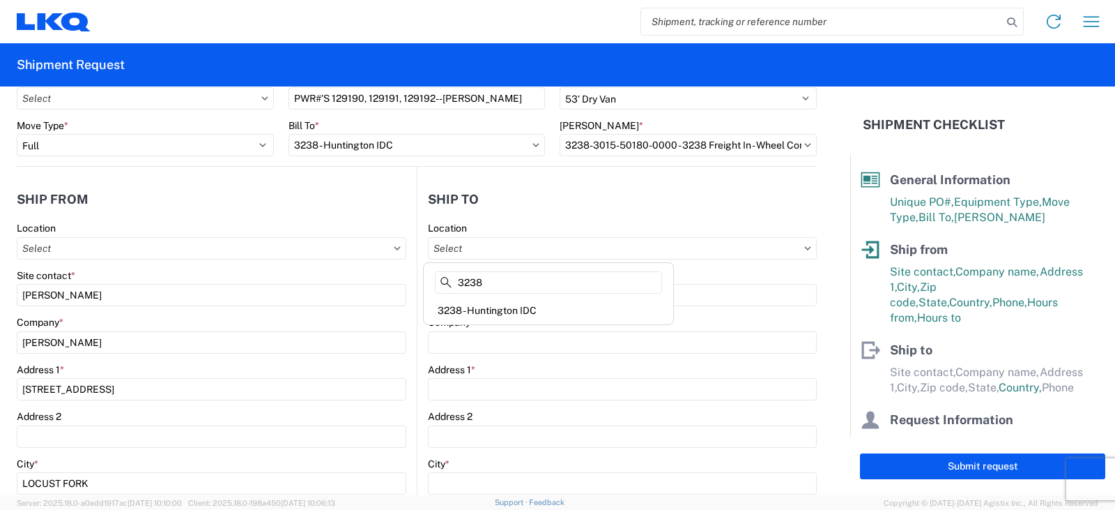
type input "[STREET_ADDRESS]"
type input "Huntington"
type input "46750"
select select "US"
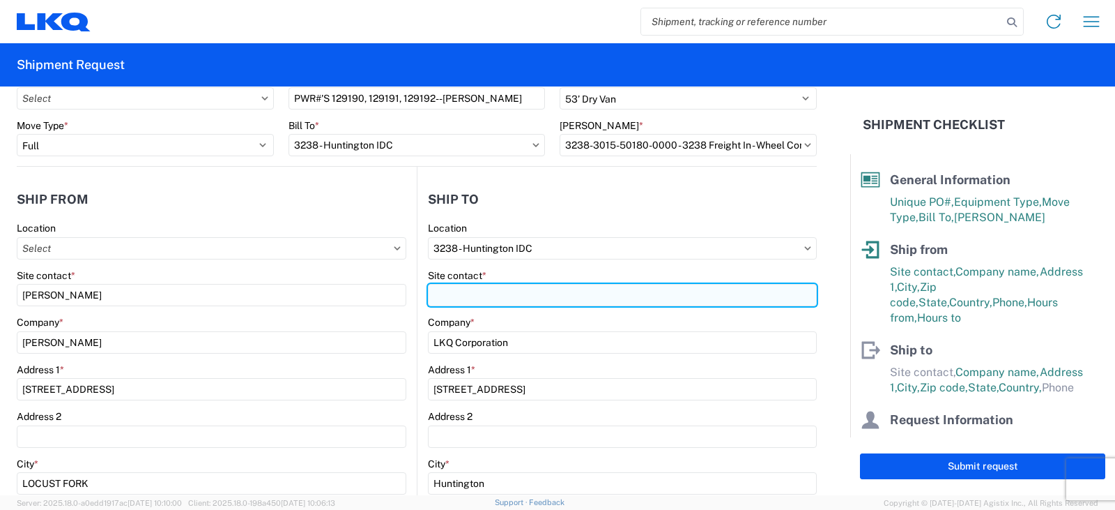
click at [468, 290] on input "Site contact *" at bounding box center [622, 295] width 389 height 22
type input "[PERSON_NAME]"
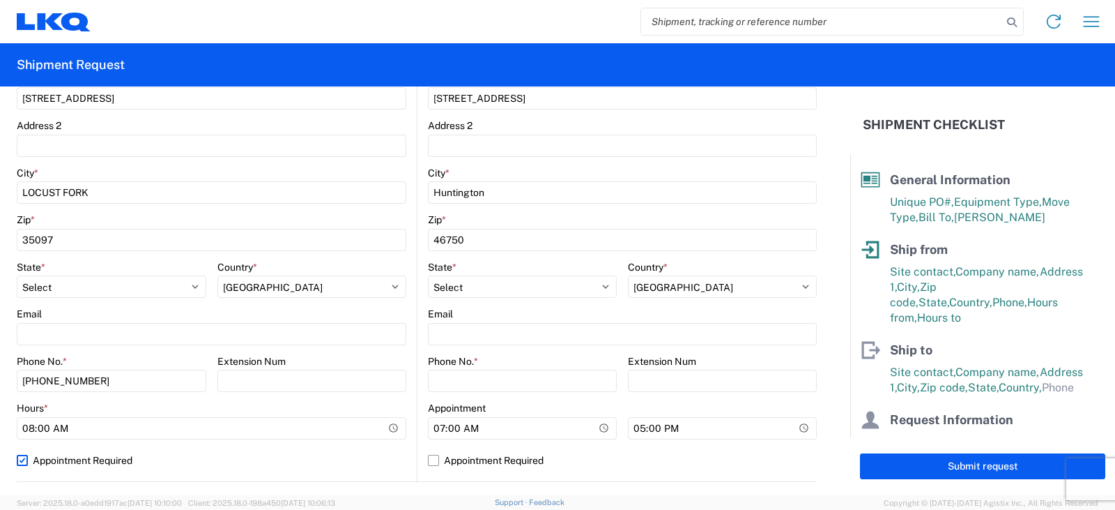
scroll to position [418, 0]
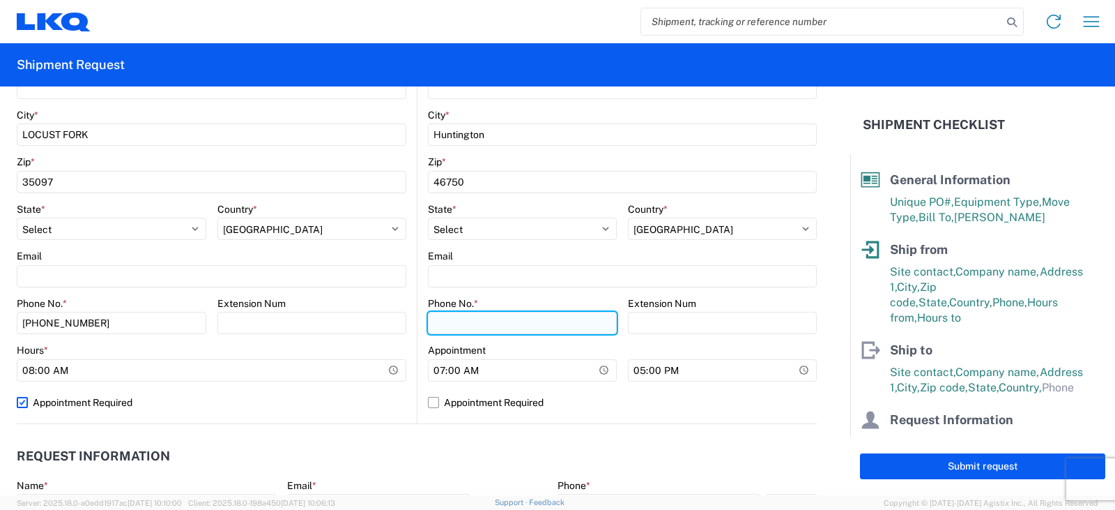
click at [443, 325] on input "Phone No. *" at bounding box center [522, 323] width 189 height 22
type input "[PHONE_NUMBER]"
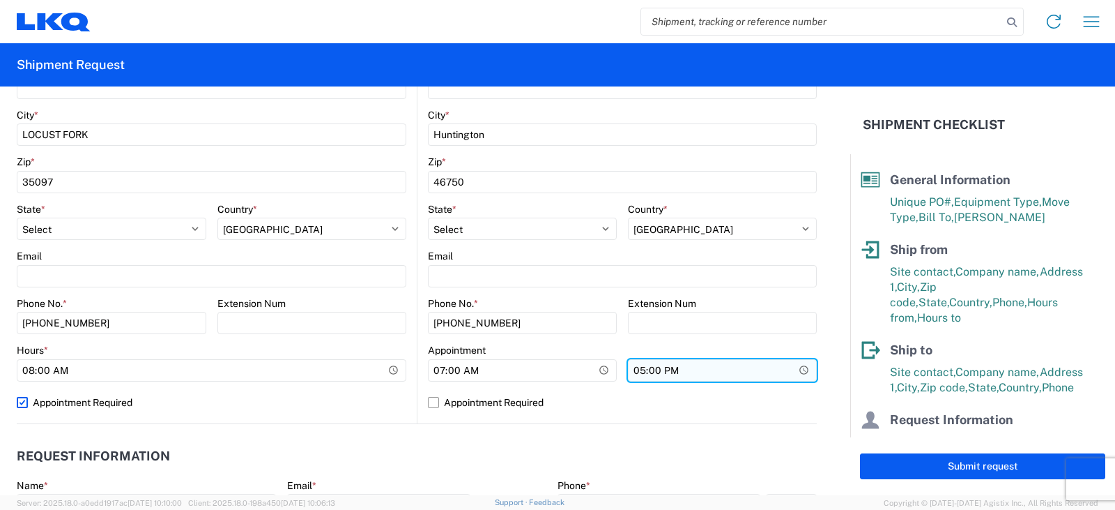
click at [634, 371] on input "17:00" at bounding box center [722, 370] width 189 height 22
type input "15:00"
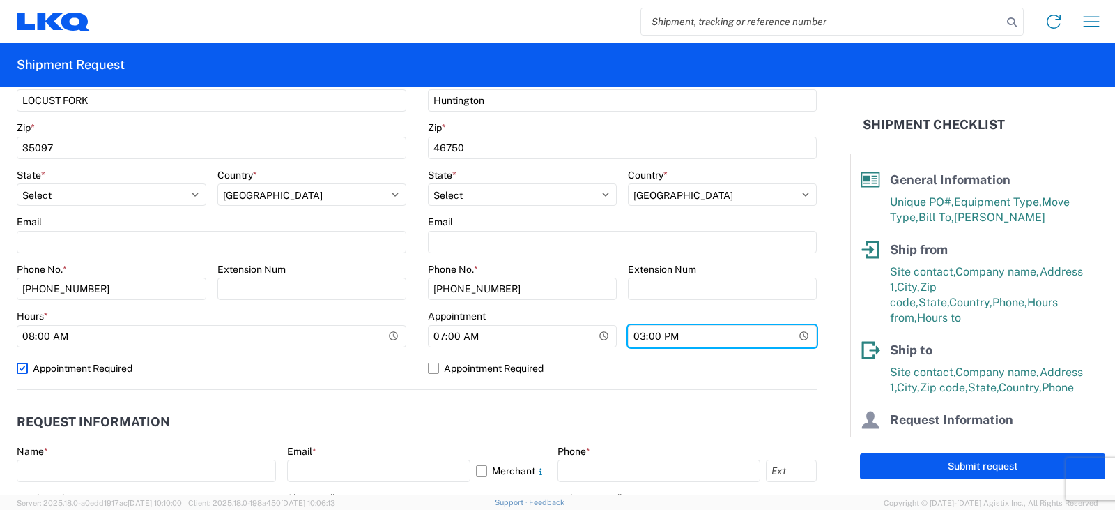
scroll to position [558, 0]
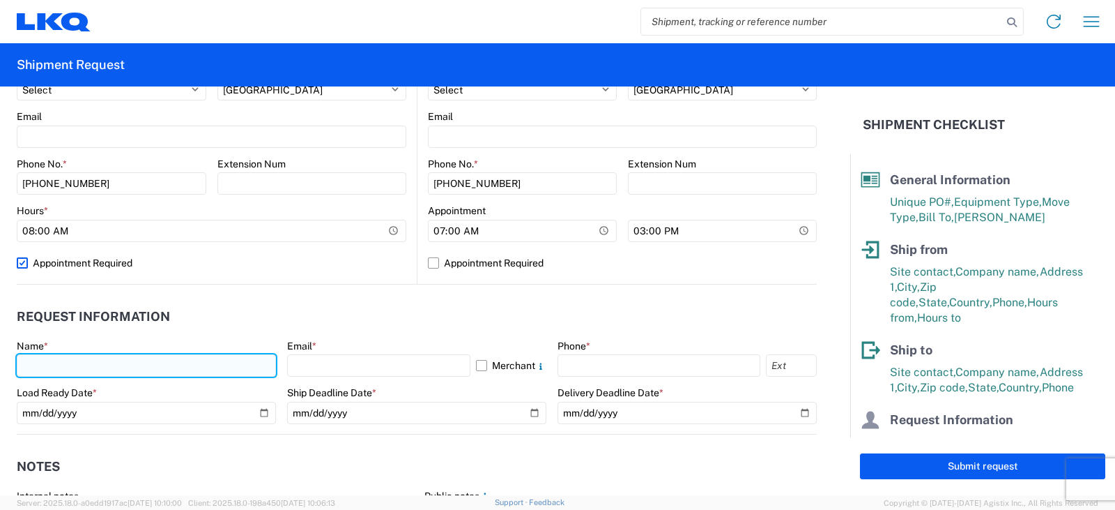
click at [45, 360] on input "text" at bounding box center [146, 365] width 259 height 22
type input "[PERSON_NAME]"
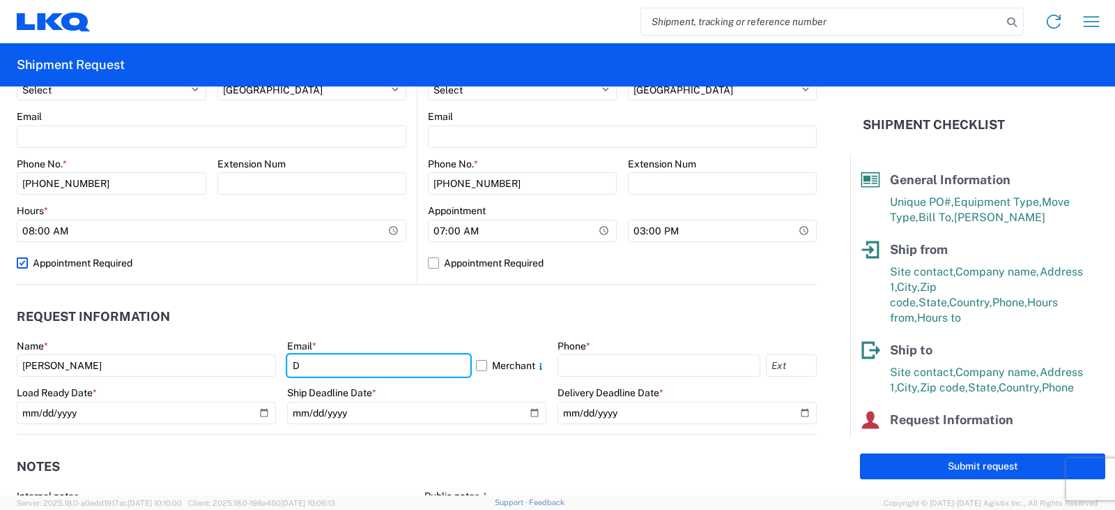
type input "[EMAIL_ADDRESS][DOMAIN_NAME]"
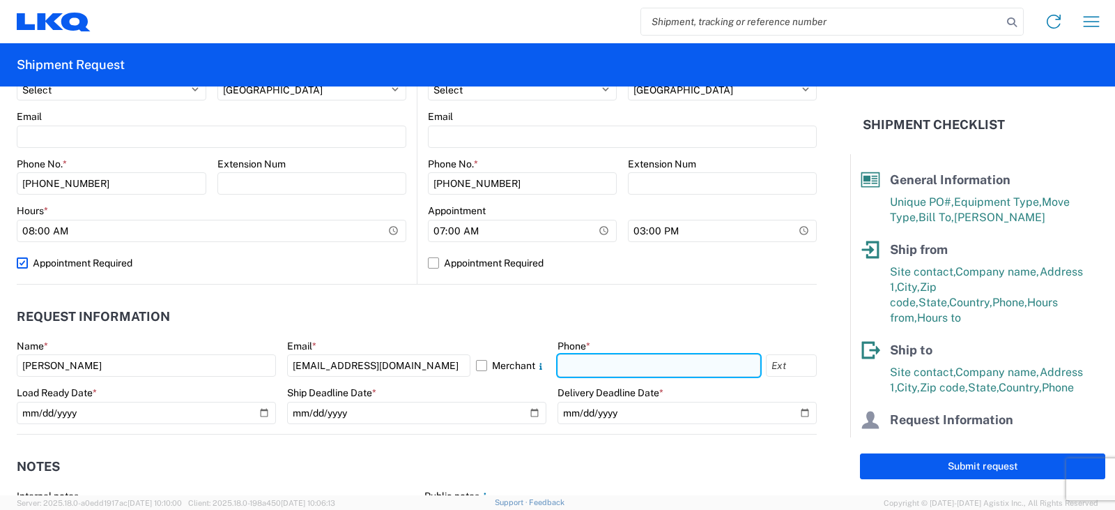
click at [567, 367] on input "text" at bounding box center [659, 365] width 203 height 22
type input "[PHONE_NUMBER]"
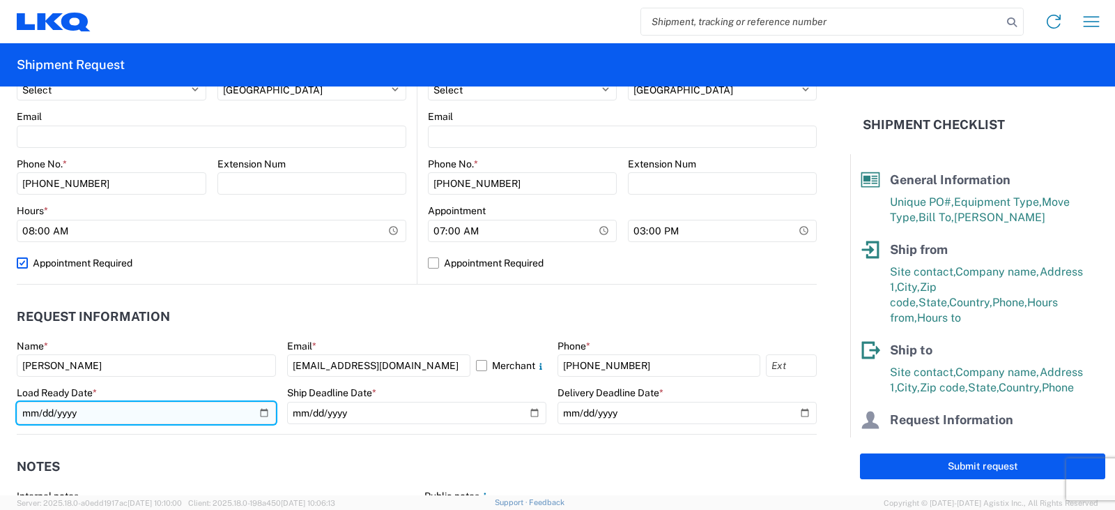
click at [257, 411] on input "date" at bounding box center [146, 413] width 259 height 22
type input "[DATE]"
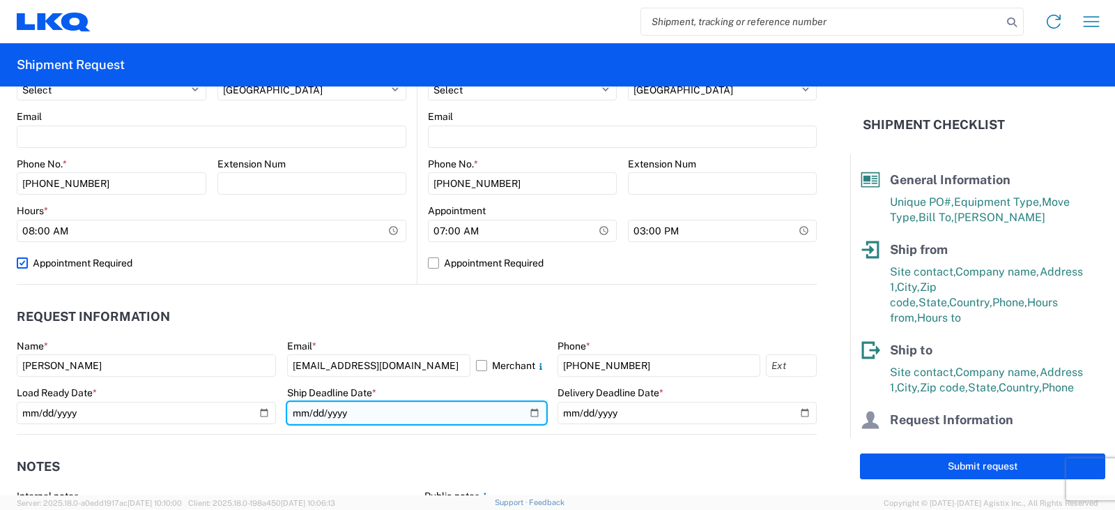
click at [530, 409] on input "date" at bounding box center [416, 413] width 259 height 22
type input "[DATE]"
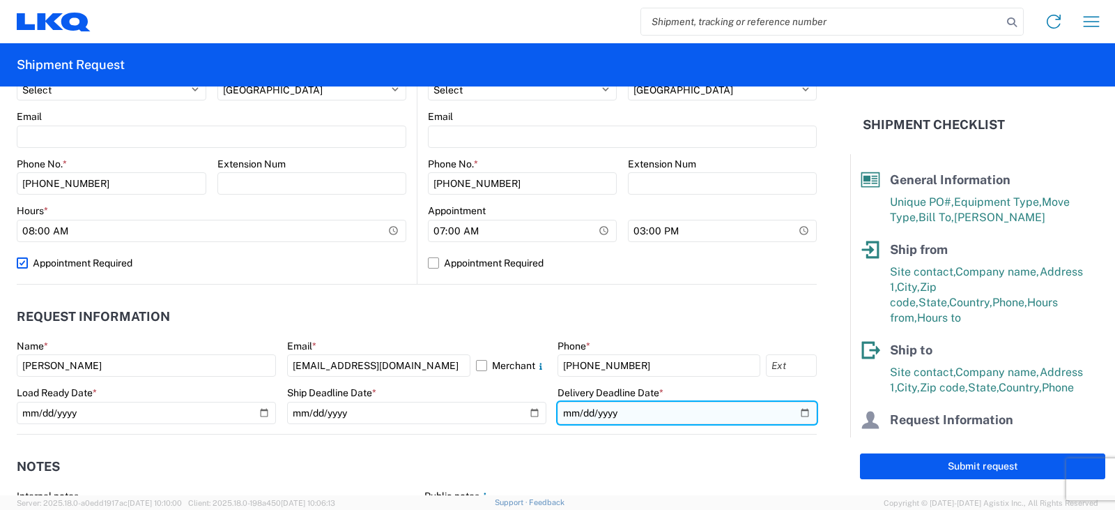
click at [792, 412] on input "date" at bounding box center [687, 413] width 259 height 22
type input "[DATE]"
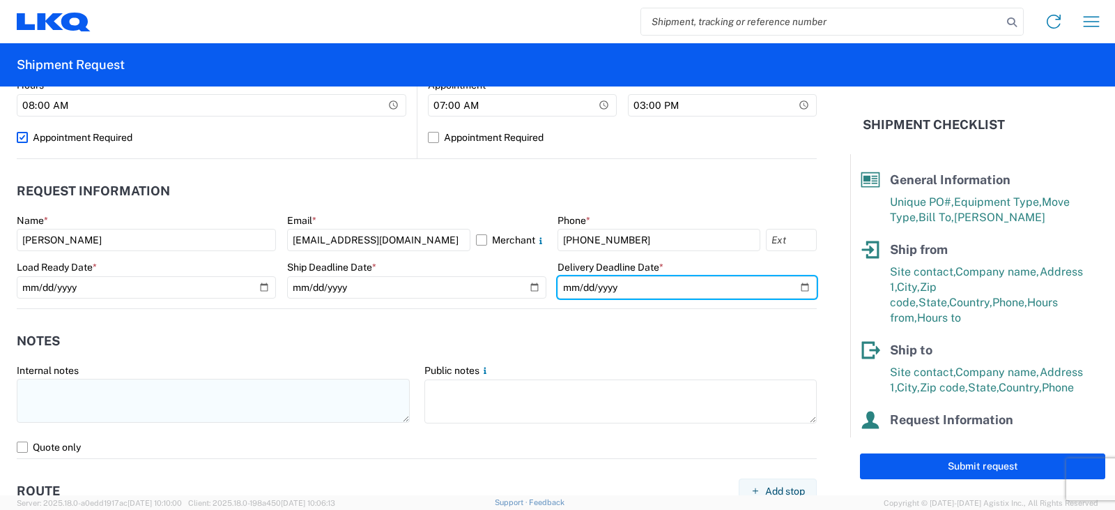
scroll to position [697, 0]
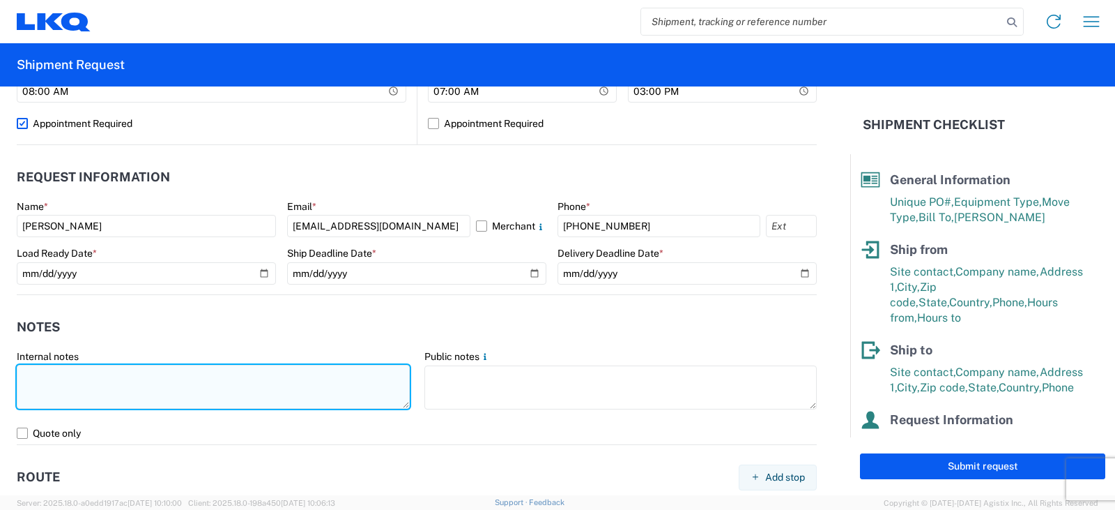
click at [34, 373] on textarea at bounding box center [213, 387] width 393 height 44
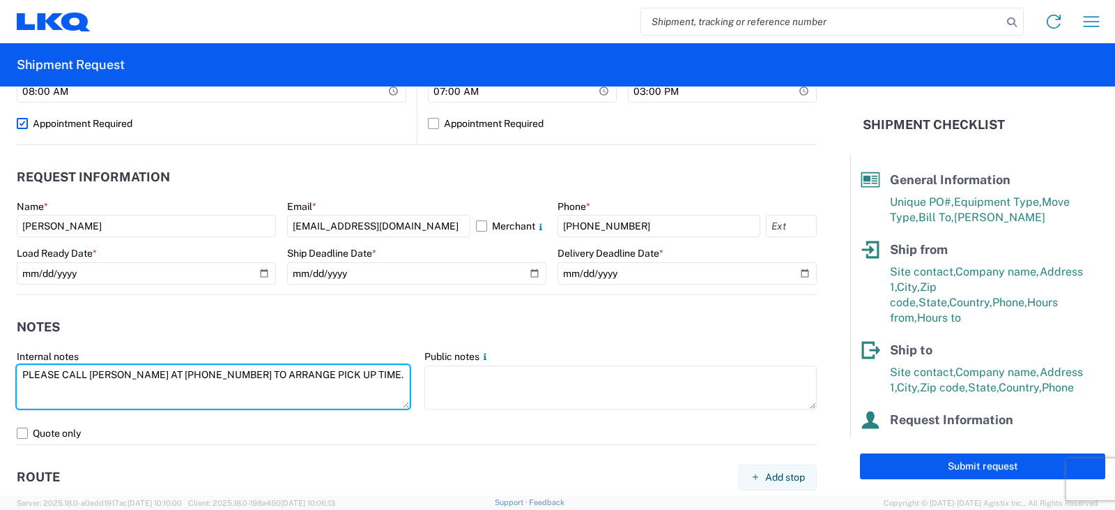
drag, startPoint x: 381, startPoint y: 374, endPoint x: 3, endPoint y: 388, distance: 378.1
click at [3, 388] on form "General Information Template PO# PWR#'S 129190, 129191, 129192--[PERSON_NAME] E…" at bounding box center [425, 290] width 851 height 409
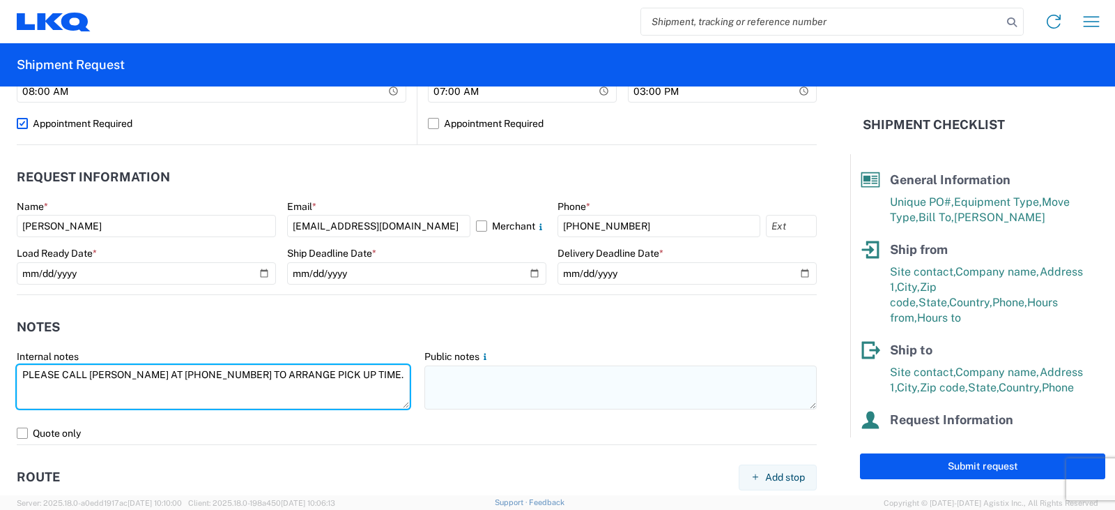
type textarea "PLEASE CALL [PERSON_NAME] AT [PHONE_NUMBER] TO ARRANGE PICK UP TIME."
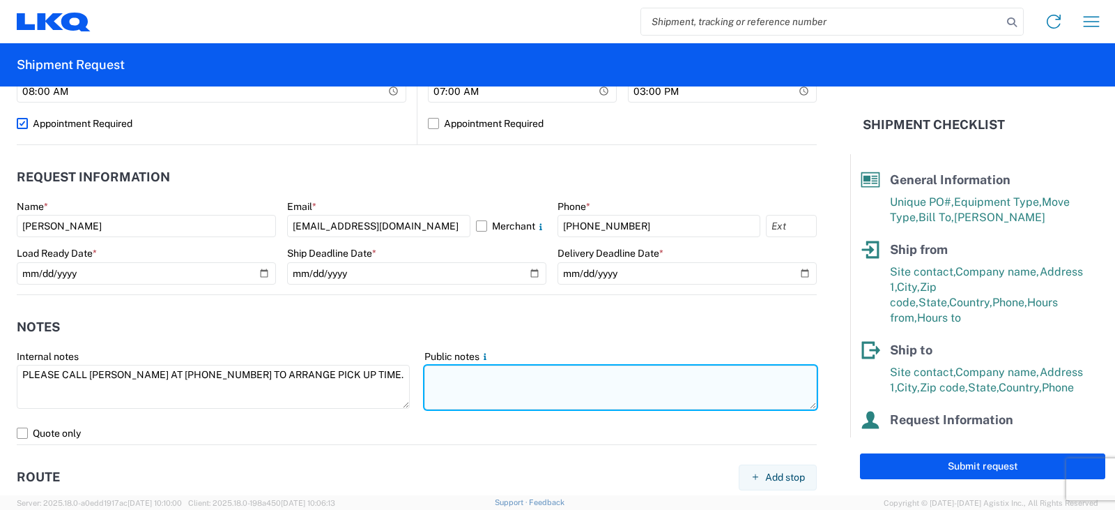
click at [425, 369] on textarea at bounding box center [621, 387] width 393 height 44
paste textarea "PLEASE CALL [PERSON_NAME] AT [PHONE_NUMBER] TO ARRANGE PICK UP TIME."
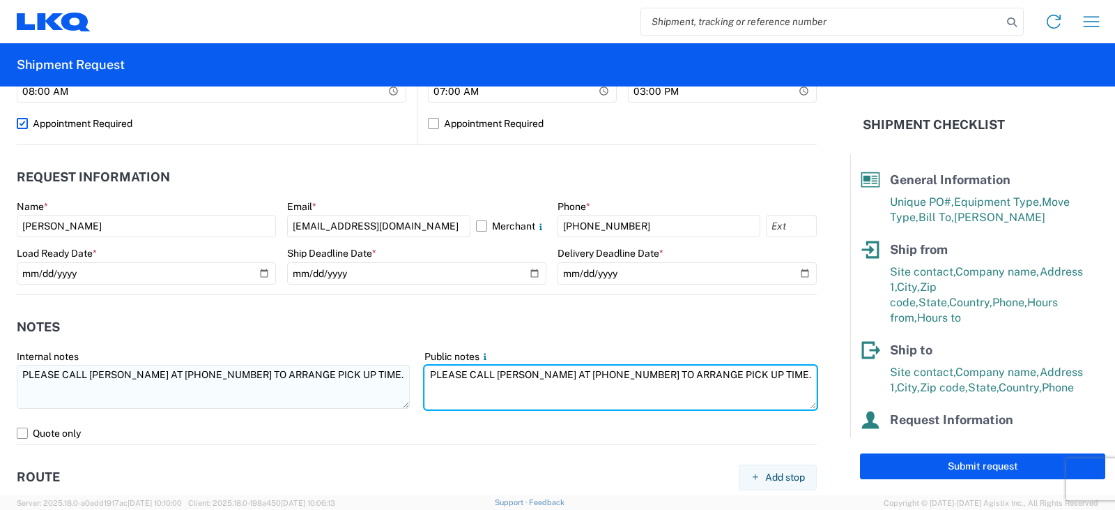
scroll to position [767, 0]
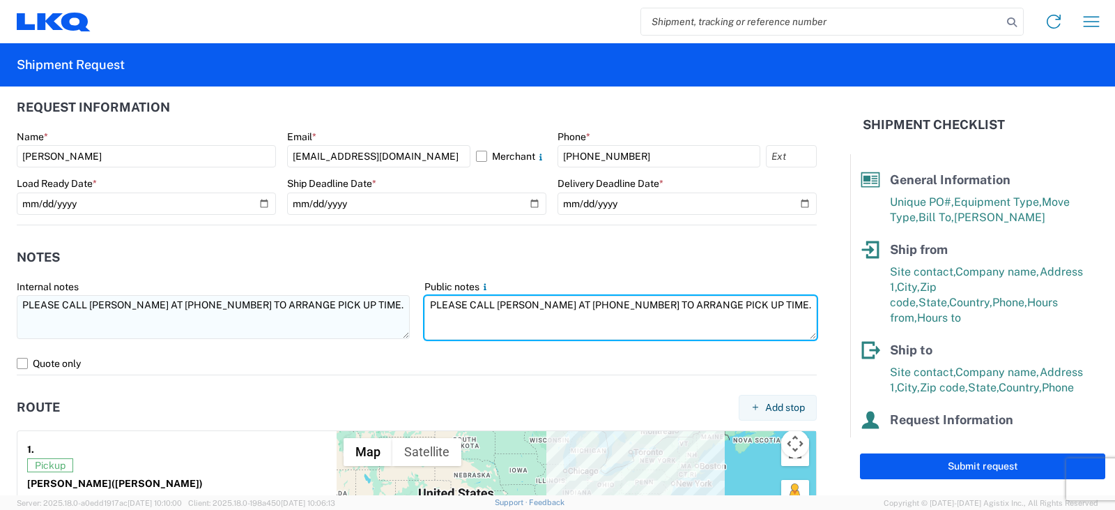
type textarea "PLEASE CALL [PERSON_NAME] AT [PHONE_NUMBER] TO ARRANGE PICK UP TIME."
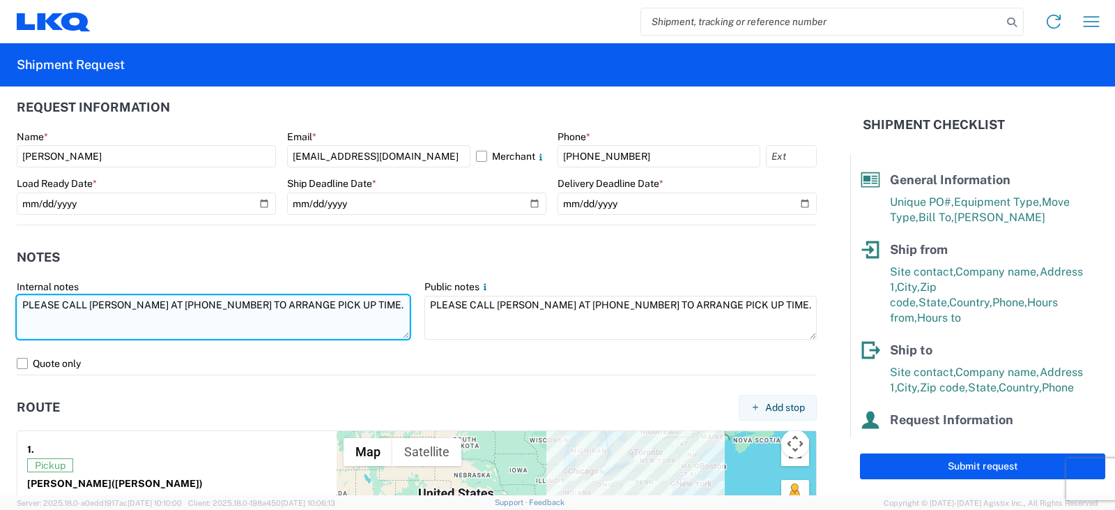
click at [21, 318] on textarea "PLEASE CALL [PERSON_NAME] AT [PHONE_NUMBER] TO ARRANGE PICK UP TIME." at bounding box center [213, 317] width 393 height 44
drag, startPoint x: 172, startPoint y: 320, endPoint x: 0, endPoint y: 333, distance: 172.7
click at [12, 331] on agx-form-control-wrapper-v2 "Internal notes PLEASE CALL [PERSON_NAME] AT [PHONE_NUMBER] TO ARRANGE PICK UP T…" at bounding box center [214, 316] width 408 height 72
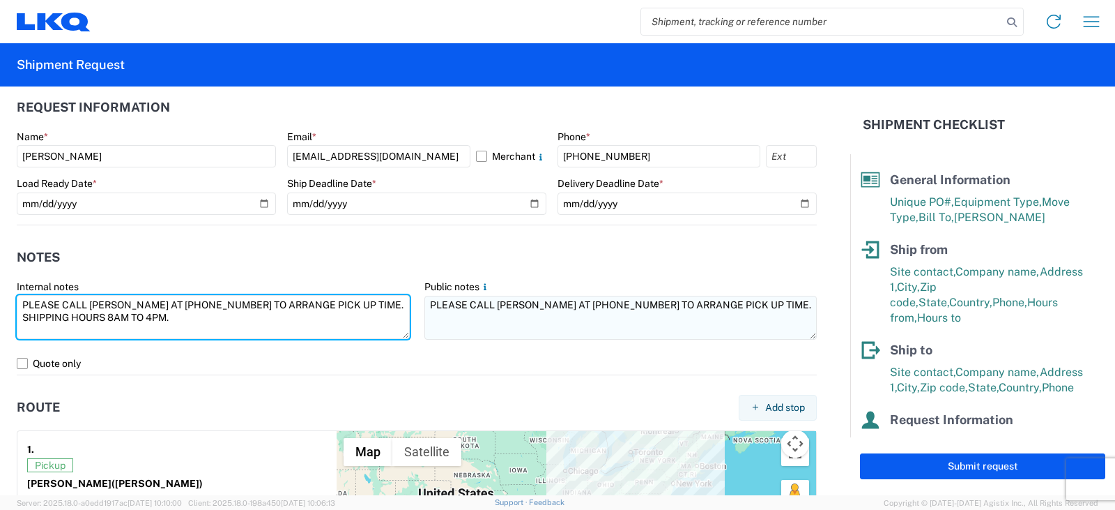
type textarea "PLEASE CALL [PERSON_NAME] AT [PHONE_NUMBER] TO ARRANGE PICK UP TIME. SHIPPING H…"
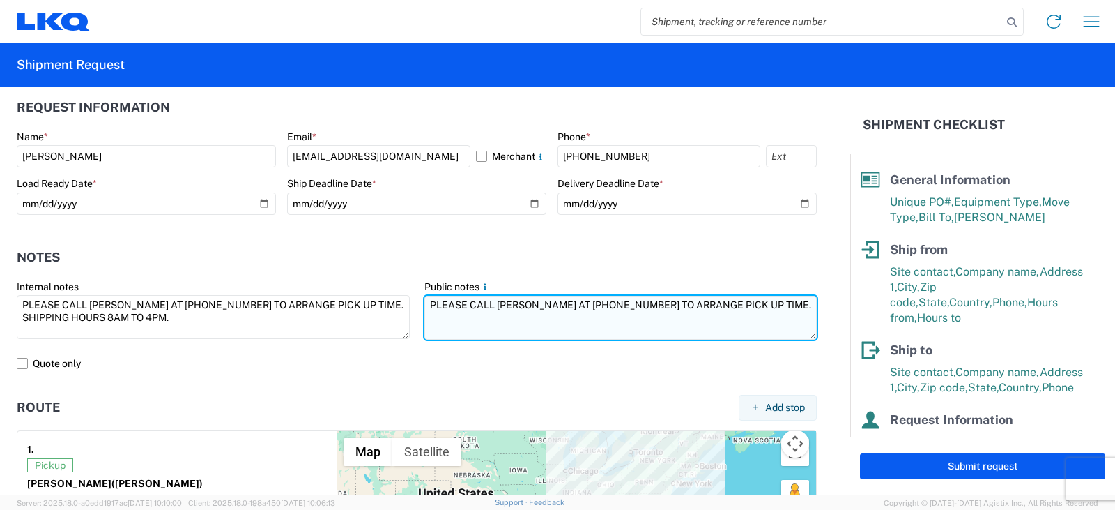
click at [426, 317] on textarea "PLEASE CALL [PERSON_NAME] AT [PHONE_NUMBER] TO ARRANGE PICK UP TIME." at bounding box center [621, 318] width 393 height 44
paste textarea "SHIPPING HOURS 8AM TO 4PM."
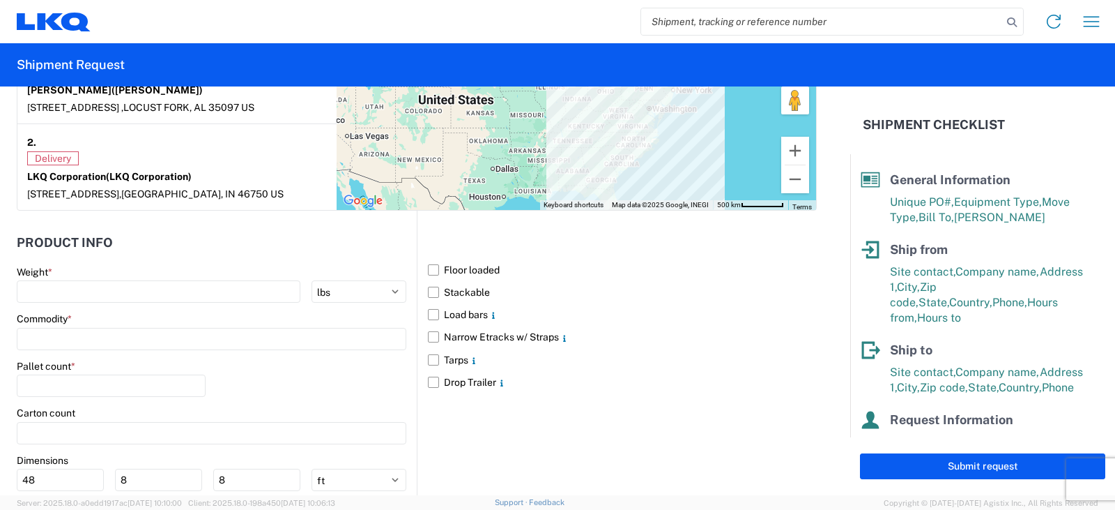
scroll to position [1255, 0]
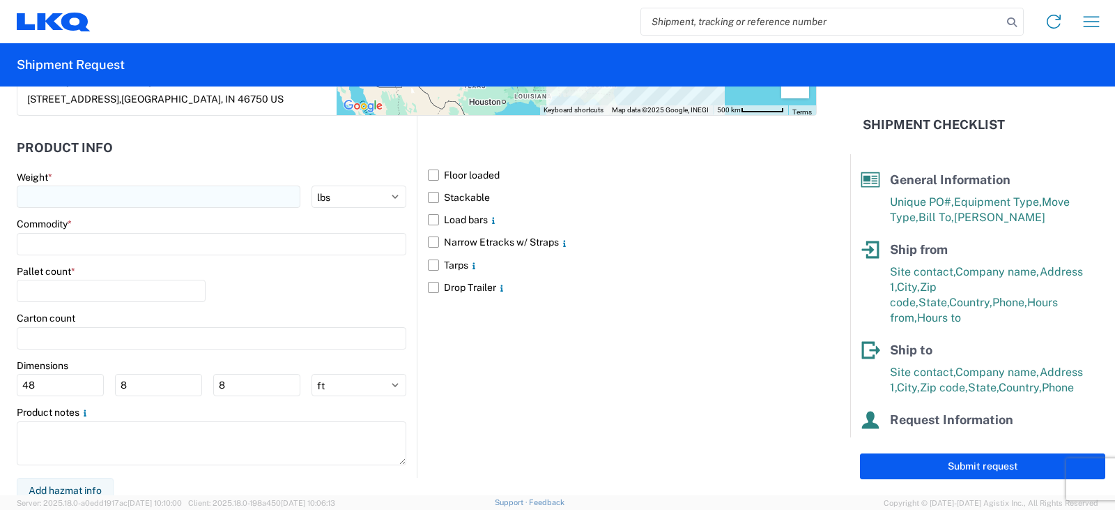
type textarea "PLEASE CALL [PERSON_NAME] AT [PHONE_NUMBER] TO ARRANGE PICK UP TIME. SHIPPING H…"
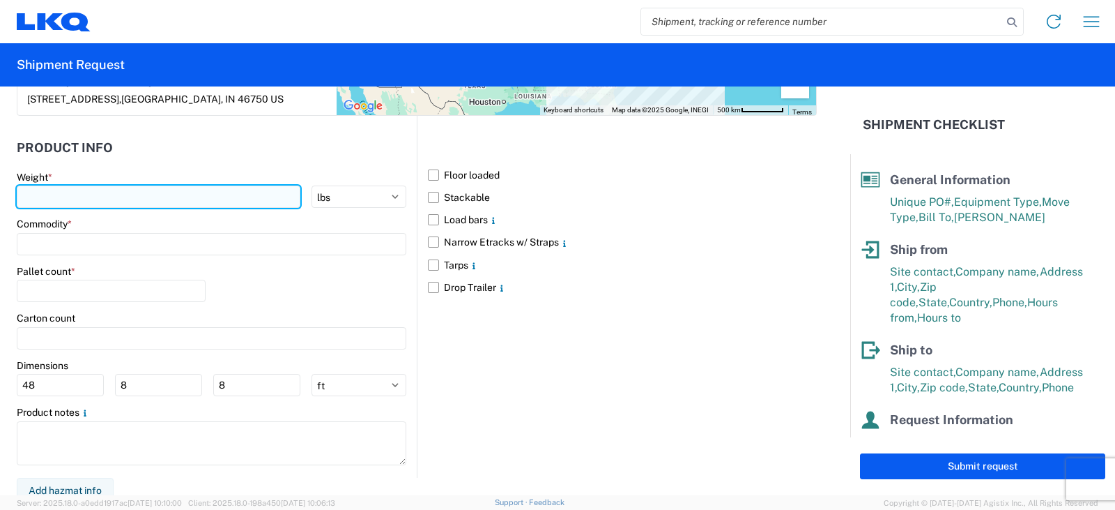
click at [39, 197] on input "number" at bounding box center [159, 196] width 284 height 22
type input "9775"
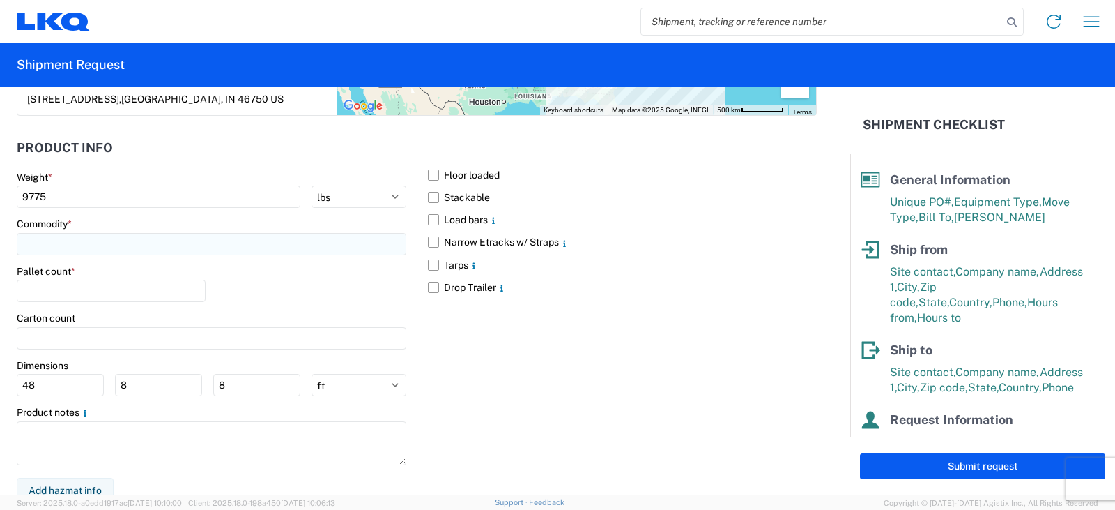
click at [31, 244] on input at bounding box center [212, 244] width 390 height 22
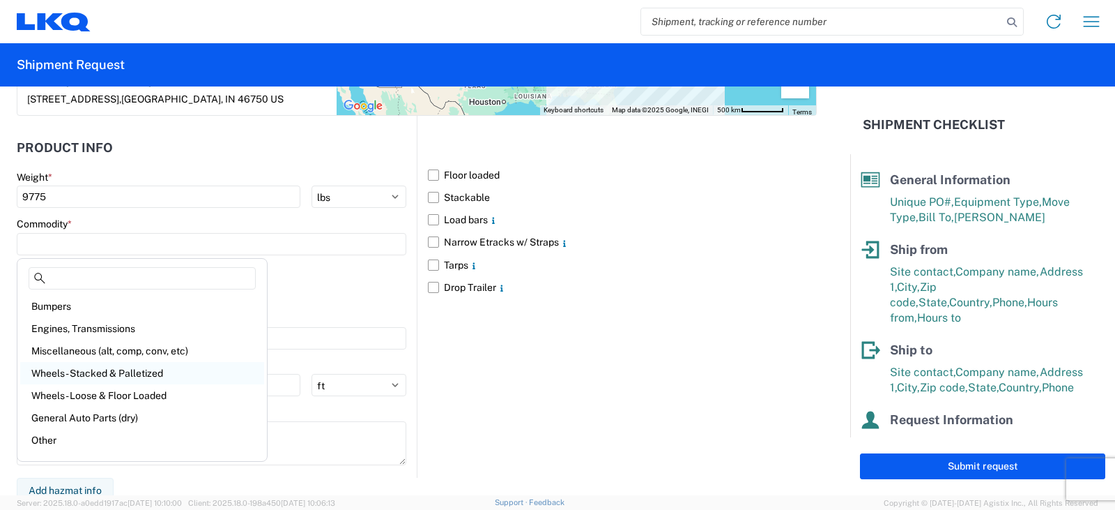
click at [54, 371] on div "Wheels - Stacked & Palletized" at bounding box center [142, 373] width 244 height 22
type input "Wheels - Stacked & Palletized"
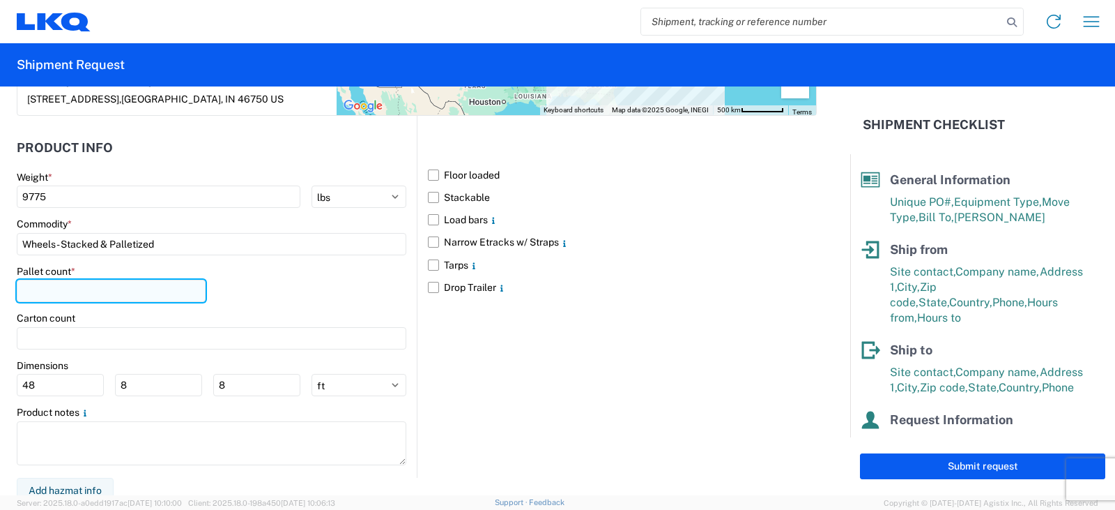
click at [30, 290] on input "number" at bounding box center [111, 291] width 189 height 22
type input "15"
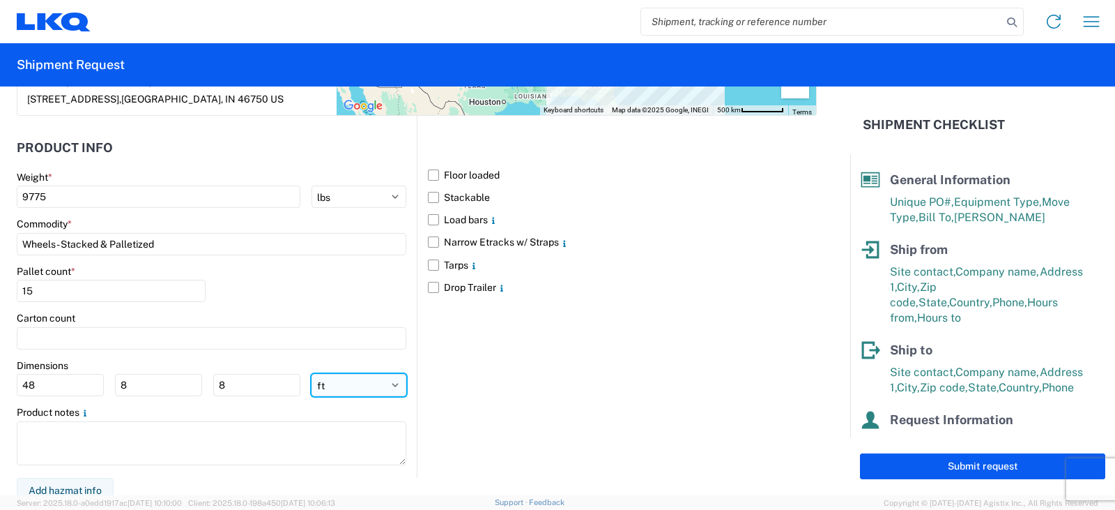
click at [390, 384] on select "ft in cm" at bounding box center [359, 385] width 95 height 22
click at [379, 356] on main "Weight * 9775 kgs lbs Commodity * Wheels - Stacked & Palletized Pallet count * …" at bounding box center [217, 324] width 400 height 307
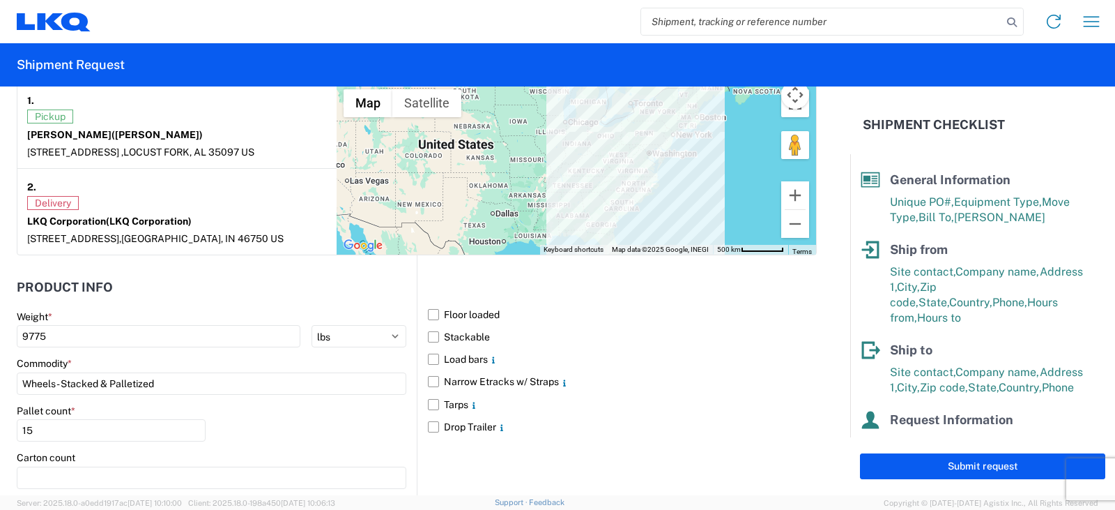
scroll to position [906, 0]
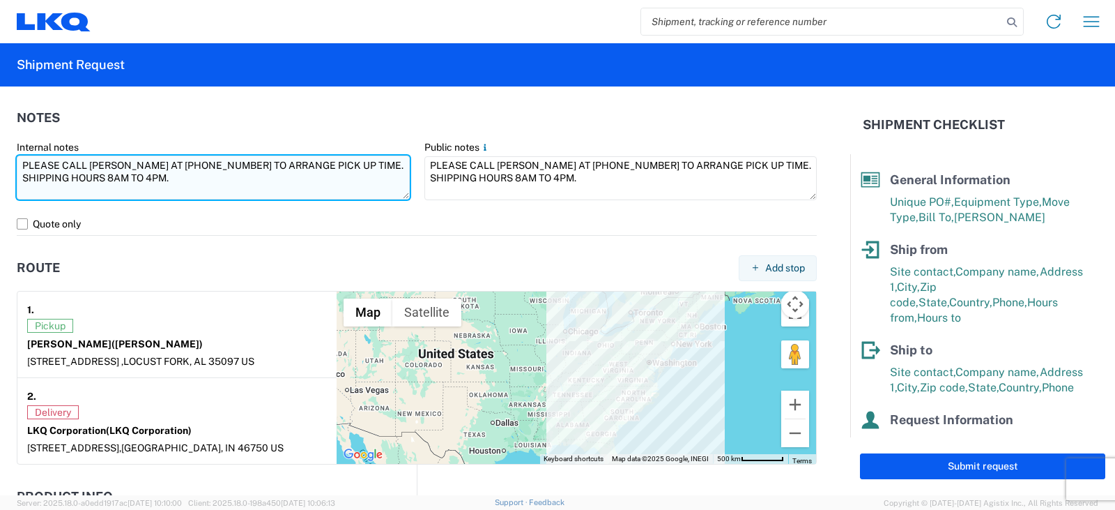
click at [23, 189] on textarea "PLEASE CALL [PERSON_NAME] AT [PHONE_NUMBER] TO ARRANGE PICK UP TIME. SHIPPING H…" at bounding box center [213, 177] width 393 height 44
click at [153, 192] on textarea "PLEASE CALL [PERSON_NAME] AT [PHONE_NUMBER] TO ARRANGE PICK UP TIME. SHIPPING H…" at bounding box center [213, 177] width 393 height 44
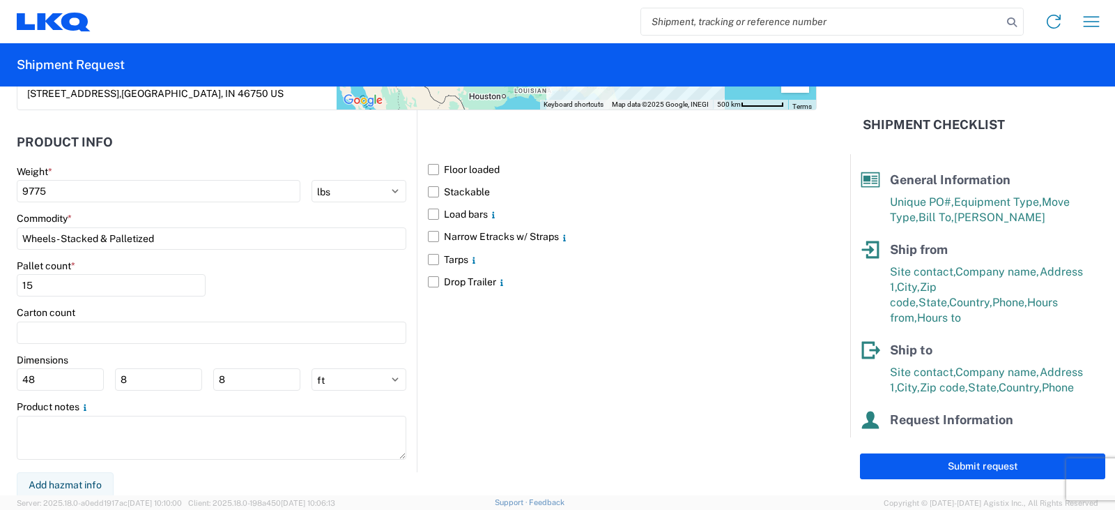
scroll to position [1263, 0]
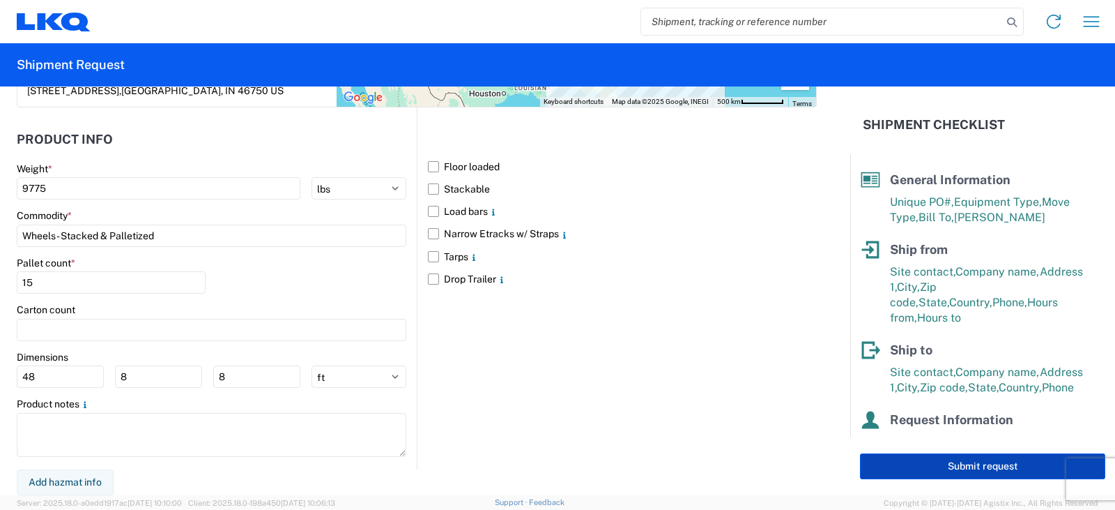
type textarea "PLEASE CALL [PERSON_NAME] AT [PHONE_NUMBER] TO ARRANGE PICK UP TIME. SHIPPING H…"
click at [967, 470] on button "Submit request" at bounding box center [982, 466] width 245 height 26
select select "US"
